Goal: Task Accomplishment & Management: Manage account settings

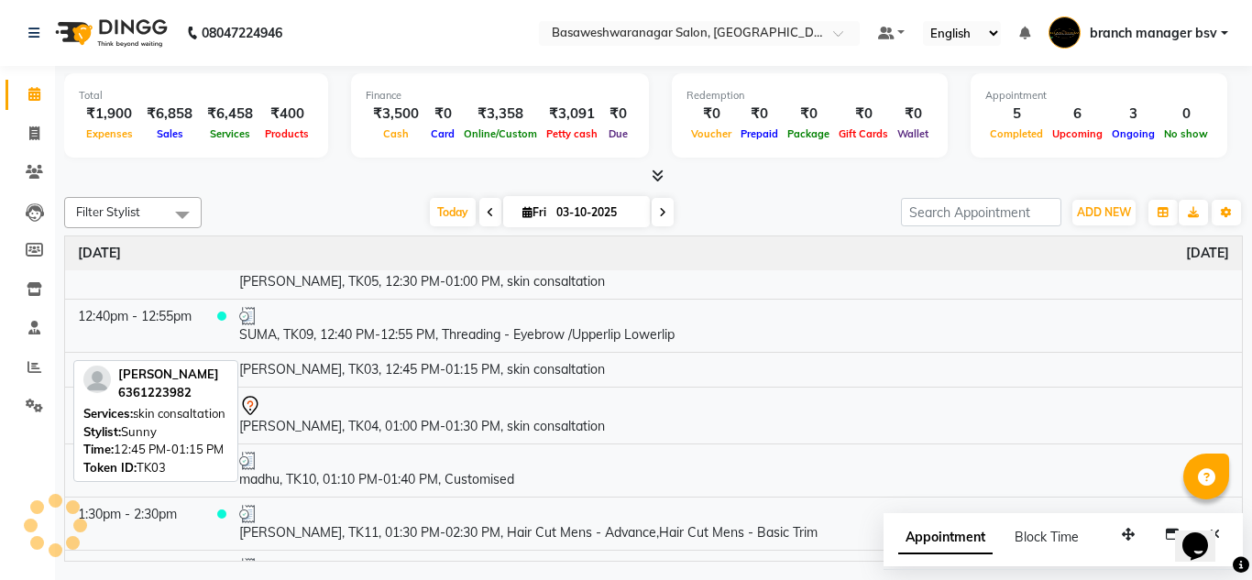
scroll to position [154, 0]
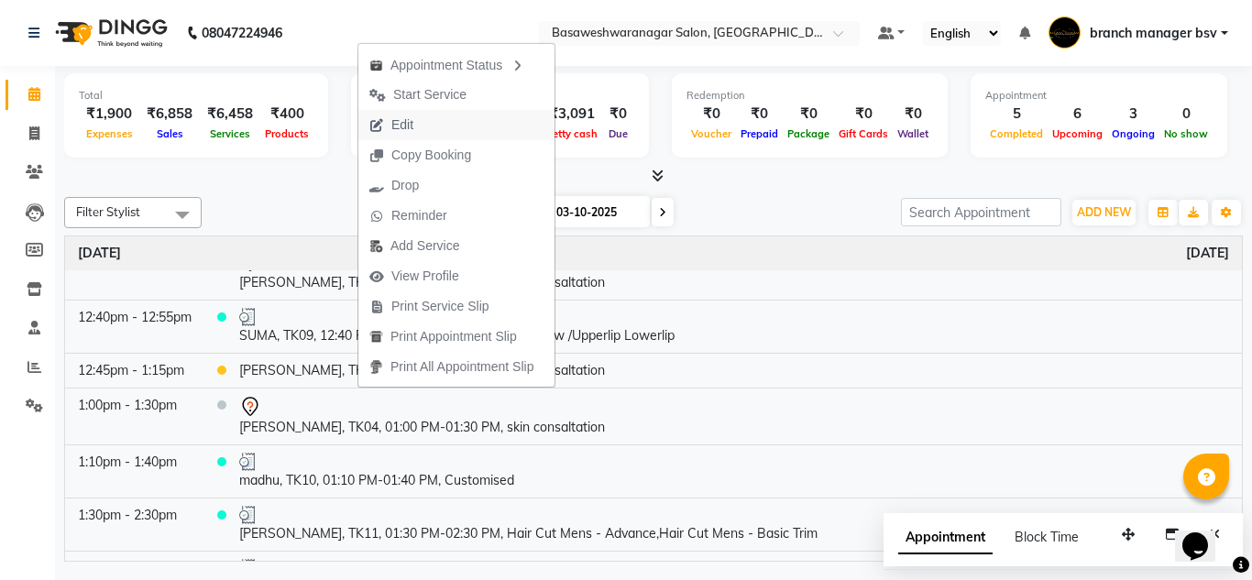
click at [443, 123] on button "Edit" at bounding box center [456, 125] width 196 height 30
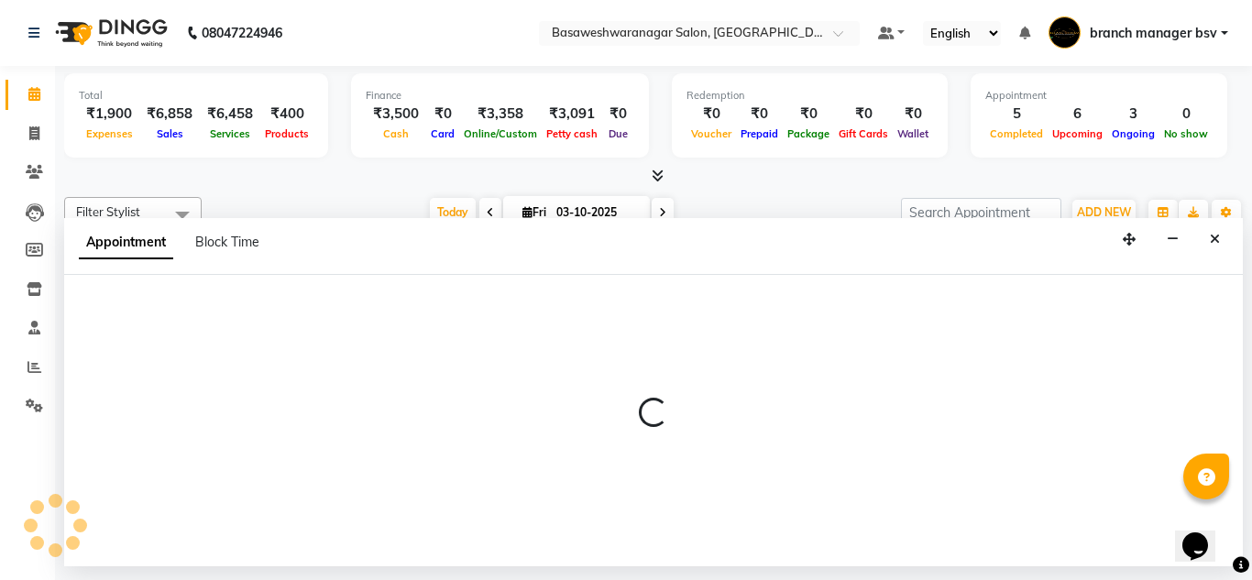
select select "tentative"
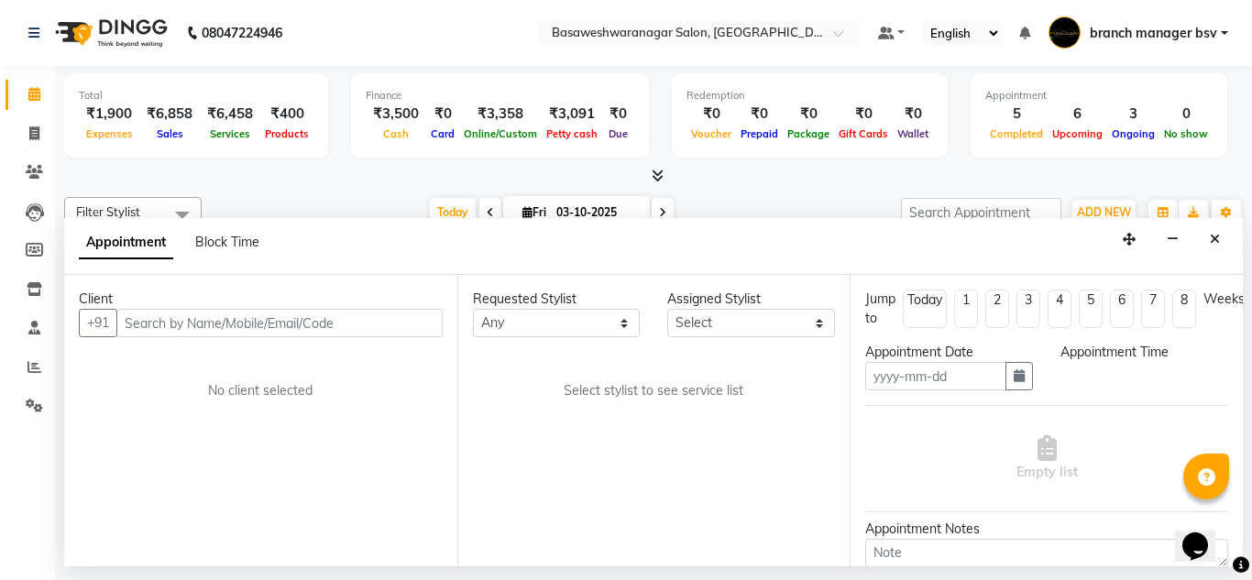
type input "03-10-2025"
select select "780"
select select "47930"
select select "1239"
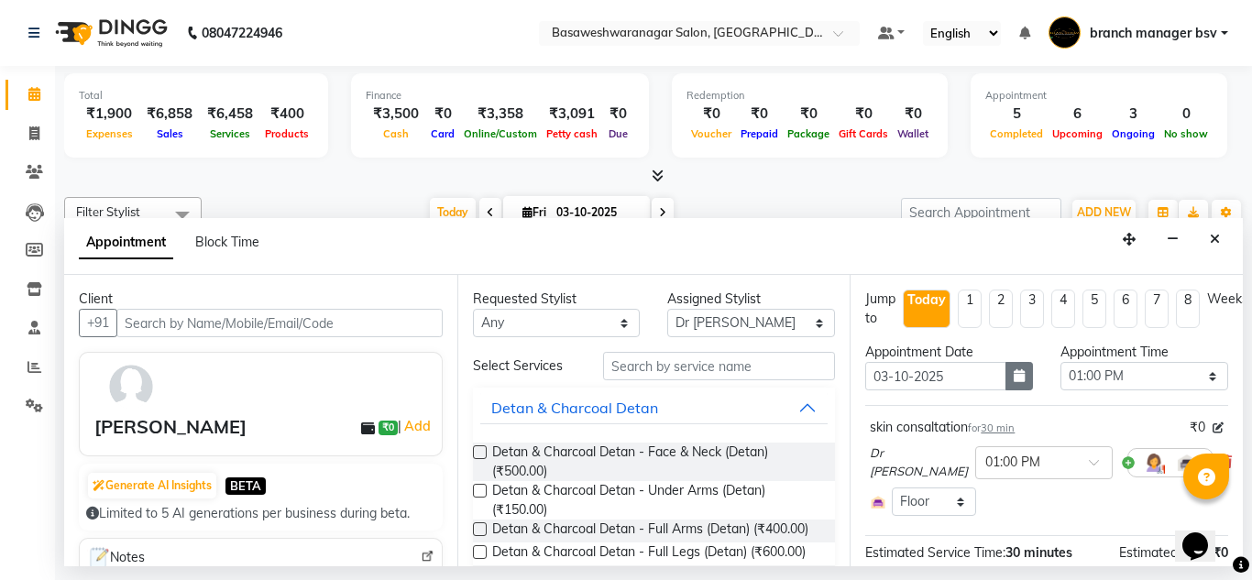
click at [1005, 370] on button "button" at bounding box center [1018, 376] width 27 height 28
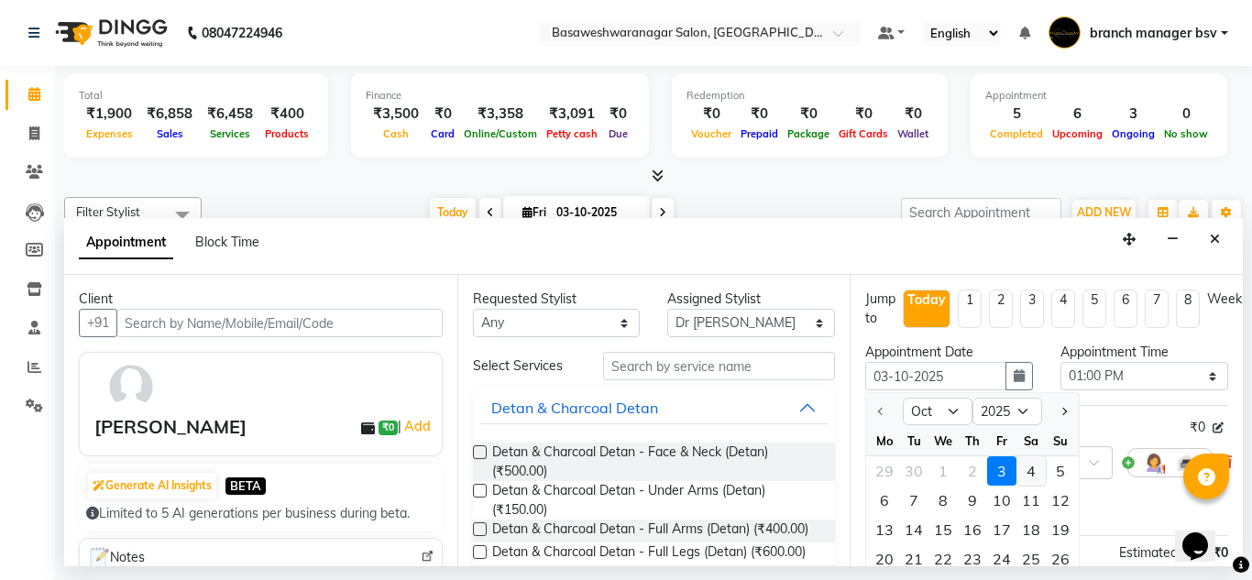
click at [1022, 467] on div "4" at bounding box center [1030, 470] width 29 height 29
type input "04-10-2025"
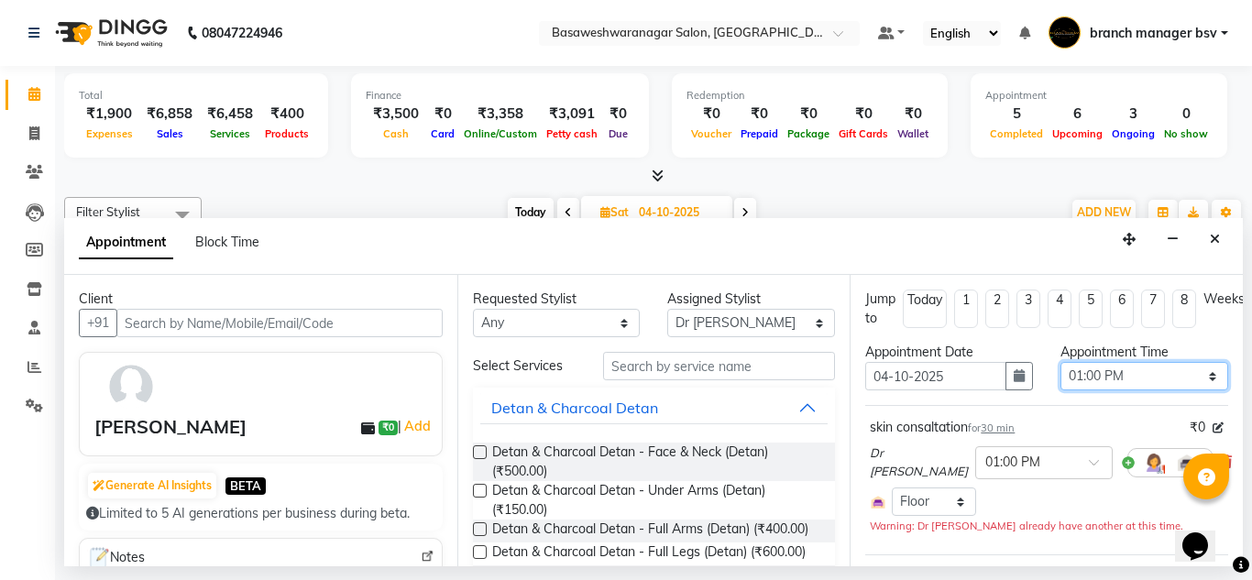
click at [1112, 370] on select "Select 09:00 AM 09:15 AM 09:30 AM 09:45 AM 10:00 AM 10:15 AM 10:30 AM 10:45 AM …" at bounding box center [1144, 376] width 168 height 28
select select "750"
click at [1060, 362] on select "Select 09:00 AM 09:15 AM 09:30 AM 09:45 AM 10:00 AM 10:15 AM 10:30 AM 10:45 AM …" at bounding box center [1144, 376] width 168 height 28
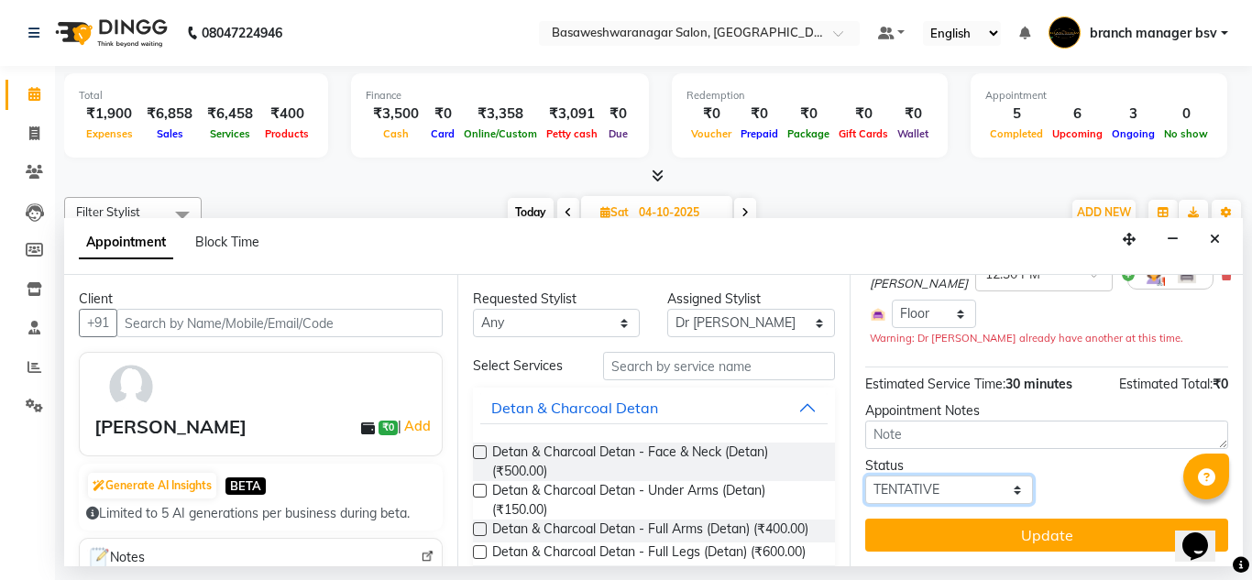
click at [931, 476] on select "Select TENTATIVE CONFIRM UPCOMING" at bounding box center [949, 490] width 168 height 28
select select "confirm booking"
click at [865, 476] on select "Select TENTATIVE CONFIRM UPCOMING" at bounding box center [949, 490] width 168 height 28
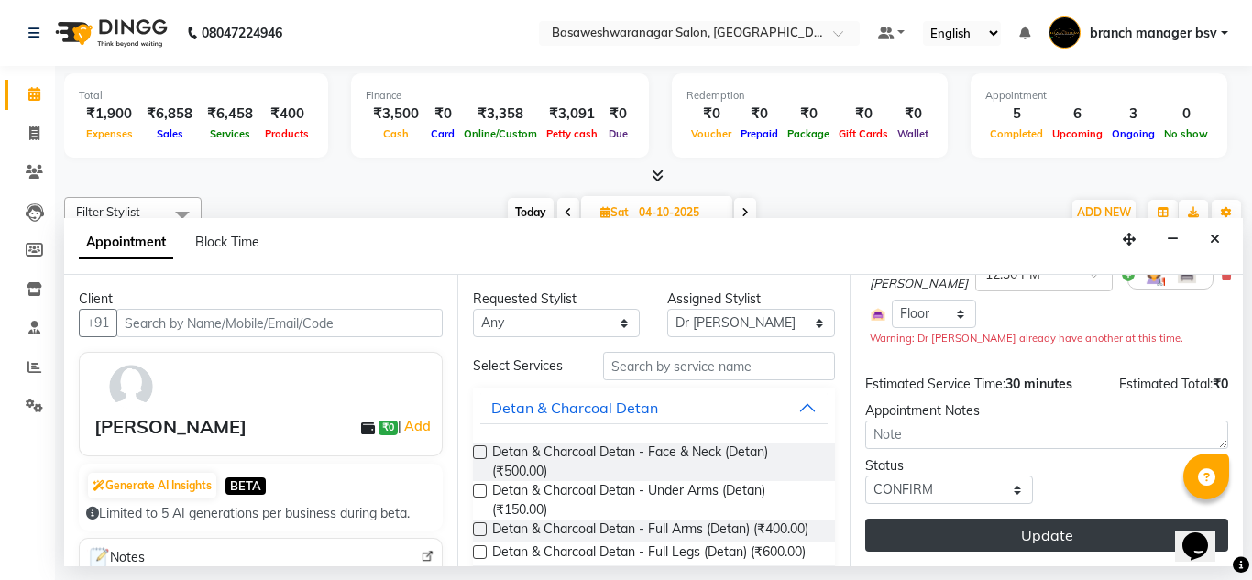
click at [1001, 524] on button "Update" at bounding box center [1046, 535] width 363 height 33
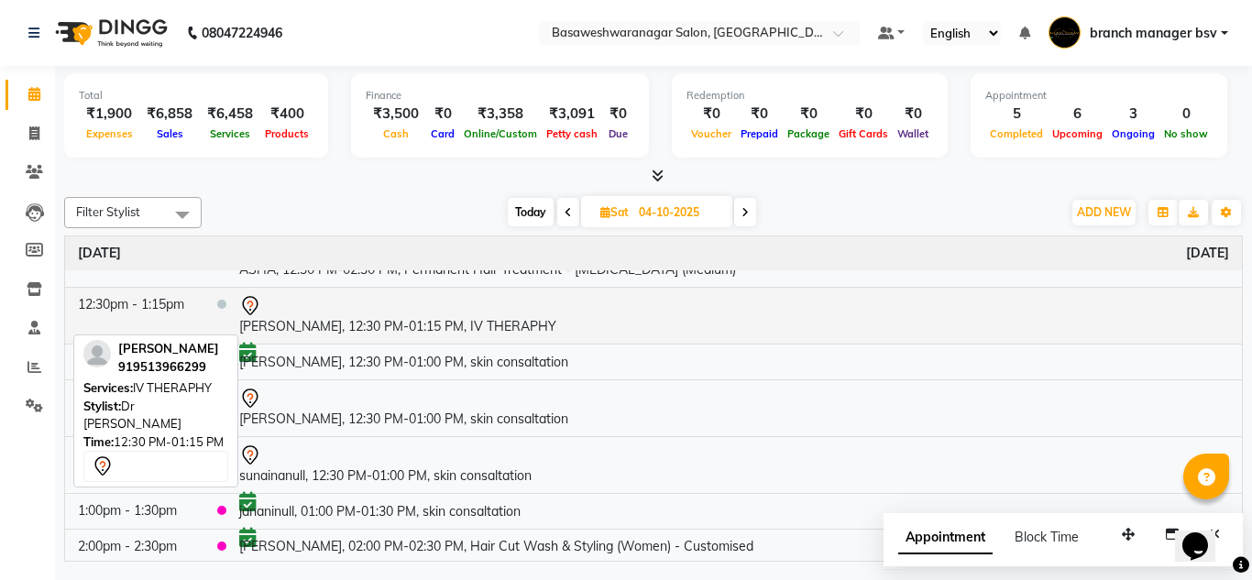
scroll to position [0, 0]
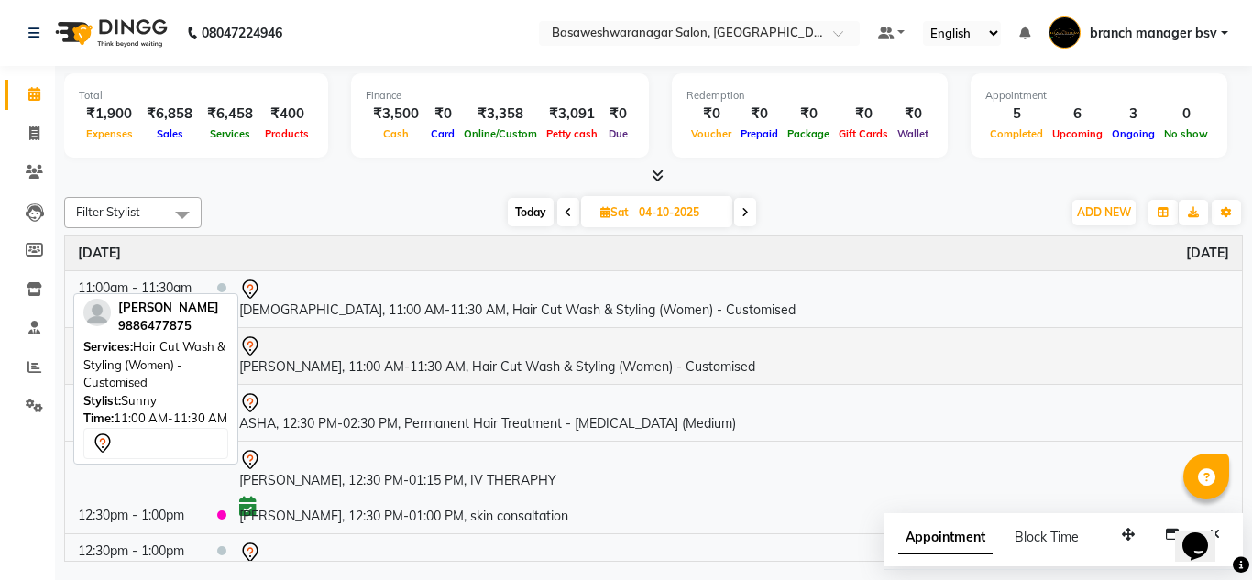
click at [463, 377] on td "swapna, 11:00 AM-11:30 AM, Hair Cut Wash & Styling (Women) - Customised" at bounding box center [734, 355] width 1016 height 57
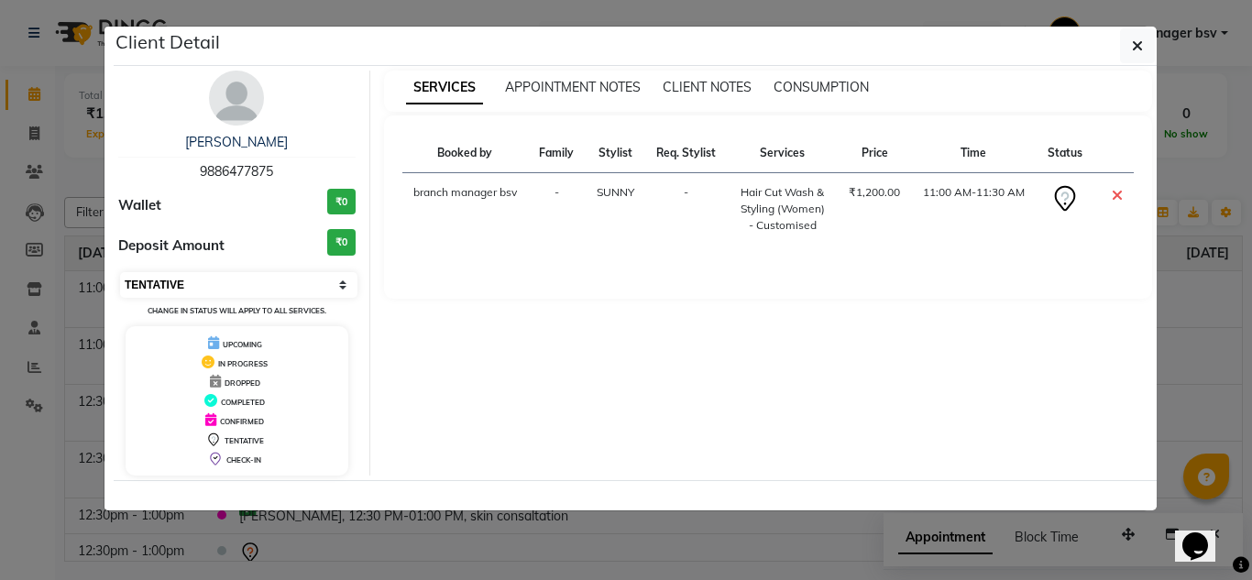
click at [219, 275] on select "Select CONFIRMED TENTATIVE" at bounding box center [238, 285] width 237 height 26
select select "6"
click at [120, 272] on select "Select CONFIRMED TENTATIVE" at bounding box center [238, 285] width 237 height 26
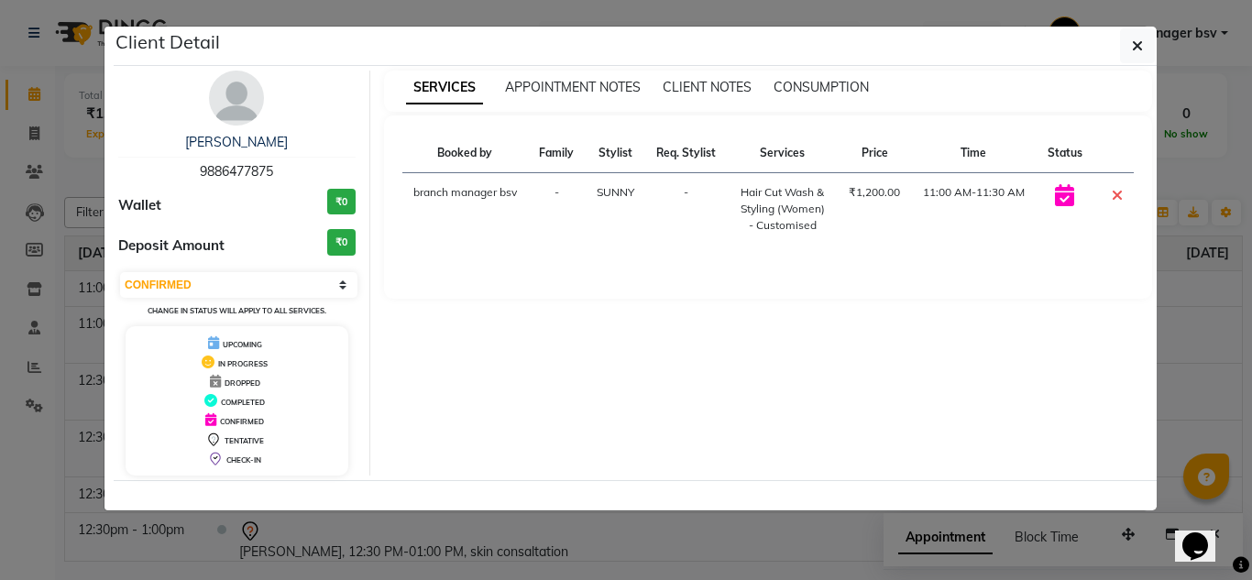
click at [87, 262] on ngb-modal-window "Client Detail swapna 9886477875 Wallet ₹0 Deposit Amount ₹0 Select CONFIRMED TE…" at bounding box center [626, 290] width 1252 height 580
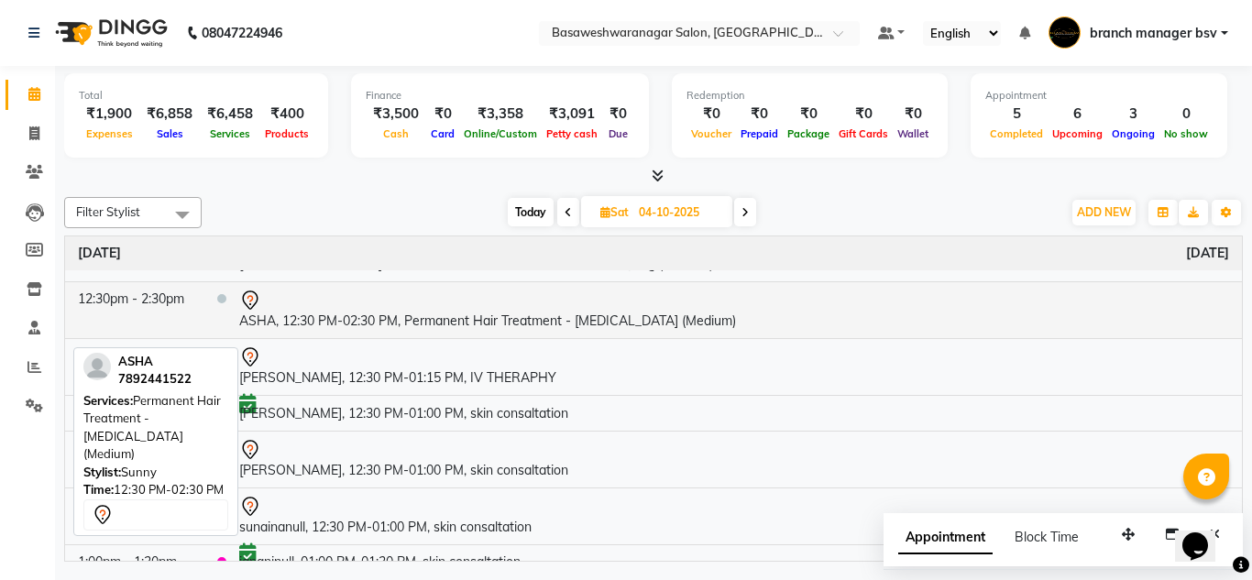
scroll to position [207, 0]
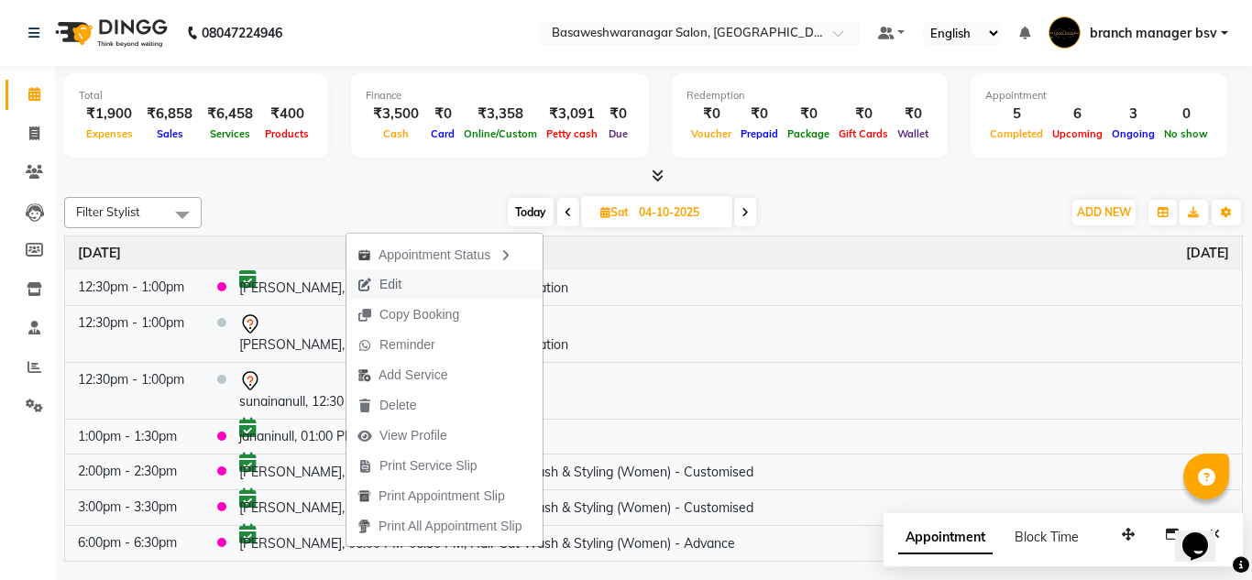
click at [425, 288] on button "Edit" at bounding box center [444, 284] width 196 height 30
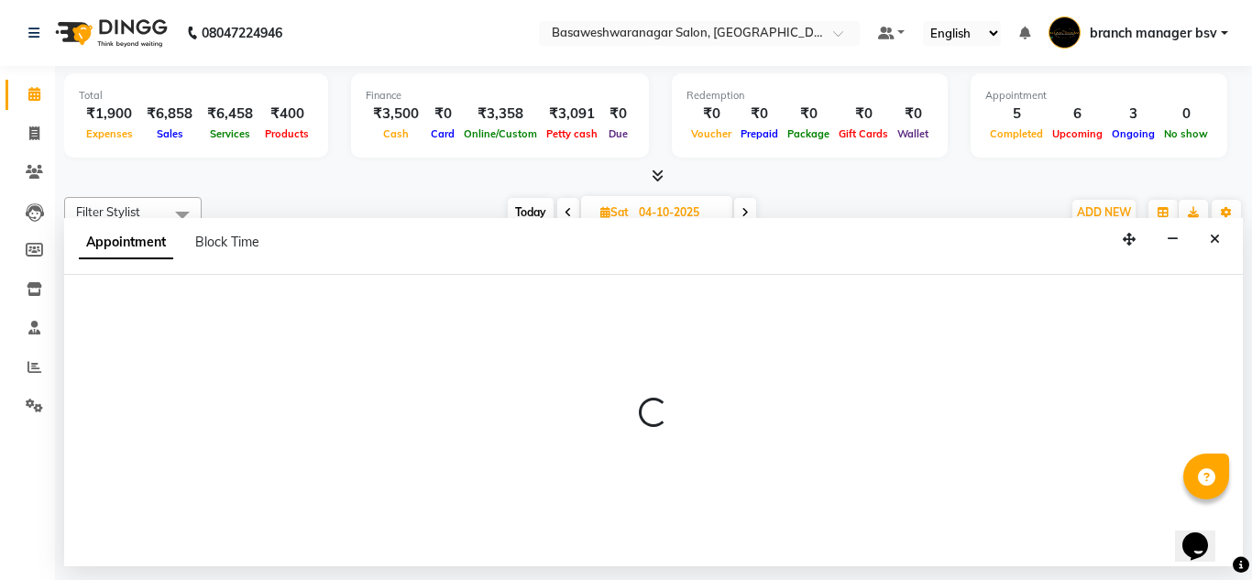
select select "confirm booking"
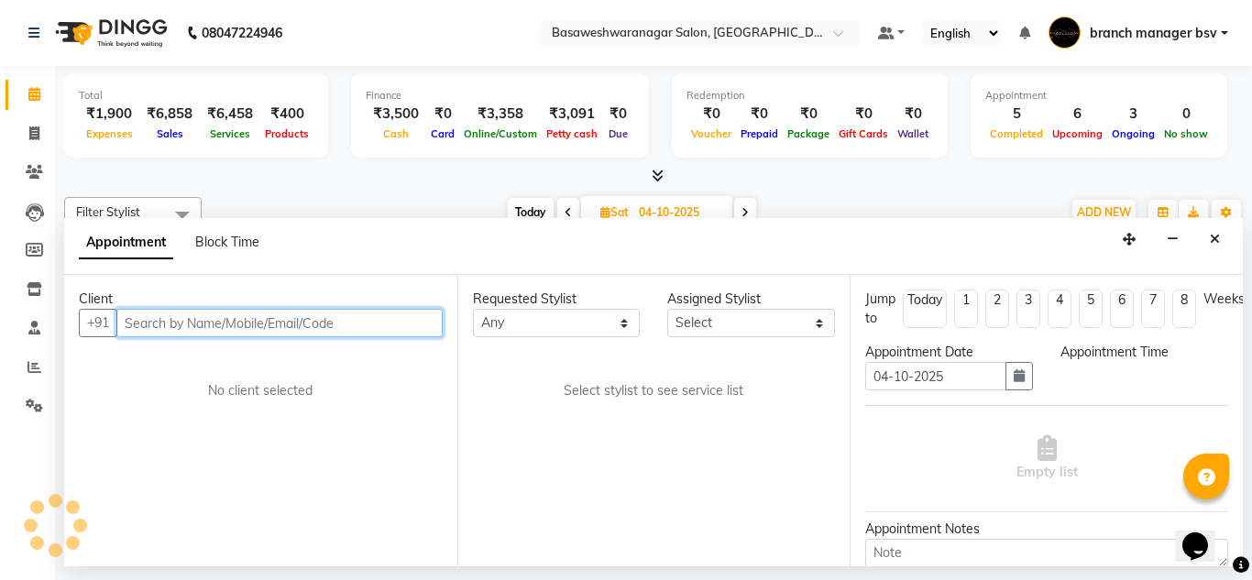
select select "64363"
select select "1080"
select select "1239"
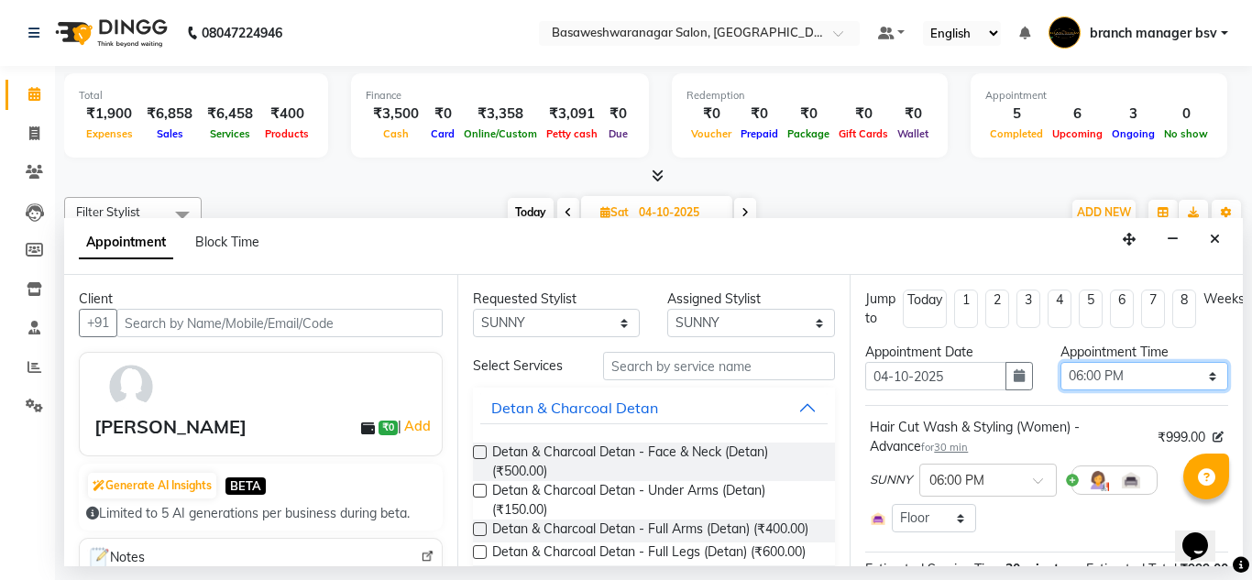
click at [1105, 379] on select "Select 09:00 AM 09:15 AM 09:30 AM 09:45 AM 10:00 AM 10:15 AM 10:30 AM 10:45 AM …" at bounding box center [1144, 376] width 168 height 28
select select "1020"
click at [1060, 362] on select "Select 09:00 AM 09:15 AM 09:30 AM 09:45 AM 10:00 AM 10:15 AM 10:30 AM 10:45 AM …" at bounding box center [1144, 376] width 168 height 28
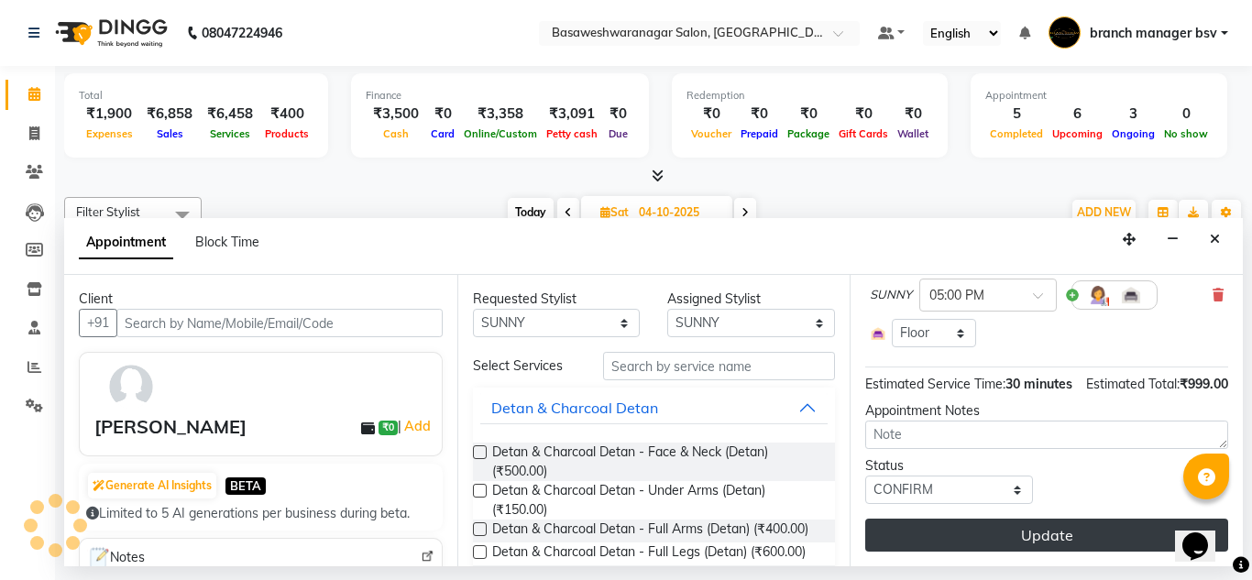
click at [954, 526] on button "Update" at bounding box center [1046, 535] width 363 height 33
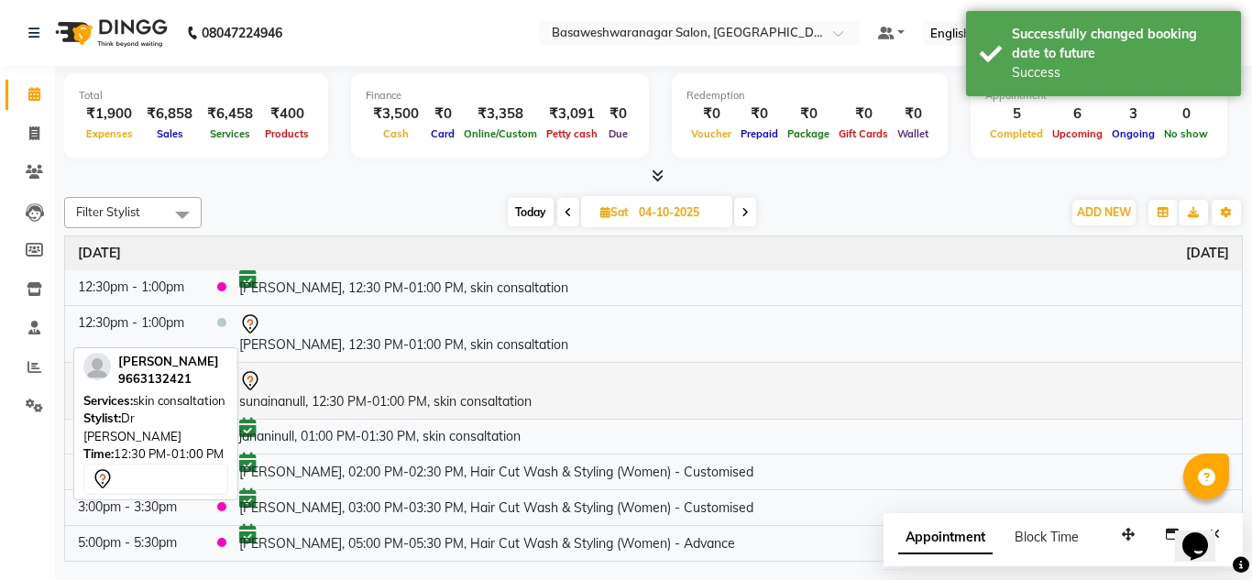
scroll to position [0, 0]
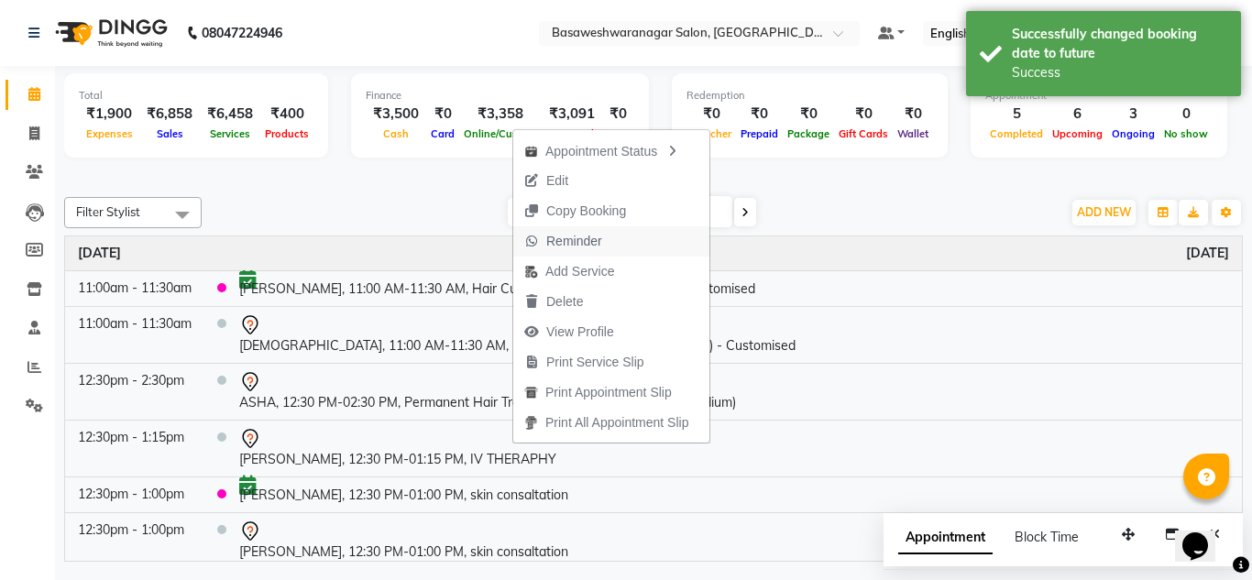
click at [606, 242] on span "Reminder" at bounding box center [563, 241] width 100 height 30
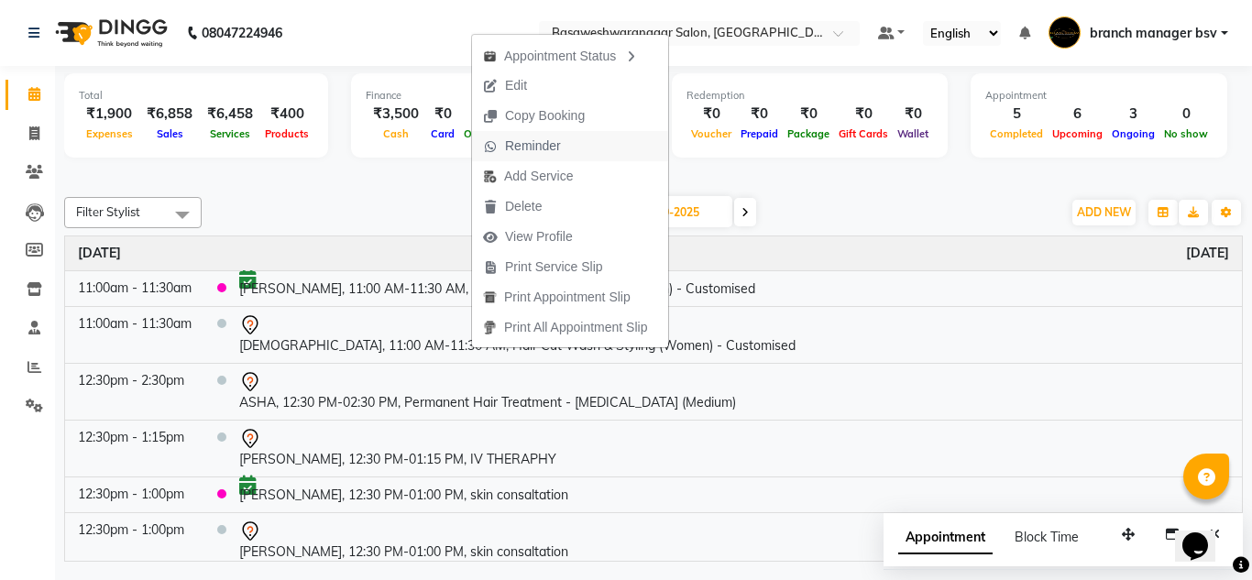
click at [556, 146] on span "Reminder" at bounding box center [533, 146] width 56 height 19
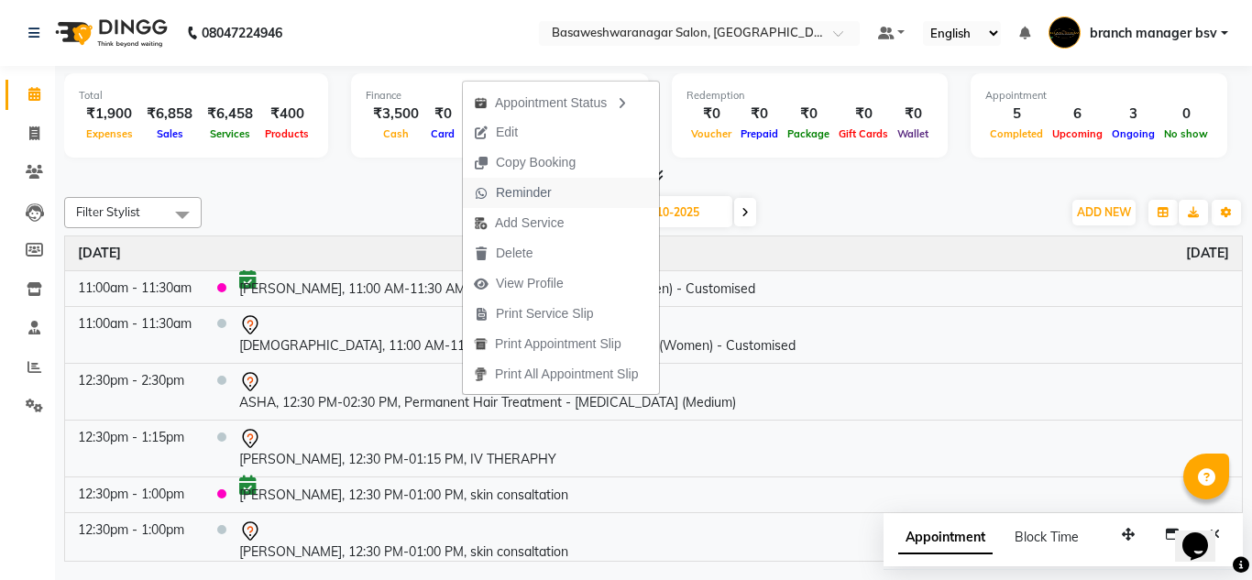
click at [529, 193] on span "Reminder" at bounding box center [524, 192] width 56 height 19
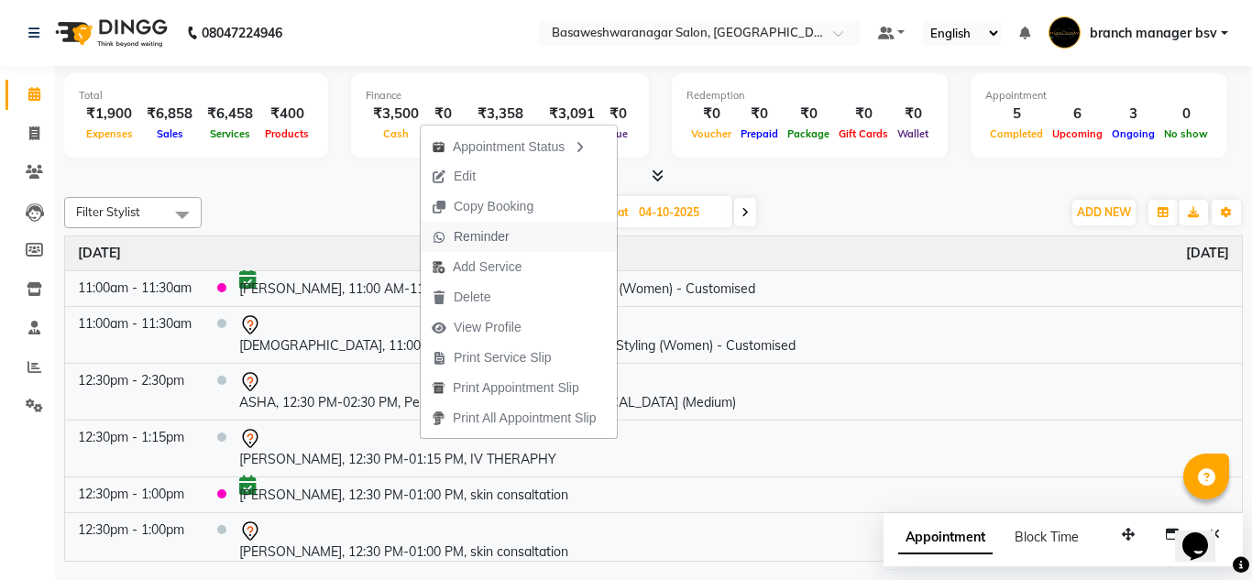
click at [501, 233] on span "Reminder" at bounding box center [482, 236] width 56 height 19
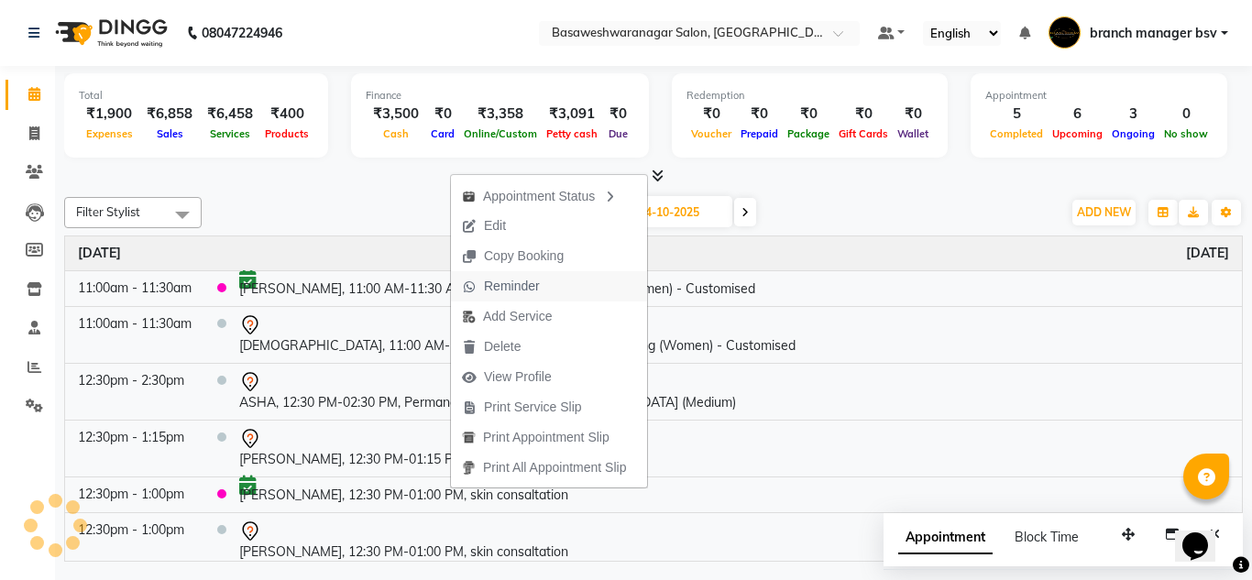
click at [532, 287] on span "Reminder" at bounding box center [512, 286] width 56 height 19
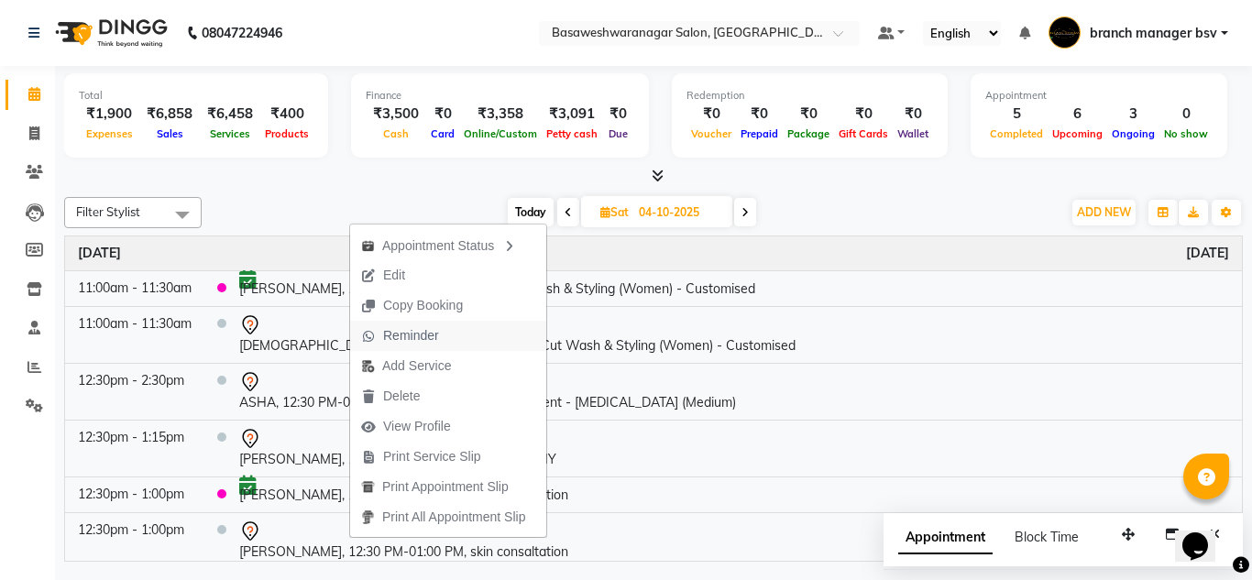
click at [430, 330] on span "Reminder" at bounding box center [411, 335] width 56 height 19
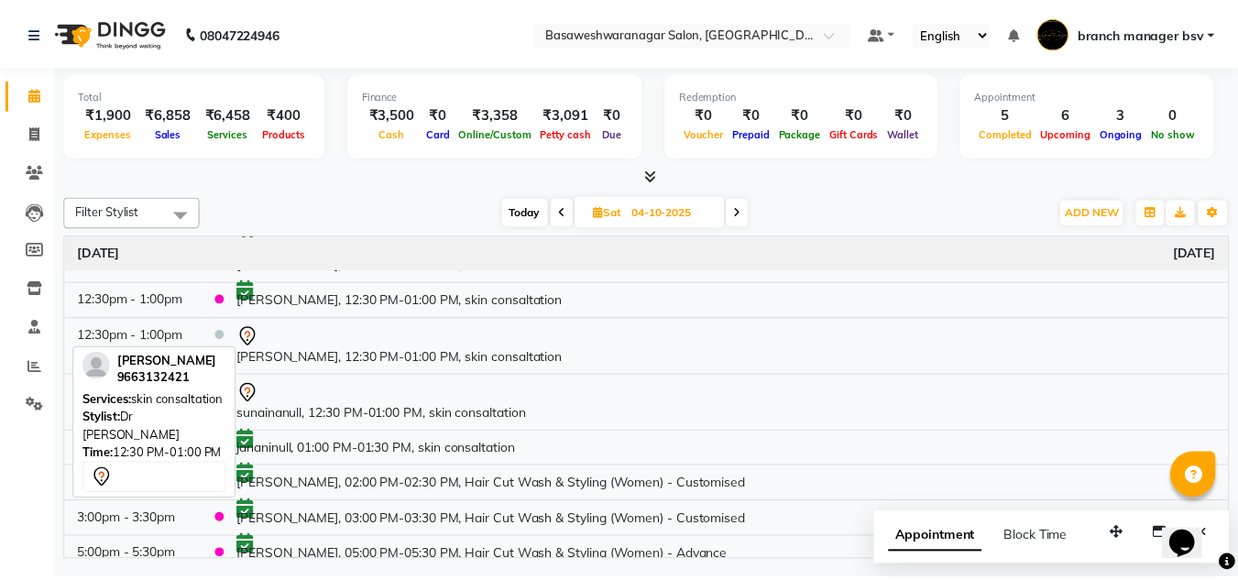
scroll to position [207, 0]
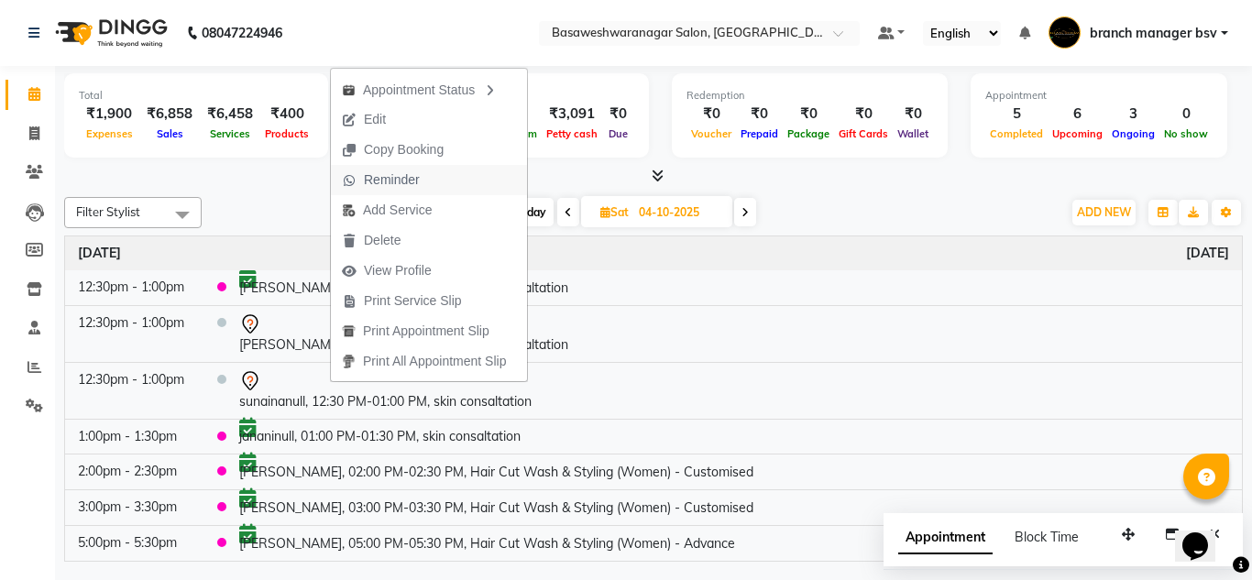
click at [392, 181] on span "Reminder" at bounding box center [392, 179] width 56 height 19
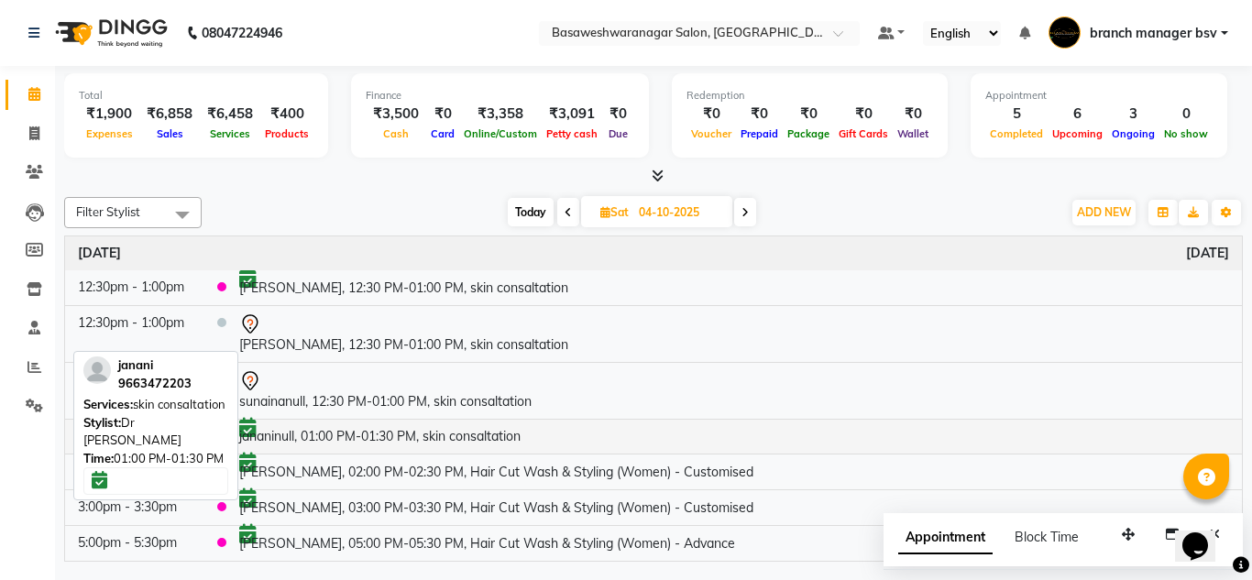
click at [380, 435] on td "jananinull, 01:00 PM-01:30 PM, skin consaltation" at bounding box center [734, 437] width 1016 height 36
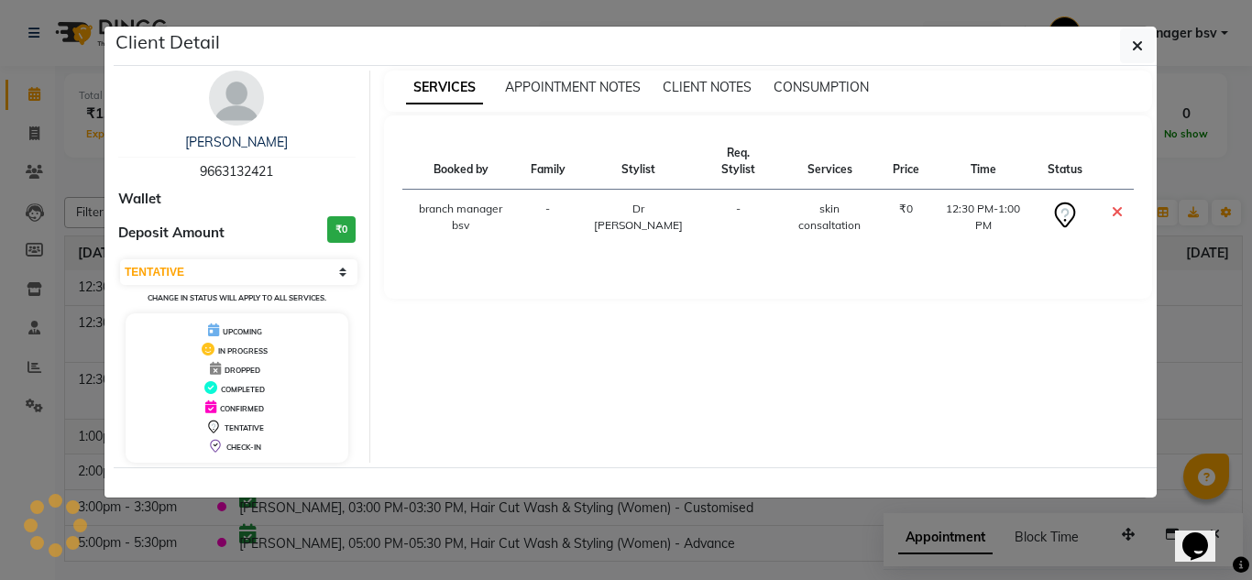
select select "6"
drag, startPoint x: 380, startPoint y: 435, endPoint x: 0, endPoint y: 403, distance: 381.7
click at [0, 403] on ngb-modal-window "Client Detail janani 9663472203 Wallet Deposit Amount ₹0 Select CONFIRMED TENTA…" at bounding box center [626, 290] width 1252 height 580
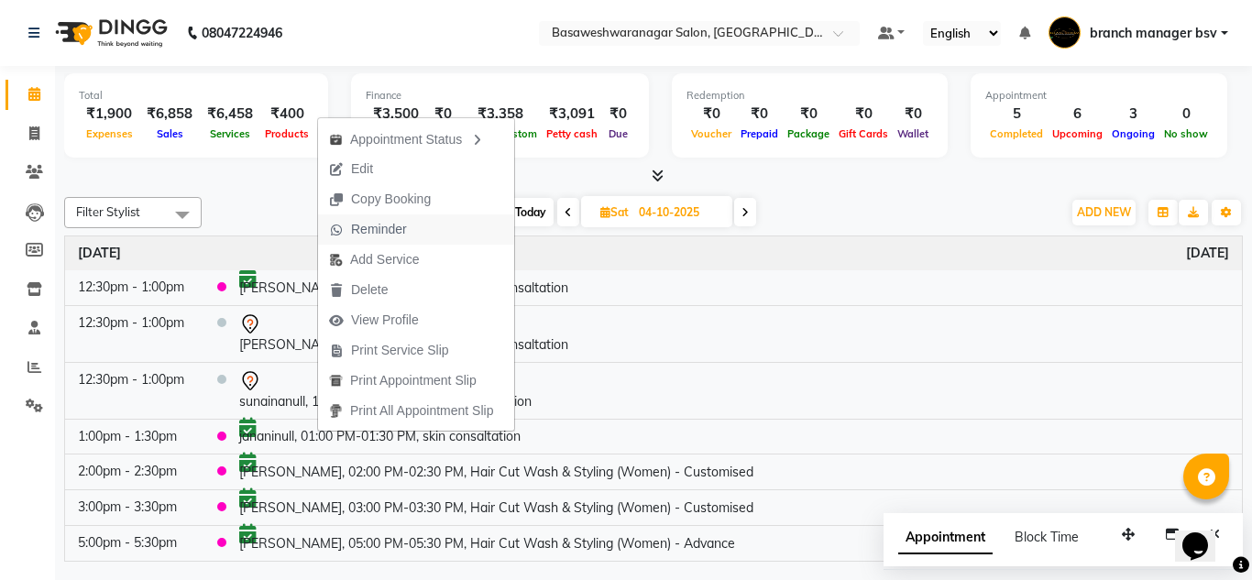
click at [408, 225] on span "Reminder" at bounding box center [368, 229] width 100 height 30
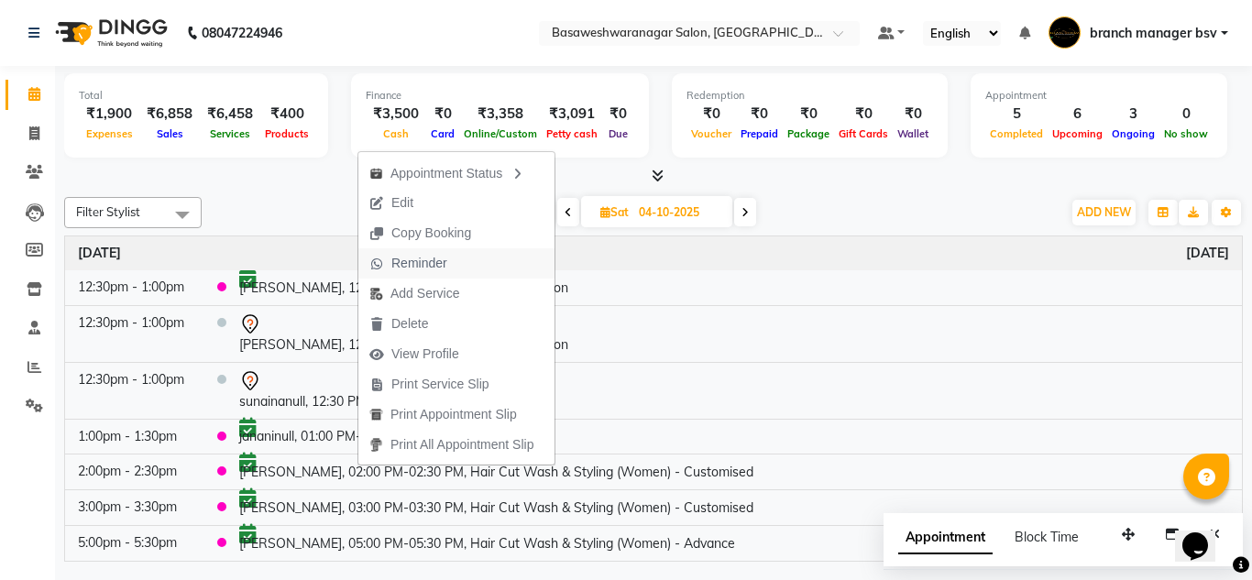
click at [438, 271] on span "Reminder" at bounding box center [419, 263] width 56 height 19
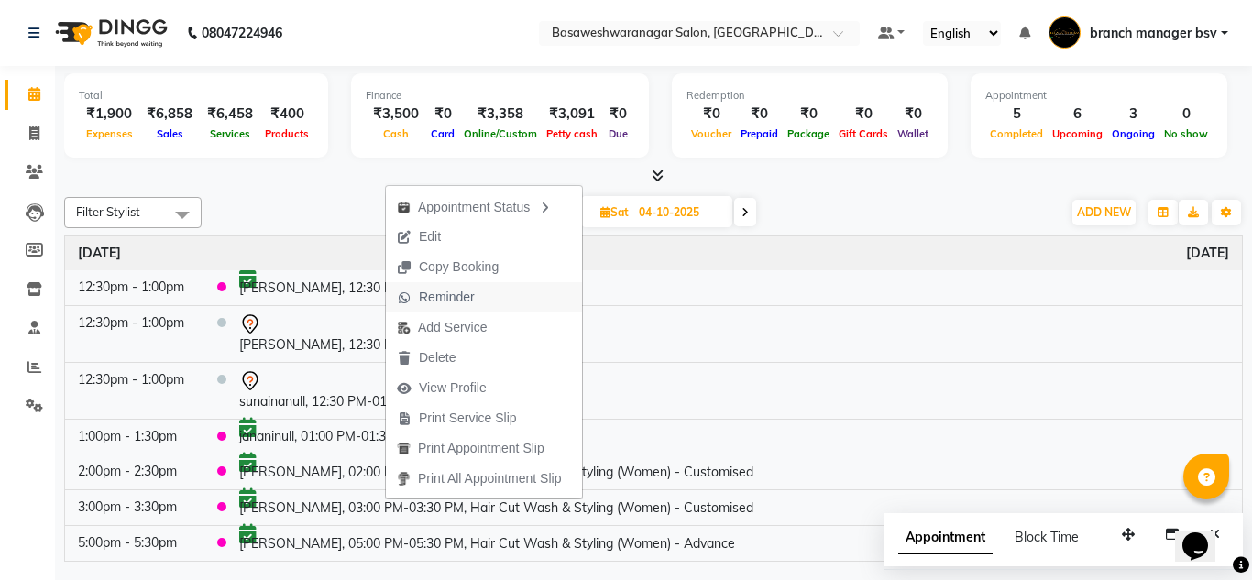
click at [467, 293] on span "Reminder" at bounding box center [447, 297] width 56 height 19
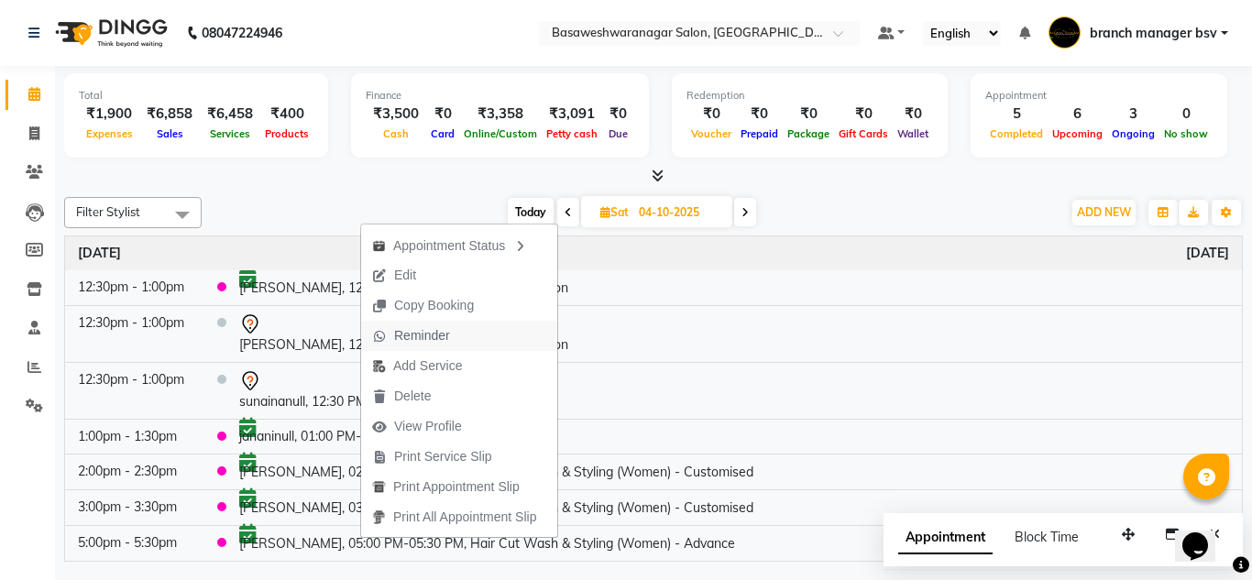
click at [458, 324] on span "Reminder" at bounding box center [411, 336] width 100 height 30
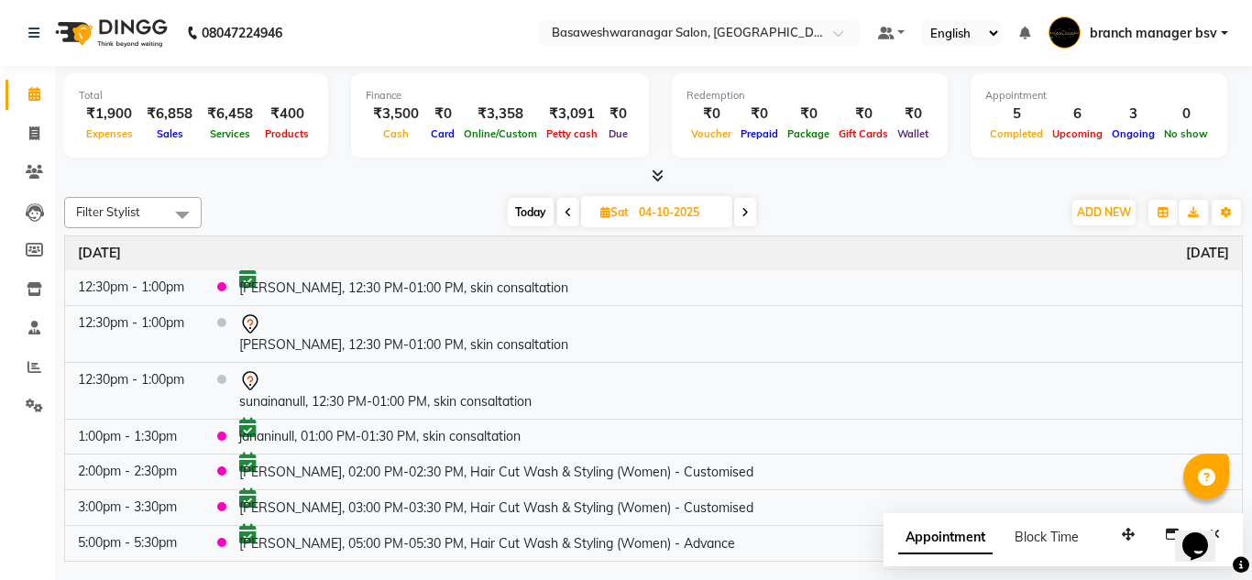
click at [475, 200] on div "Today Sat 04-10-2025" at bounding box center [631, 212] width 841 height 27
click at [544, 216] on span "Today" at bounding box center [531, 212] width 46 height 28
type input "03-10-2025"
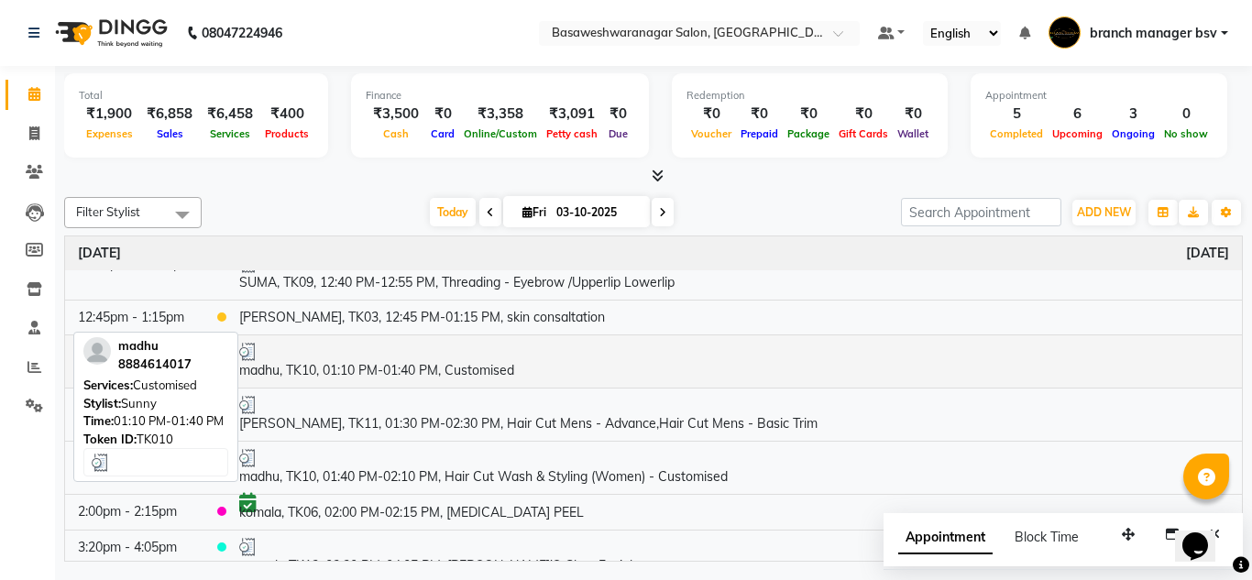
click at [395, 359] on div at bounding box center [734, 352] width 990 height 18
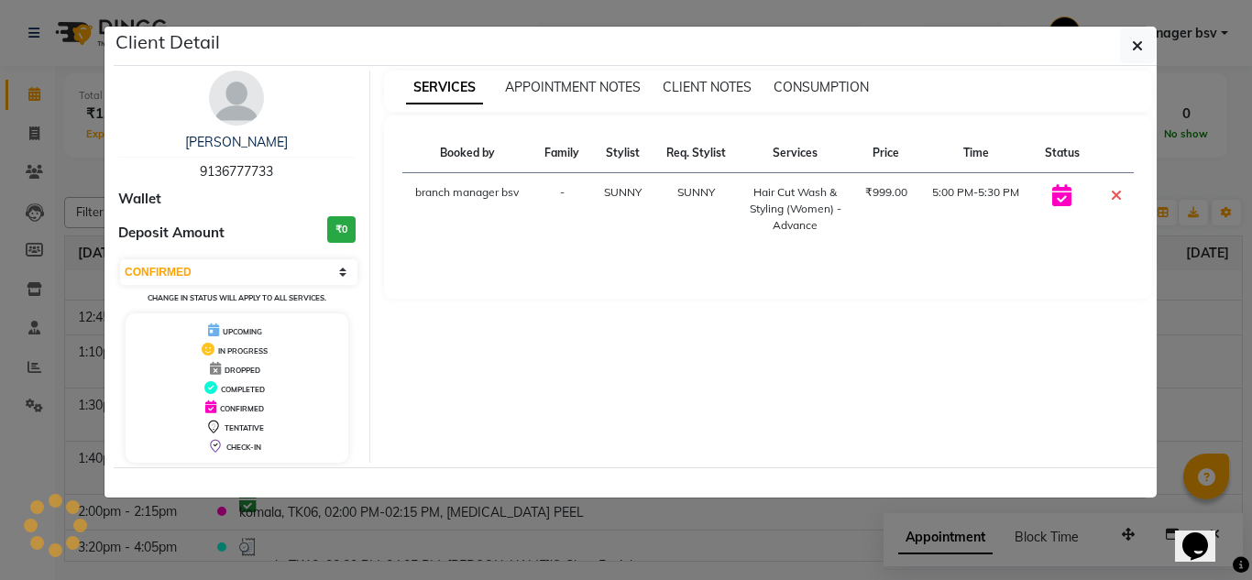
select select "3"
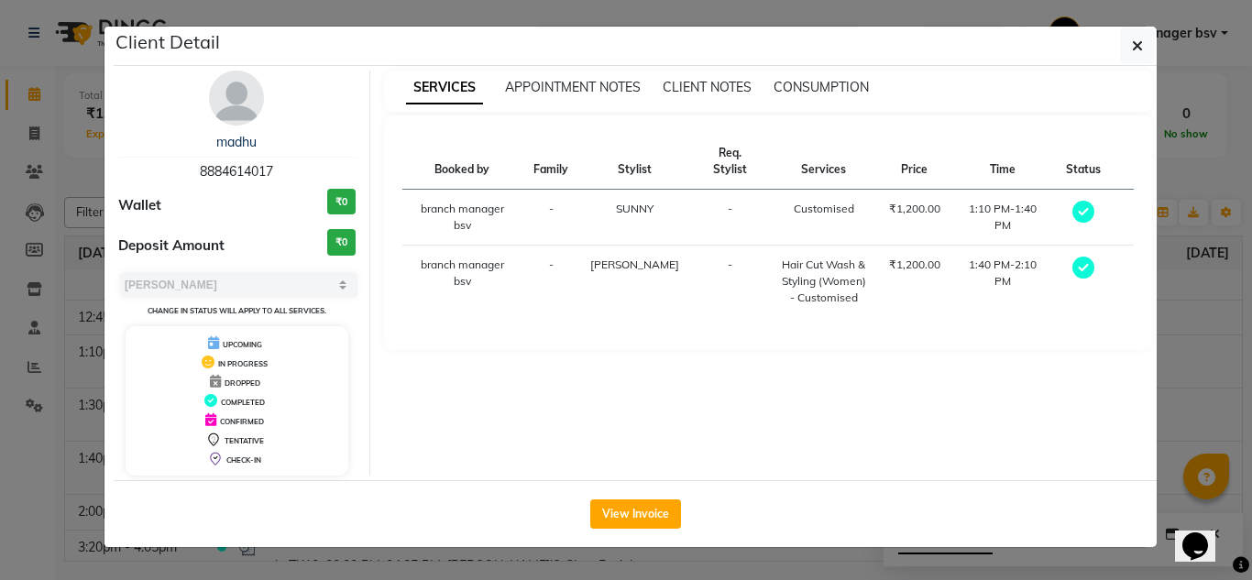
click at [258, 167] on span "8884614017" at bounding box center [236, 171] width 73 height 16
copy span "8884614017"
click at [70, 286] on ngb-modal-window "Client Detail madhu 8884614017 Wallet ₹0 Deposit Amount ₹0 Select MARK DONE UPC…" at bounding box center [626, 290] width 1252 height 580
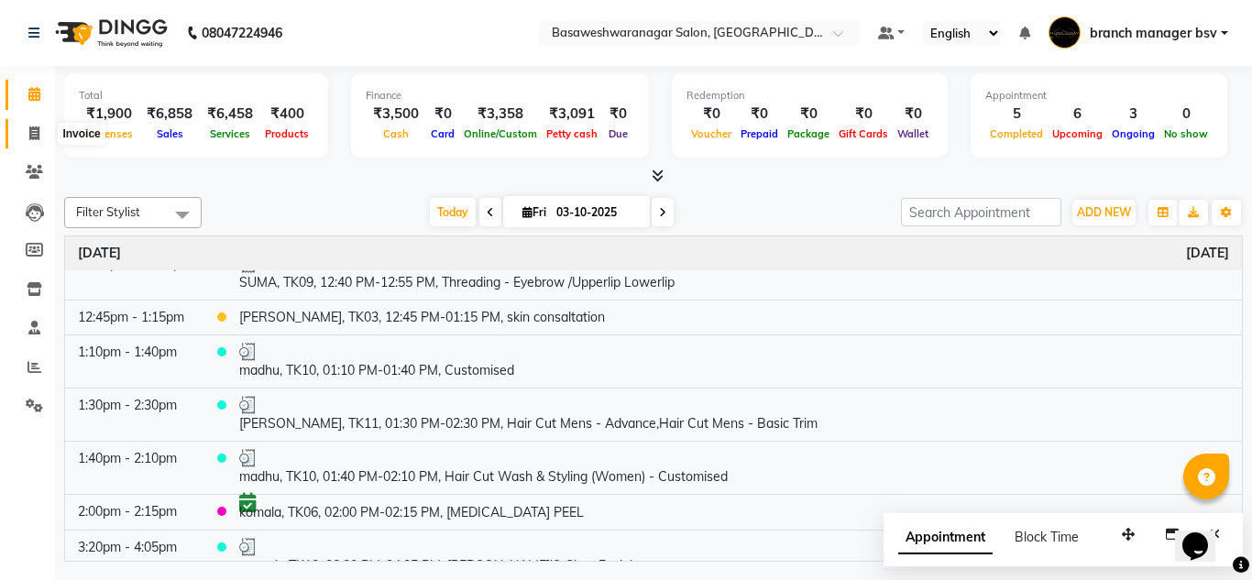
click at [30, 140] on span at bounding box center [34, 134] width 32 height 21
select select "842"
select select "service"
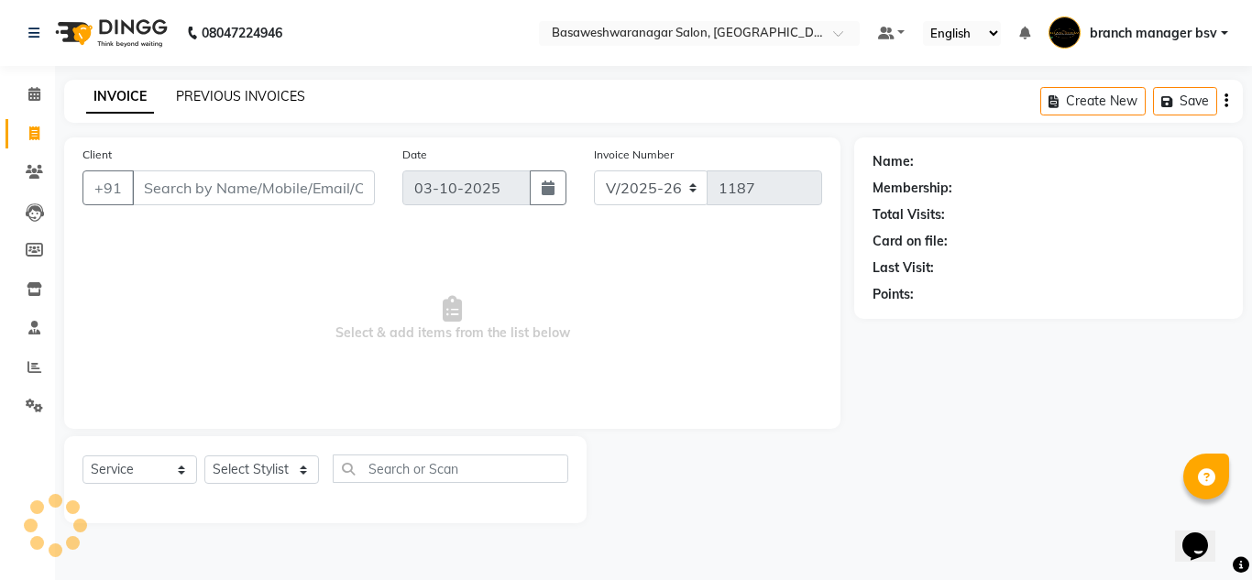
click at [221, 91] on link "PREVIOUS INVOICES" at bounding box center [240, 96] width 129 height 16
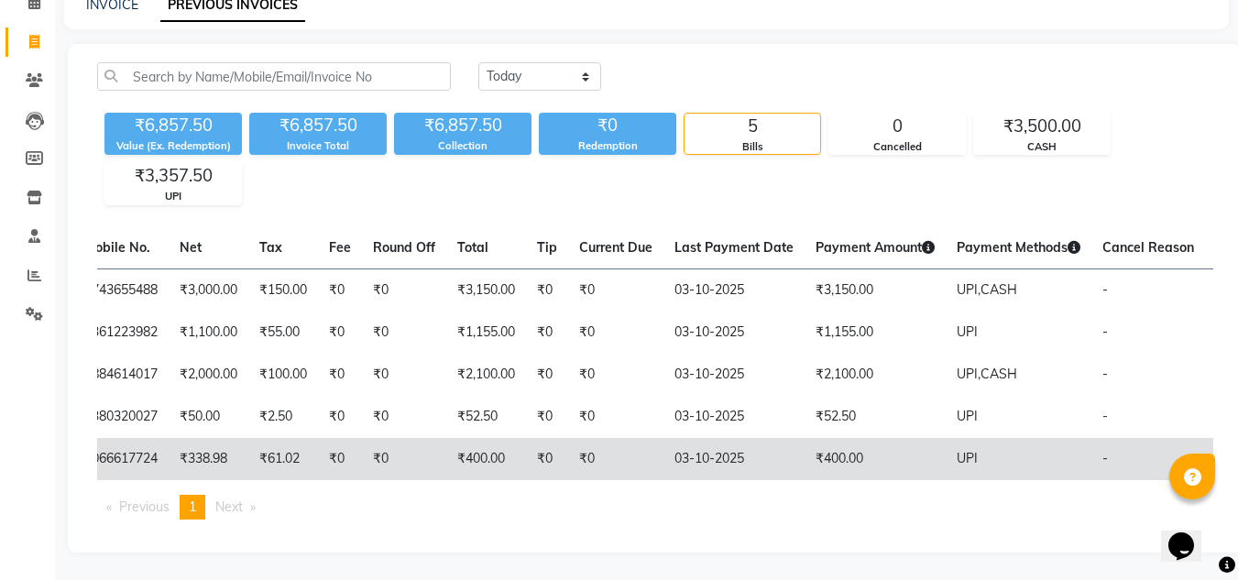
scroll to position [0, 352]
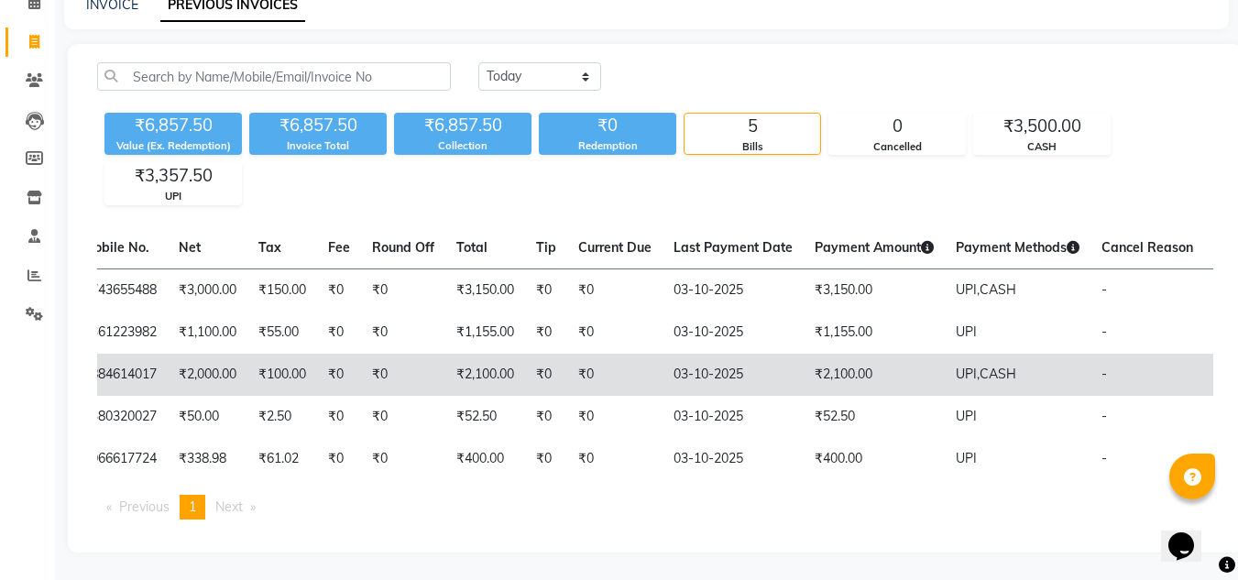
click at [581, 365] on td "₹0" at bounding box center [614, 375] width 95 height 42
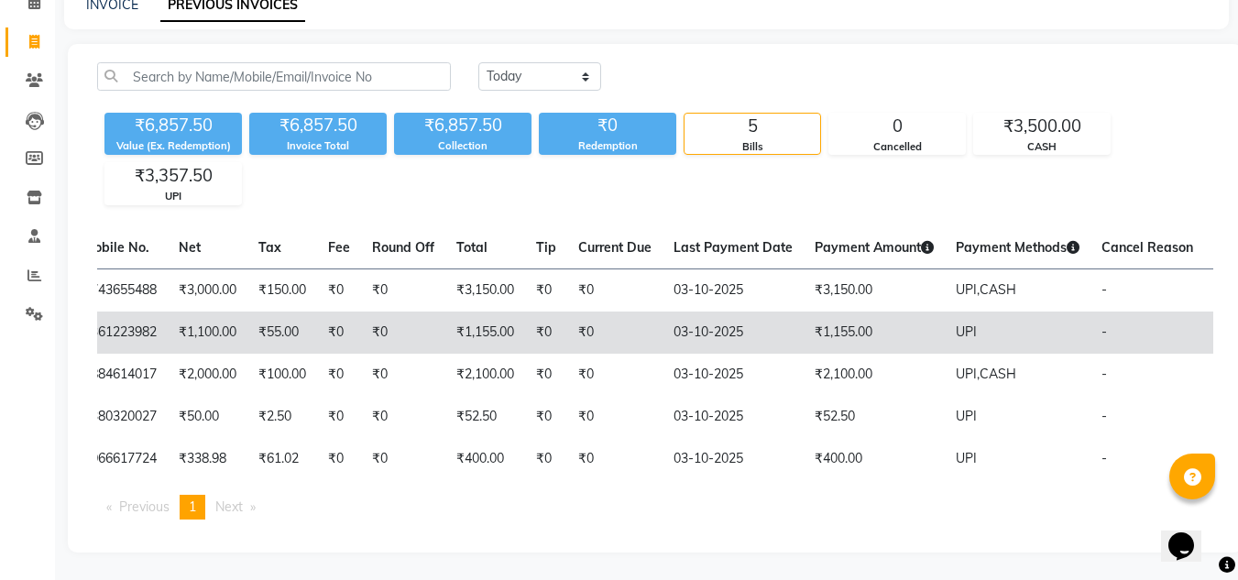
click at [724, 313] on td "03-10-2025" at bounding box center [733, 333] width 141 height 42
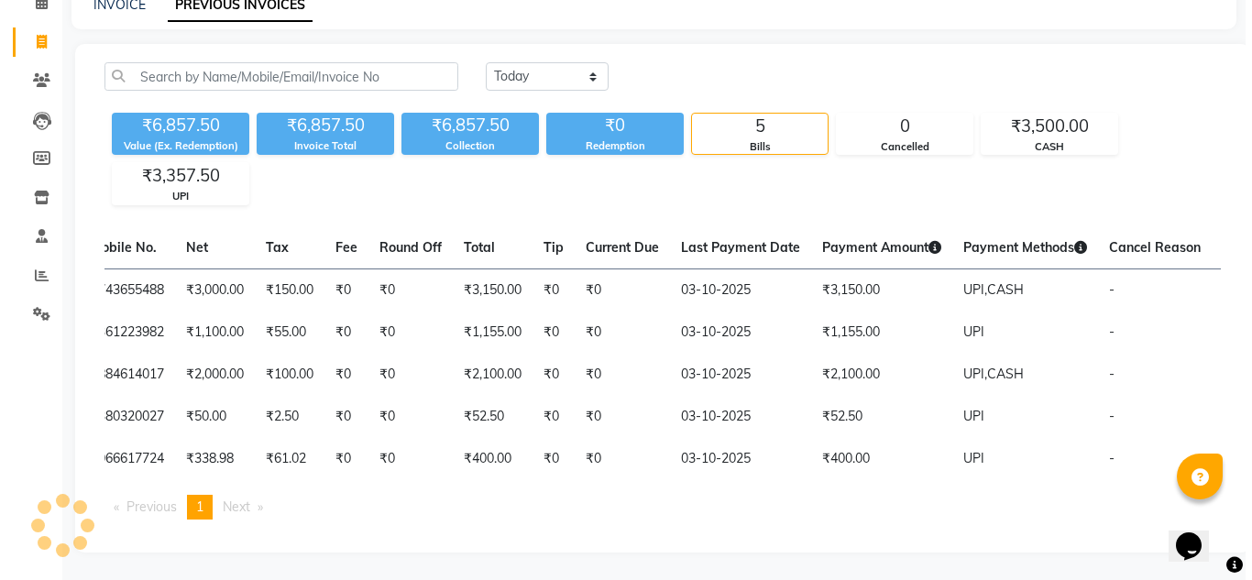
scroll to position [0, 0]
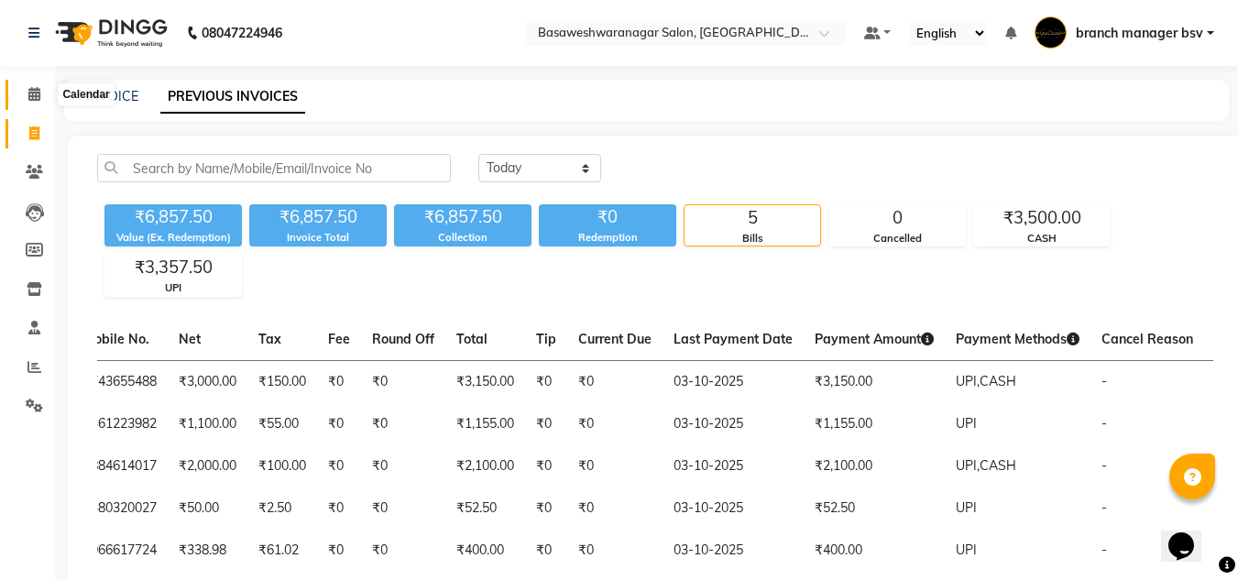
click at [36, 99] on icon at bounding box center [34, 94] width 12 height 14
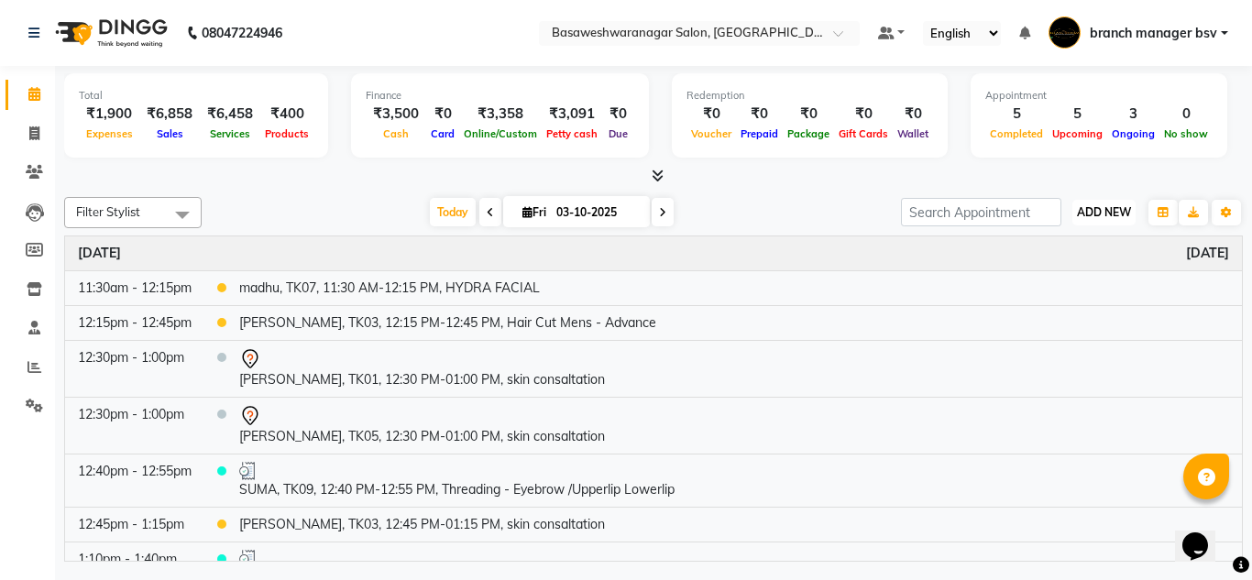
click at [1090, 216] on span "ADD NEW" at bounding box center [1104, 212] width 54 height 14
click at [1038, 291] on link "Add Expense" at bounding box center [1062, 295] width 145 height 24
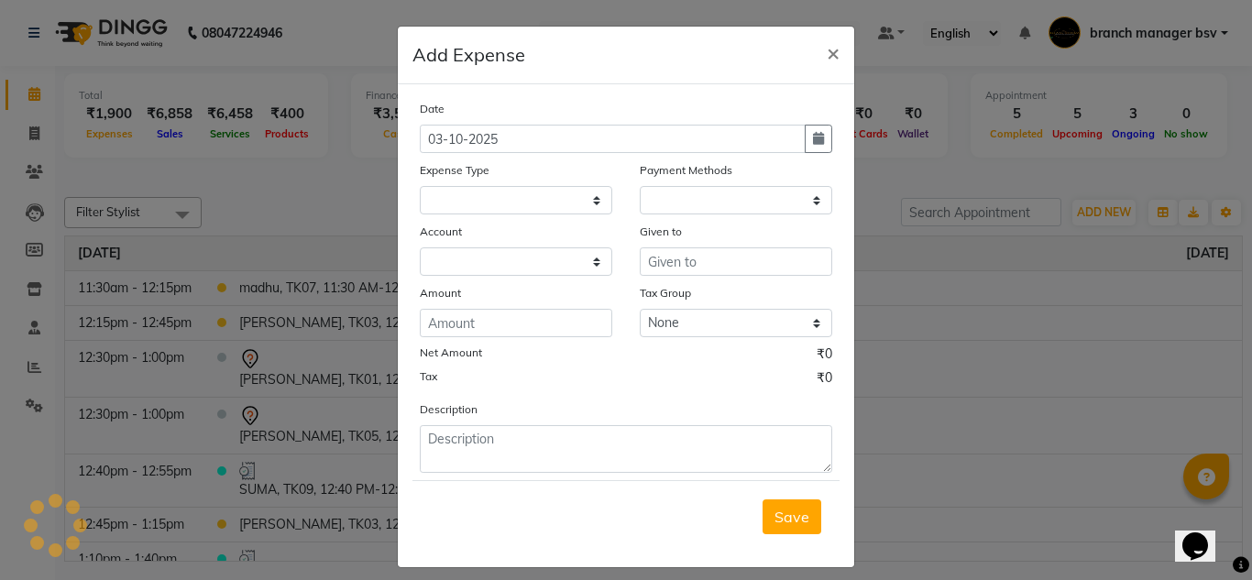
select select "4891"
select select "1"
select select "2196"
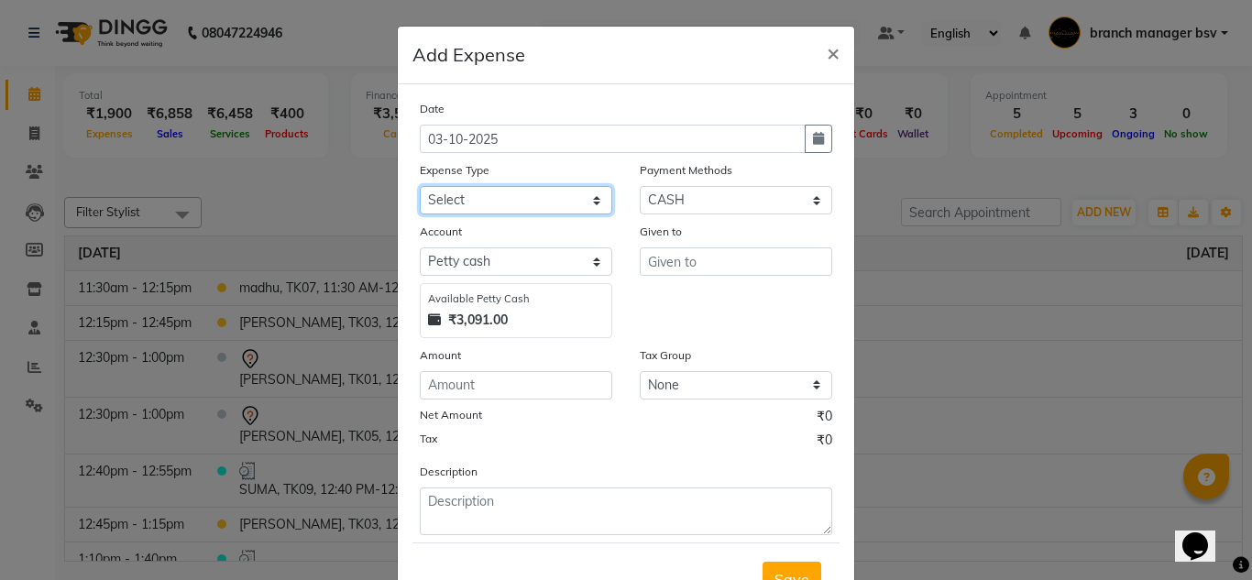
click at [494, 196] on select "Select AC SERVICE Beauty Center BLINKIT BPMP BUILDING MAINTENACE Building Rent …" at bounding box center [516, 200] width 192 height 28
select select "8091"
click at [420, 186] on select "Select AC SERVICE Beauty Center BLINKIT BPMP BUILDING MAINTENACE Building Rent …" at bounding box center [516, 200] width 192 height 28
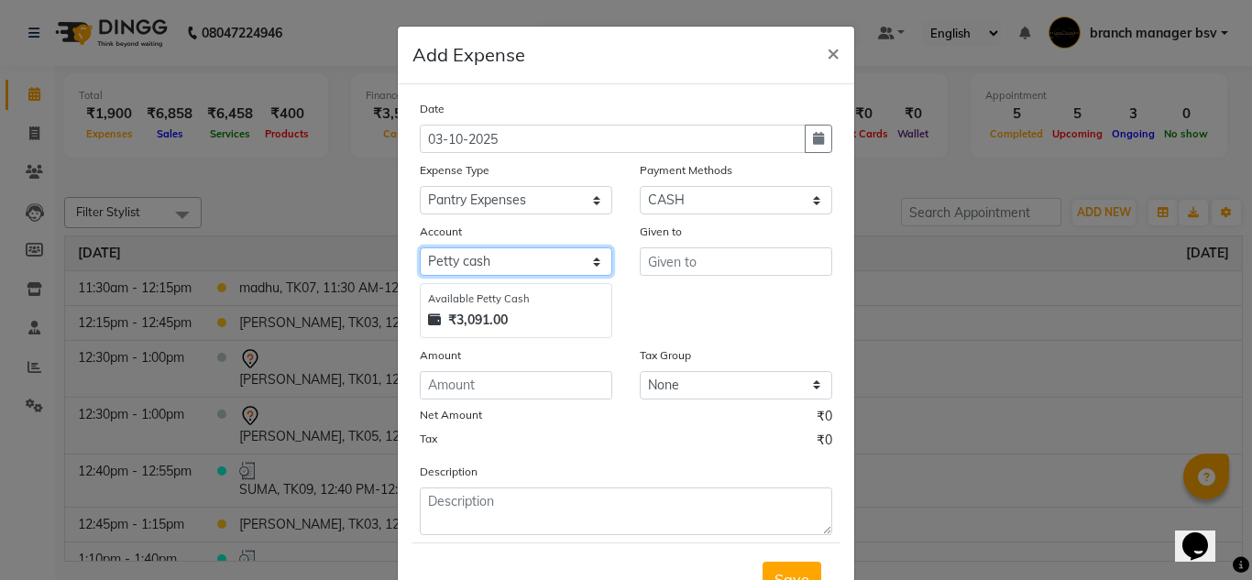
click at [484, 268] on select "Select Petty cash Cash Settlement Jayashree Bank MONTHLY EXPENSES" at bounding box center [516, 261] width 192 height 28
select select "6158"
click at [420, 247] on select "Select Petty cash Cash Settlement Jayashree Bank MONTHLY EXPENSES" at bounding box center [516, 261] width 192 height 28
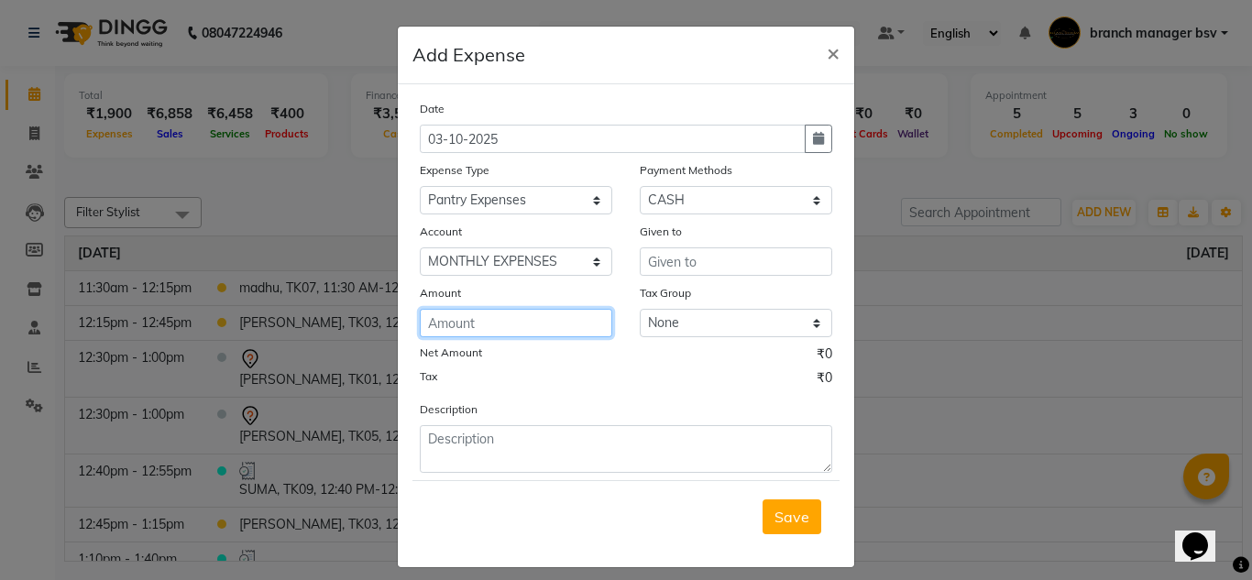
click at [442, 333] on input "number" at bounding box center [516, 323] width 192 height 28
type input "200"
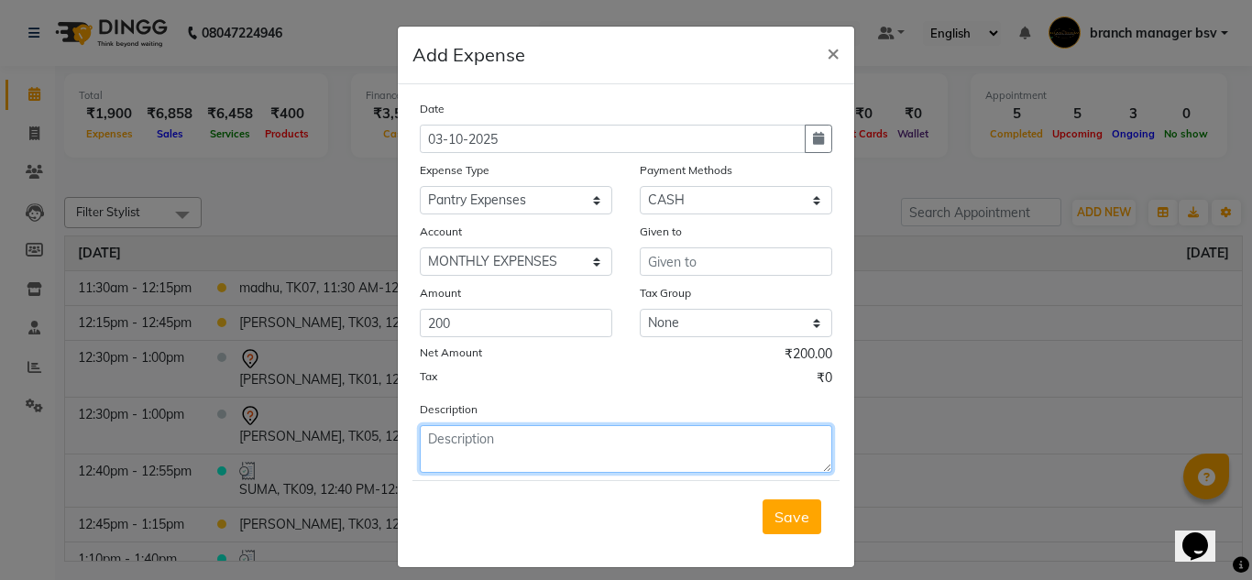
click at [453, 444] on textarea at bounding box center [626, 449] width 412 height 48
type textarea "A"
type textarea "PAID FOR"
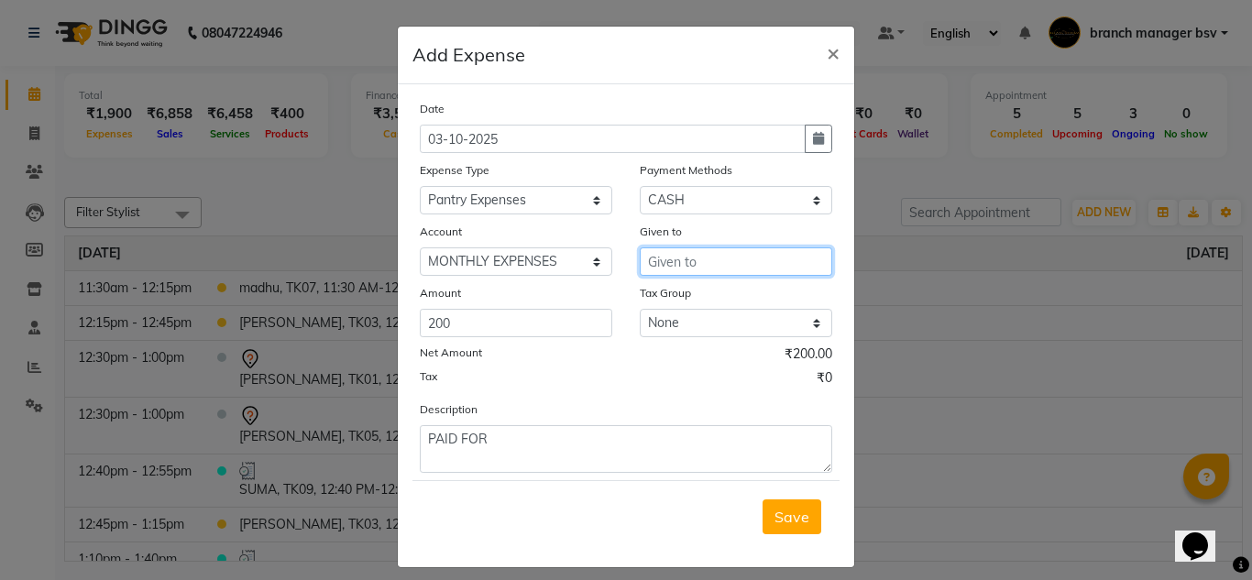
click at [687, 260] on input "text" at bounding box center [736, 261] width 192 height 28
type input "HOUSE KEEPING"
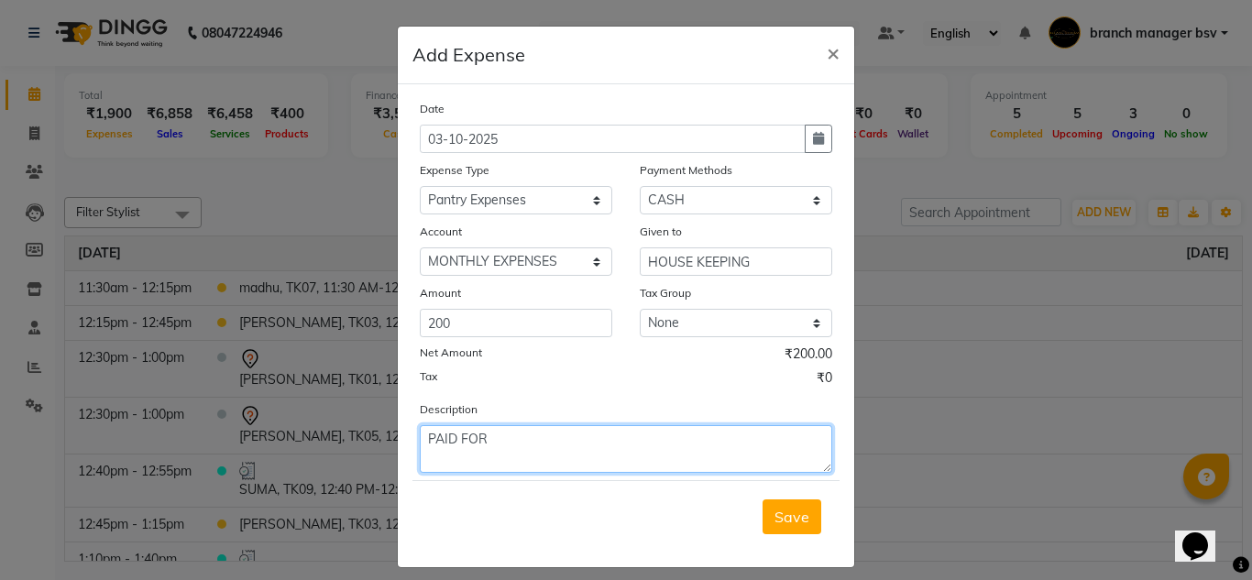
click at [548, 434] on textarea "PAID FOR" at bounding box center [626, 449] width 412 height 48
type textarea "PAID FOR COLIN"
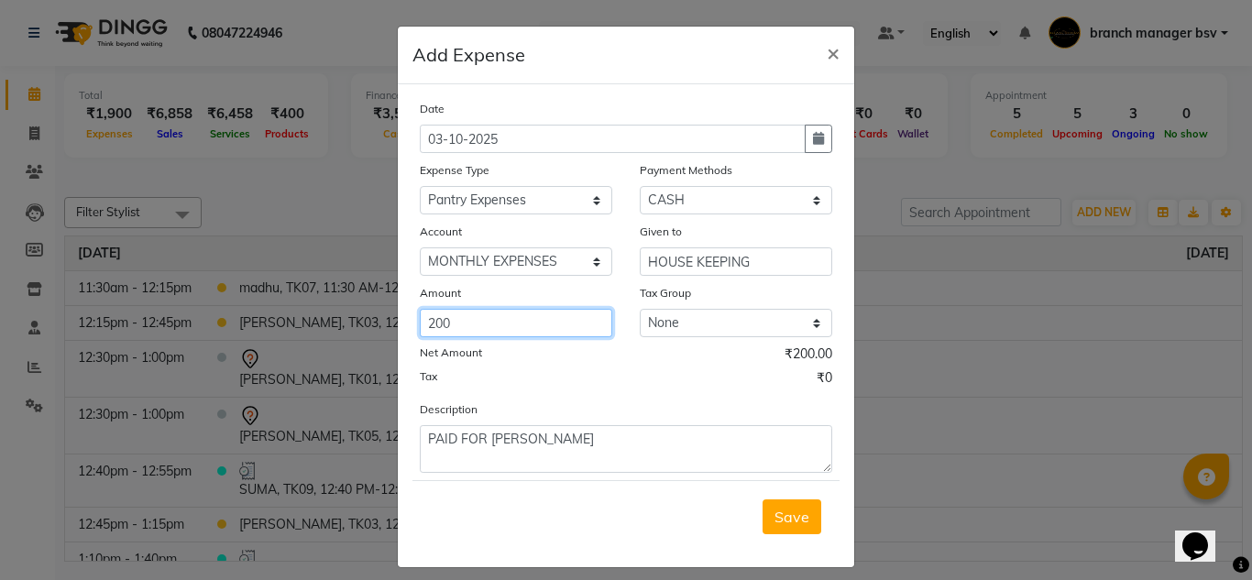
click at [471, 329] on input "200" at bounding box center [516, 323] width 192 height 28
type input "2"
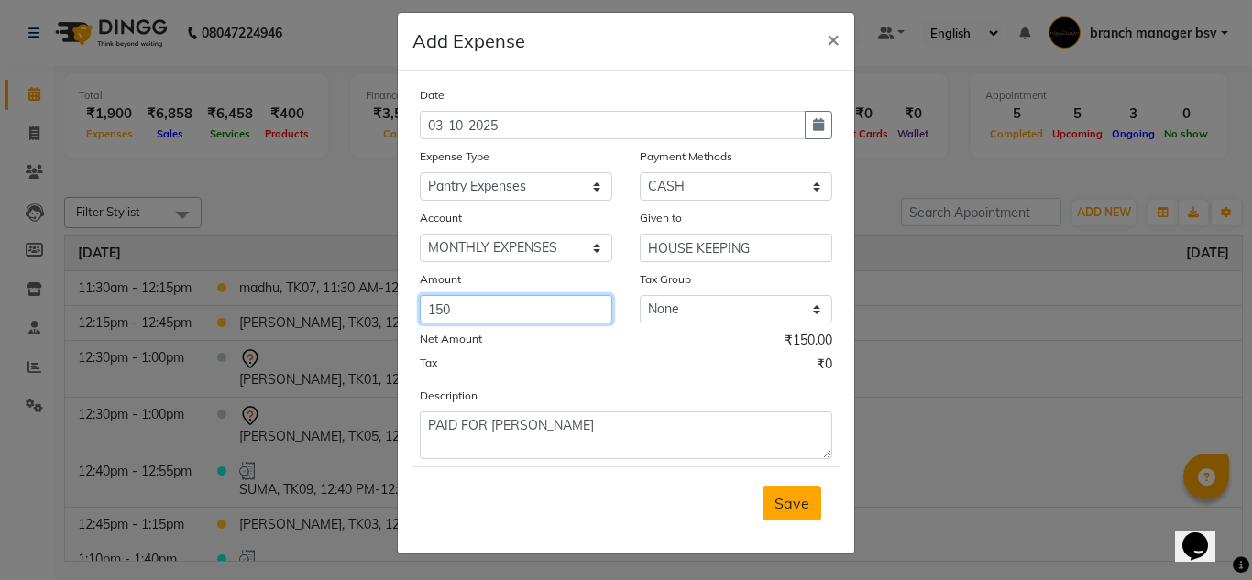
type input "150"
click at [785, 488] on button "Save" at bounding box center [792, 503] width 59 height 35
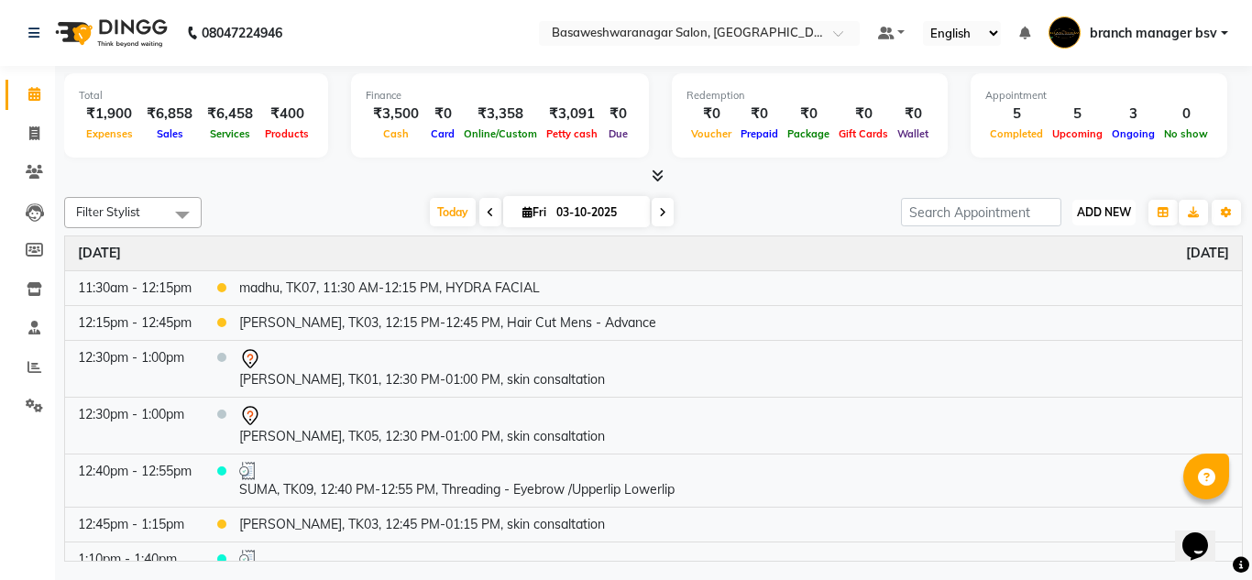
click at [1114, 212] on span "ADD NEW" at bounding box center [1104, 212] width 54 height 14
click at [1027, 294] on link "Add Expense" at bounding box center [1062, 295] width 145 height 24
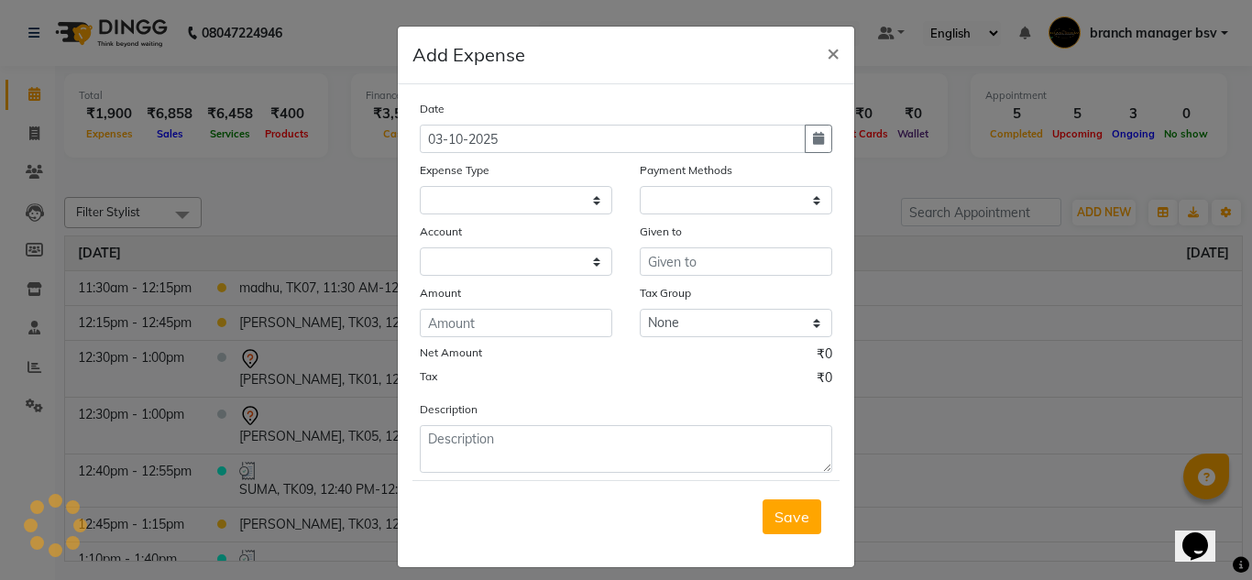
select select "1"
select select "2196"
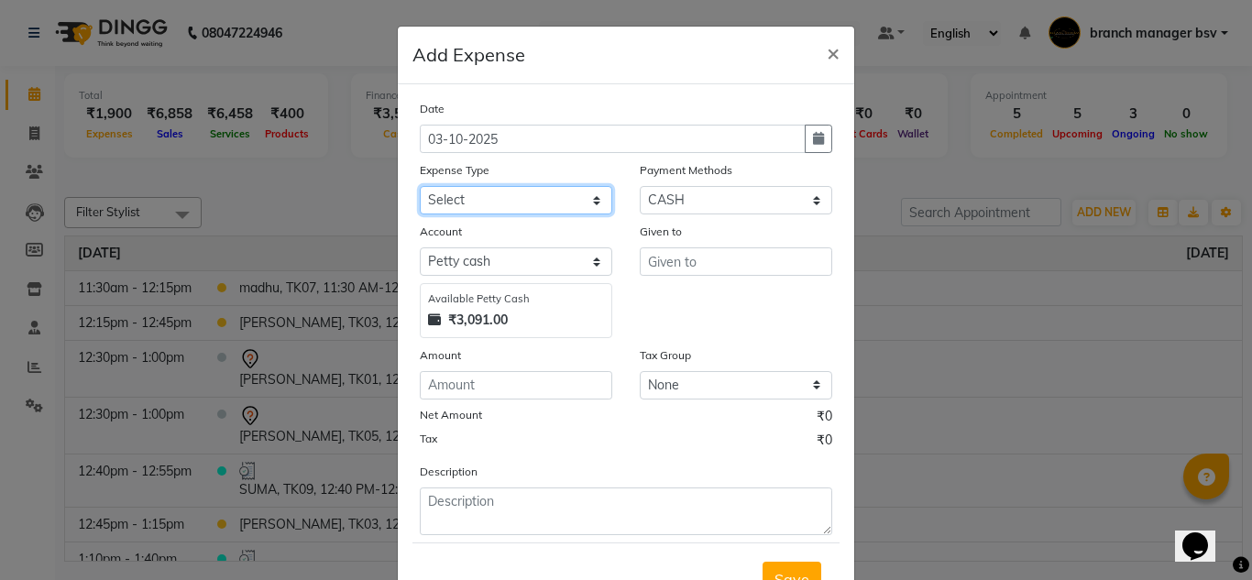
click at [478, 186] on select "Select AC SERVICE Beauty Center BLINKIT BPMP BUILDING MAINTENACE Building Rent …" at bounding box center [516, 200] width 192 height 28
select select "8093"
click at [420, 186] on select "Select AC SERVICE Beauty Center BLINKIT BPMP BUILDING MAINTENACE Building Rent …" at bounding box center [516, 200] width 192 height 28
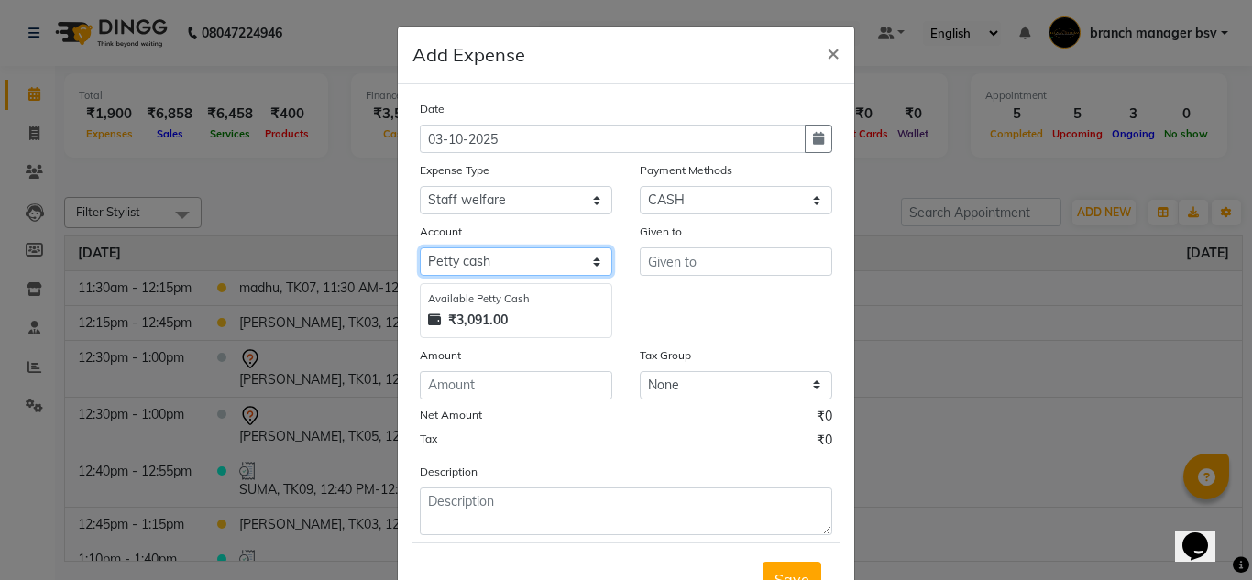
click at [507, 259] on select "Select Petty cash Cash Settlement Jayashree Bank MONTHLY EXPENSES" at bounding box center [516, 261] width 192 height 28
select select "6158"
click at [420, 247] on select "Select Petty cash Cash Settlement Jayashree Bank MONTHLY EXPENSES" at bounding box center [516, 261] width 192 height 28
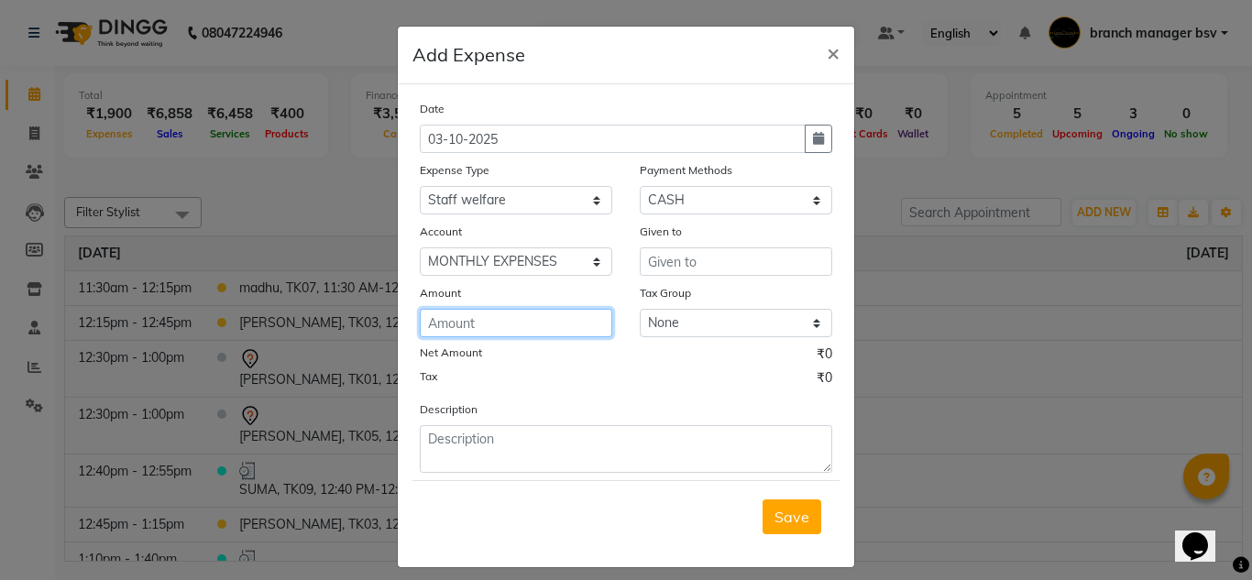
click at [482, 323] on input "number" at bounding box center [516, 323] width 192 height 28
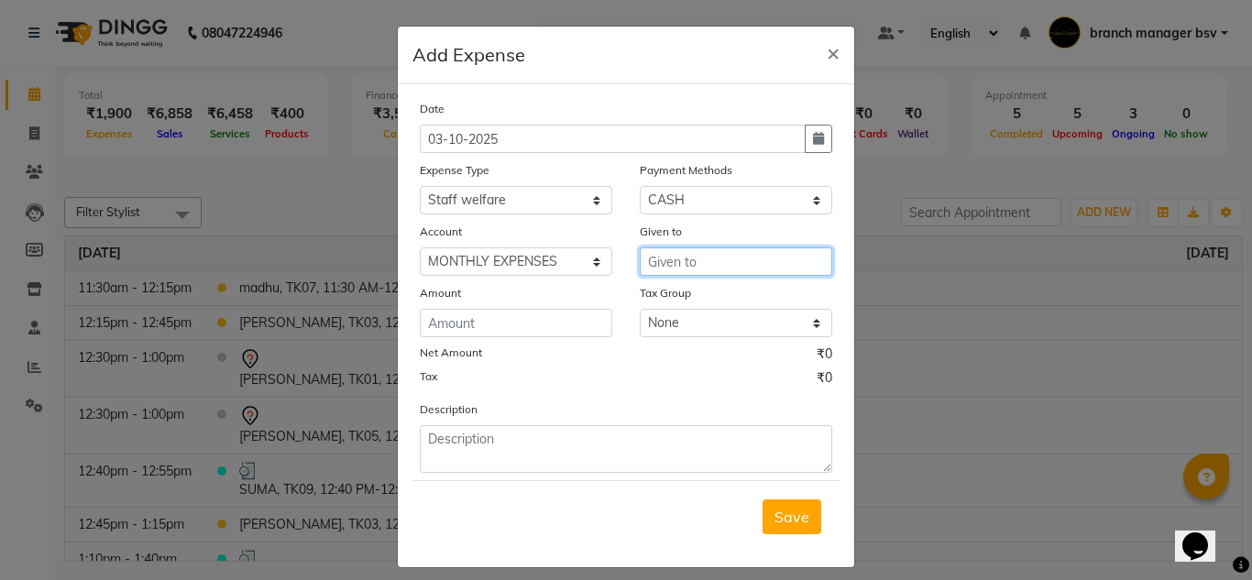
click at [719, 247] on input "text" at bounding box center [736, 261] width 192 height 28
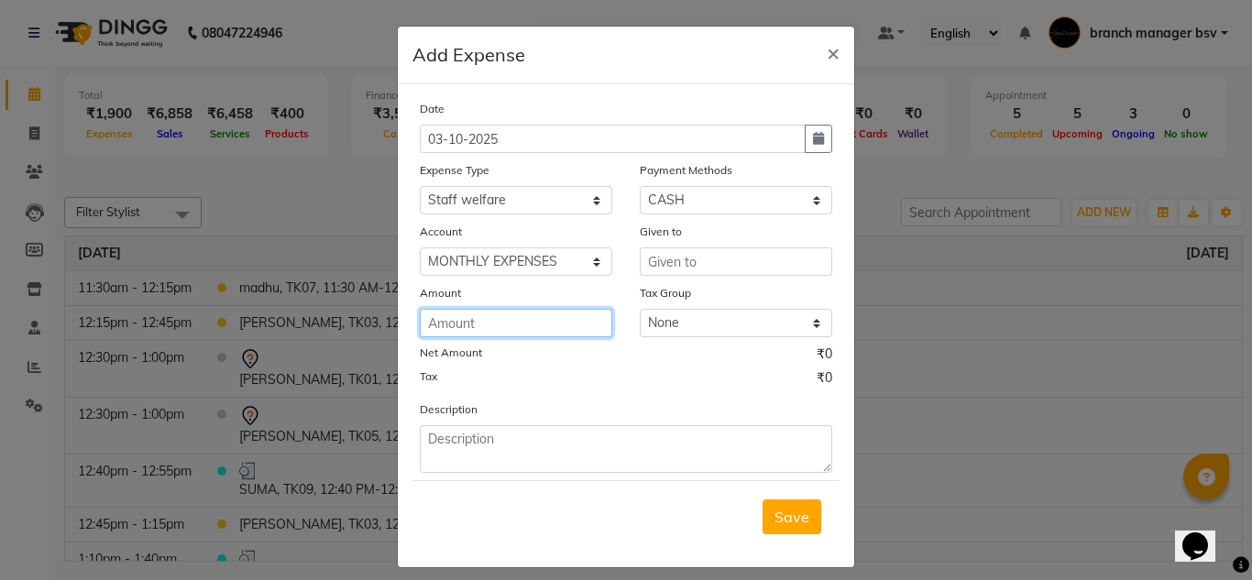
click at [432, 324] on input "number" at bounding box center [516, 323] width 192 height 28
type input "50"
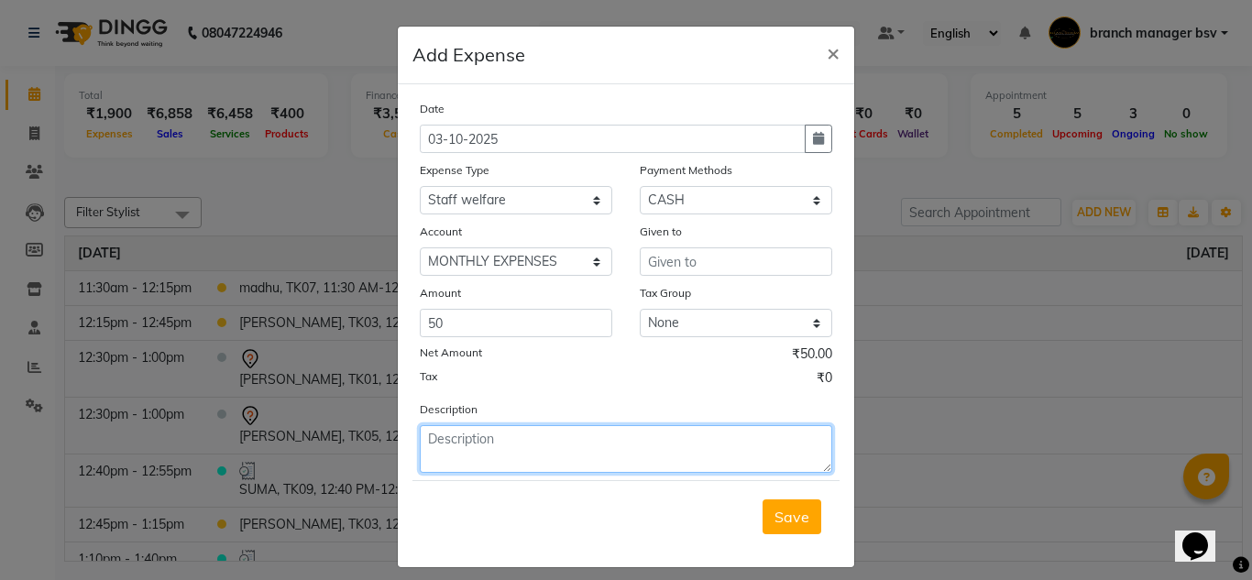
click at [495, 432] on textarea at bounding box center [626, 449] width 412 height 48
type textarea "PAID FOR MILK AND COFFEE POWDER"
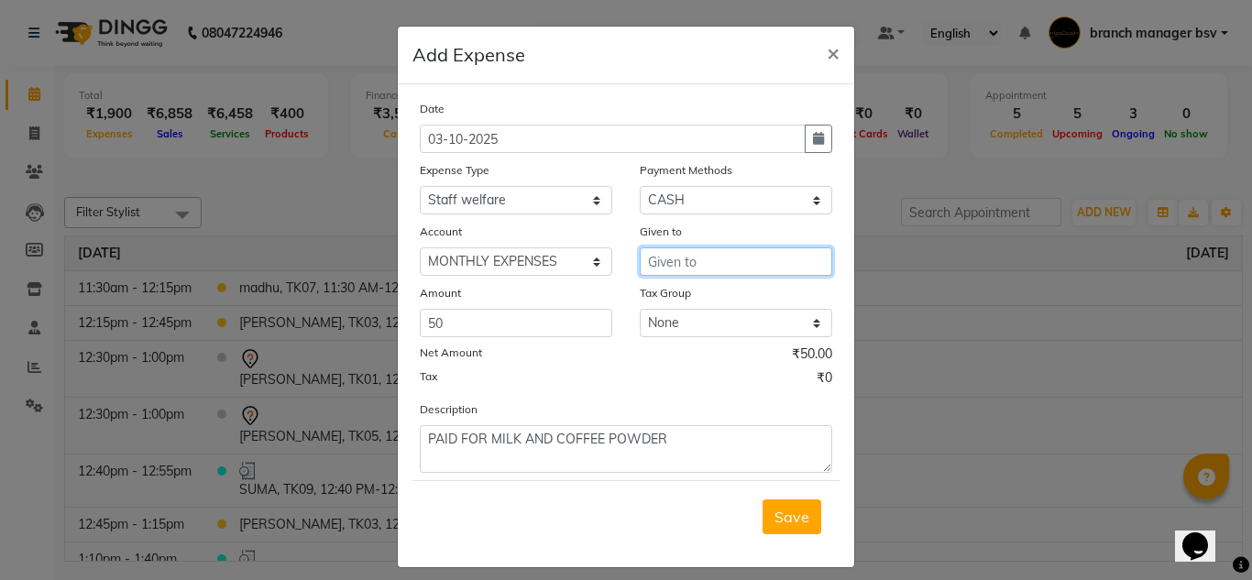
click at [673, 256] on input "text" at bounding box center [736, 261] width 192 height 28
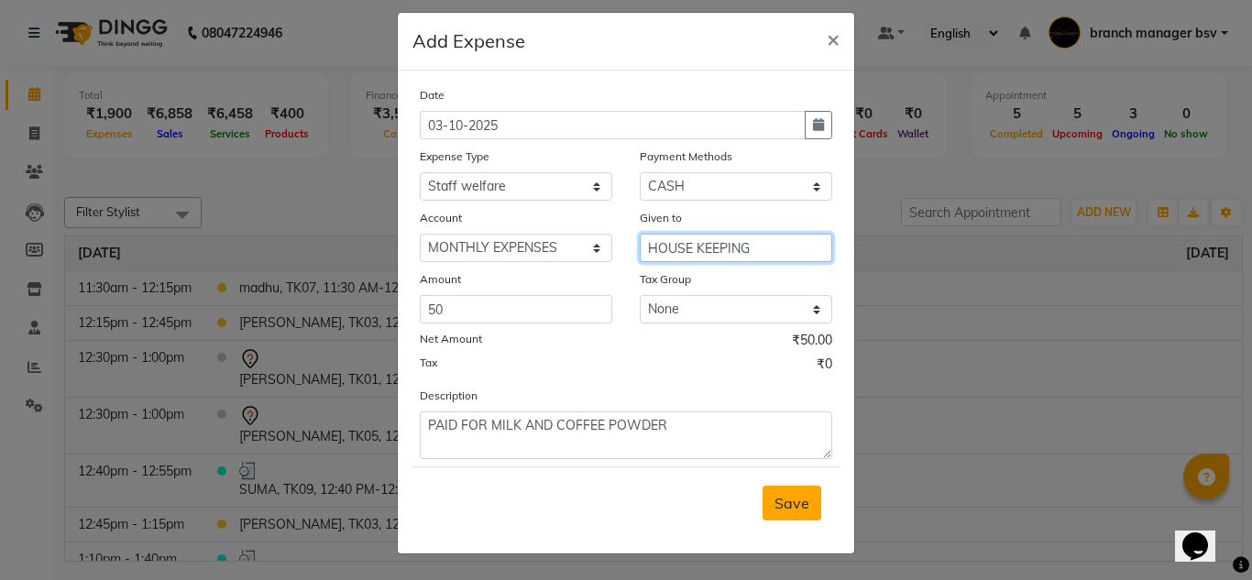
type input "HOUSE KEEPING"
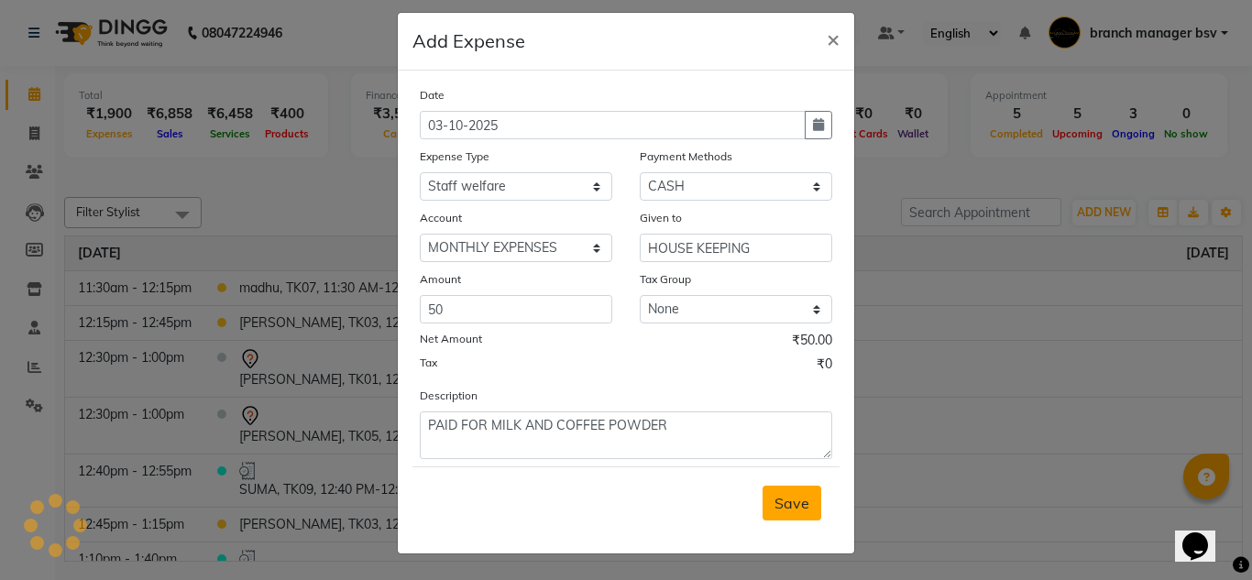
click at [785, 516] on button "Save" at bounding box center [792, 503] width 59 height 35
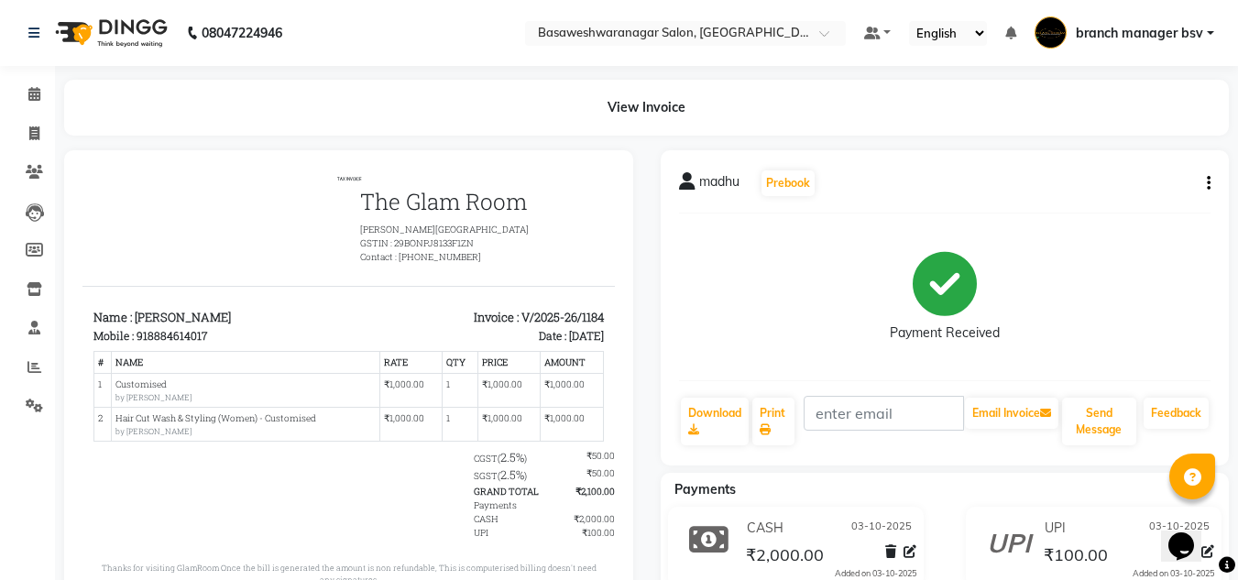
click at [1207, 183] on icon "button" at bounding box center [1209, 183] width 4 height 1
click at [1104, 179] on div "Edit Item Staff" at bounding box center [1118, 171] width 126 height 23
select select
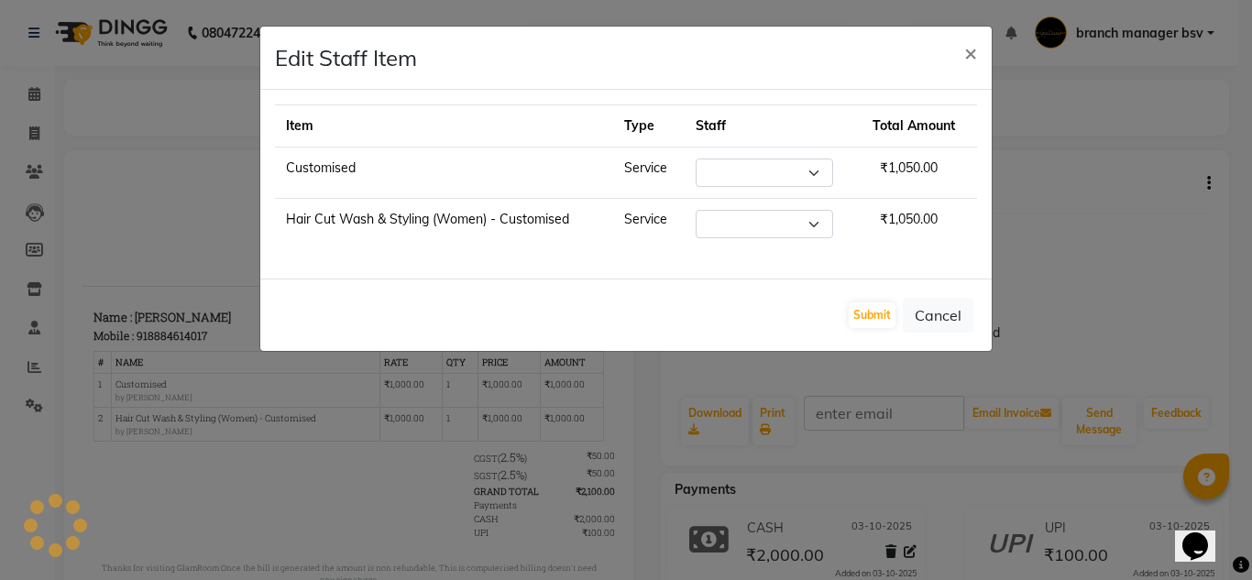
select select "64363"
select select "64364"
click at [852, 319] on button "Submit" at bounding box center [872, 315] width 47 height 26
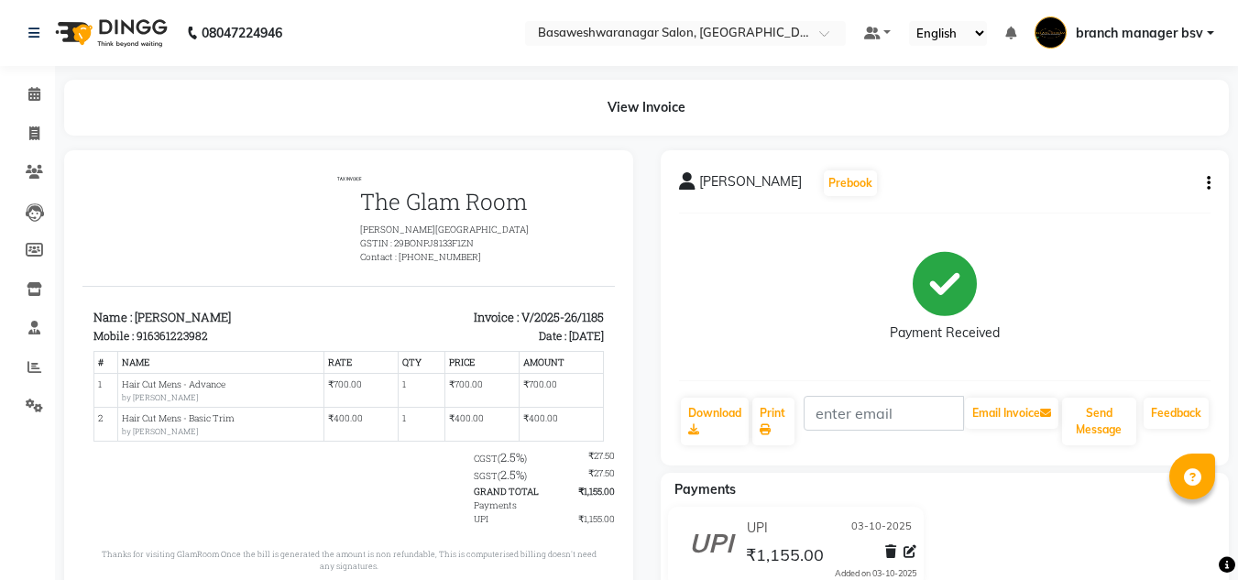
click at [1206, 184] on button "button" at bounding box center [1205, 183] width 11 height 19
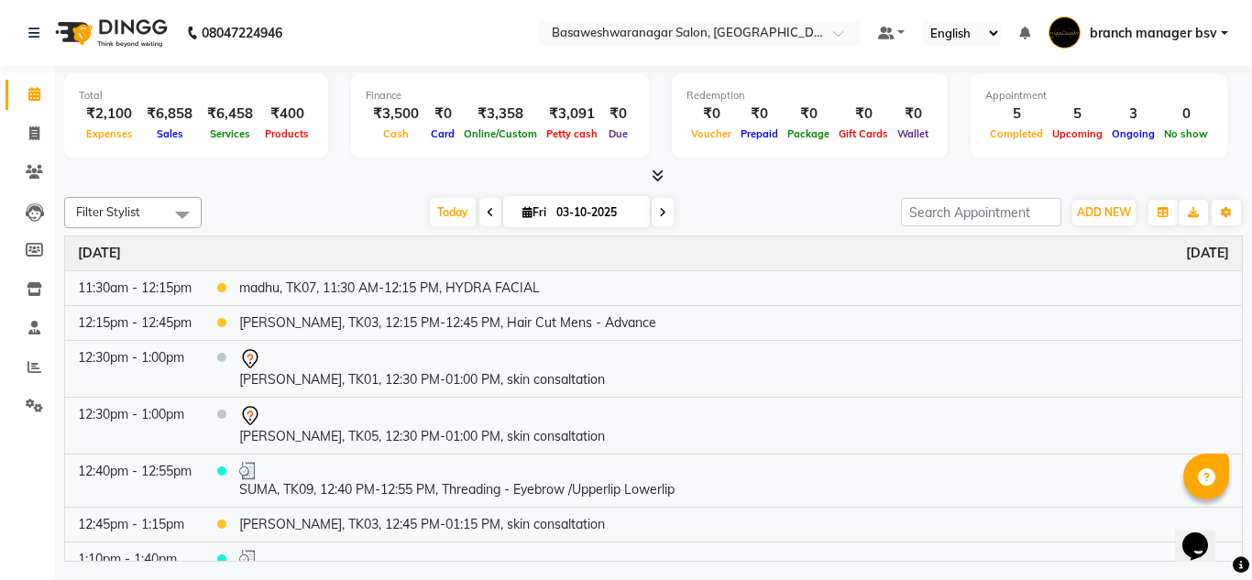
click at [664, 207] on span at bounding box center [663, 212] width 22 height 28
type input "04-10-2025"
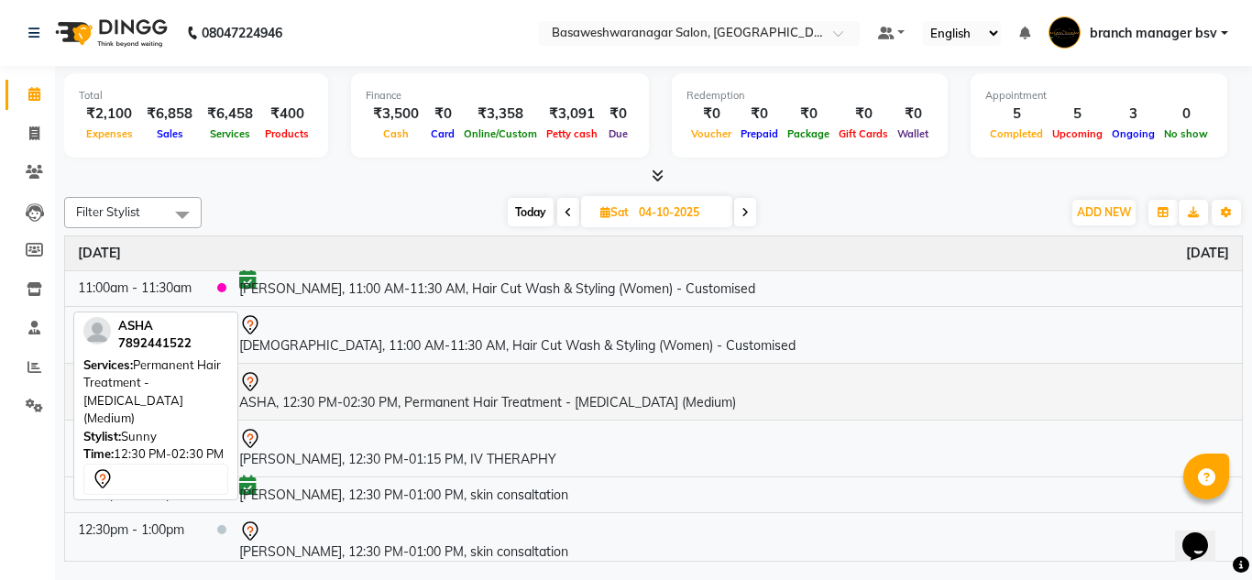
scroll to position [207, 0]
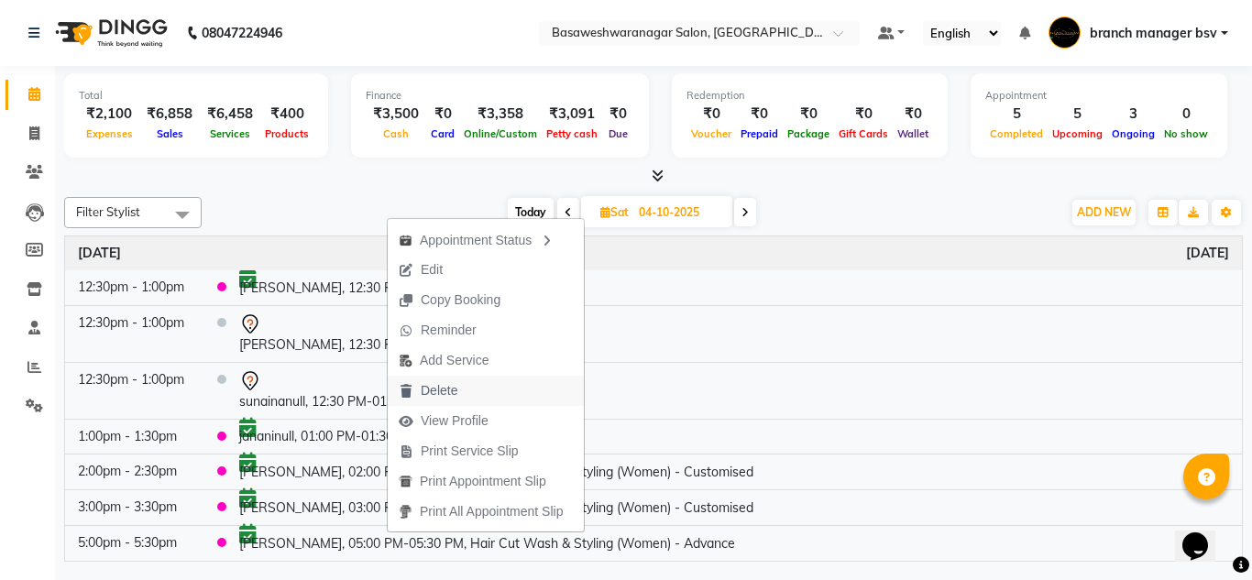
click at [452, 388] on span "Delete" at bounding box center [439, 390] width 37 height 19
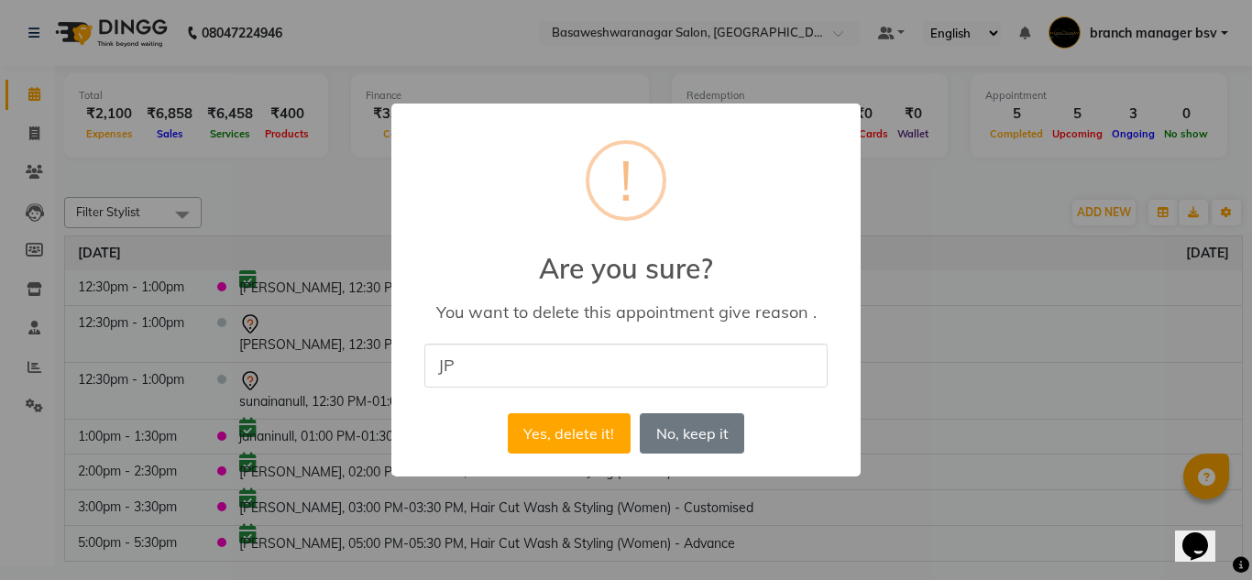
type input "JP NAGAR"
click at [569, 434] on button "Yes, delete it!" at bounding box center [569, 433] width 123 height 40
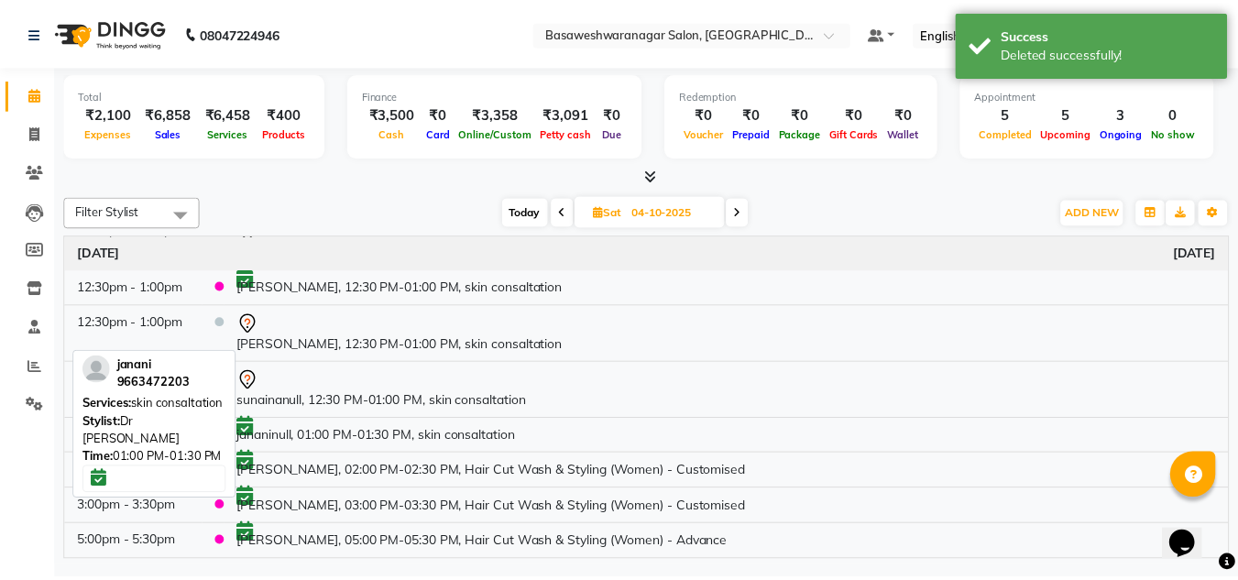
scroll to position [171, 0]
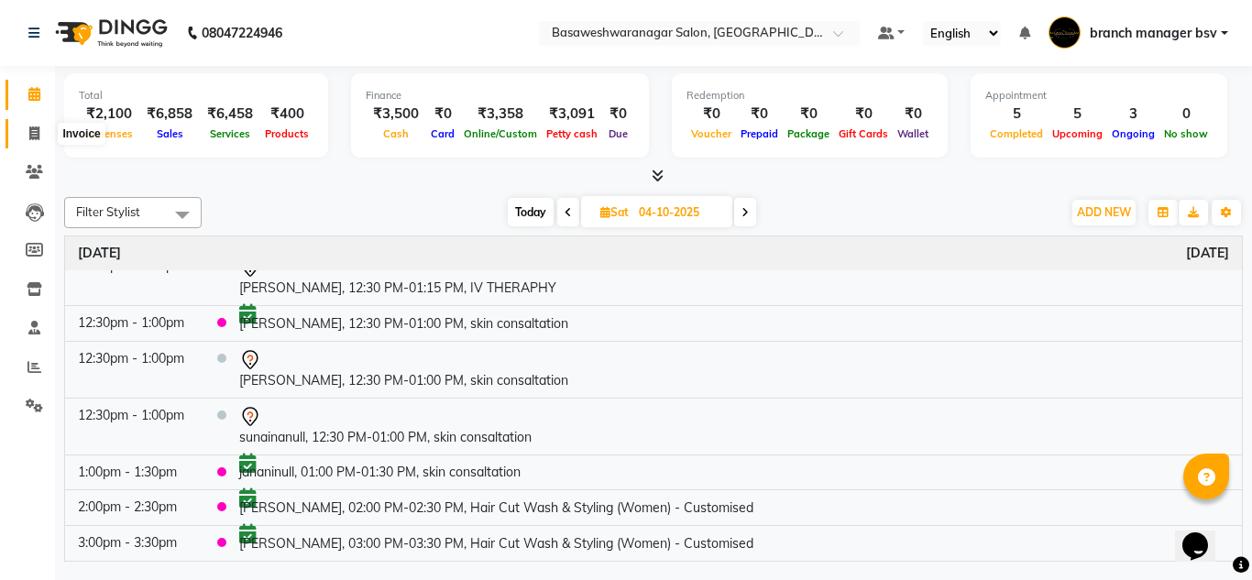
click at [26, 135] on span at bounding box center [34, 134] width 32 height 21
select select "service"
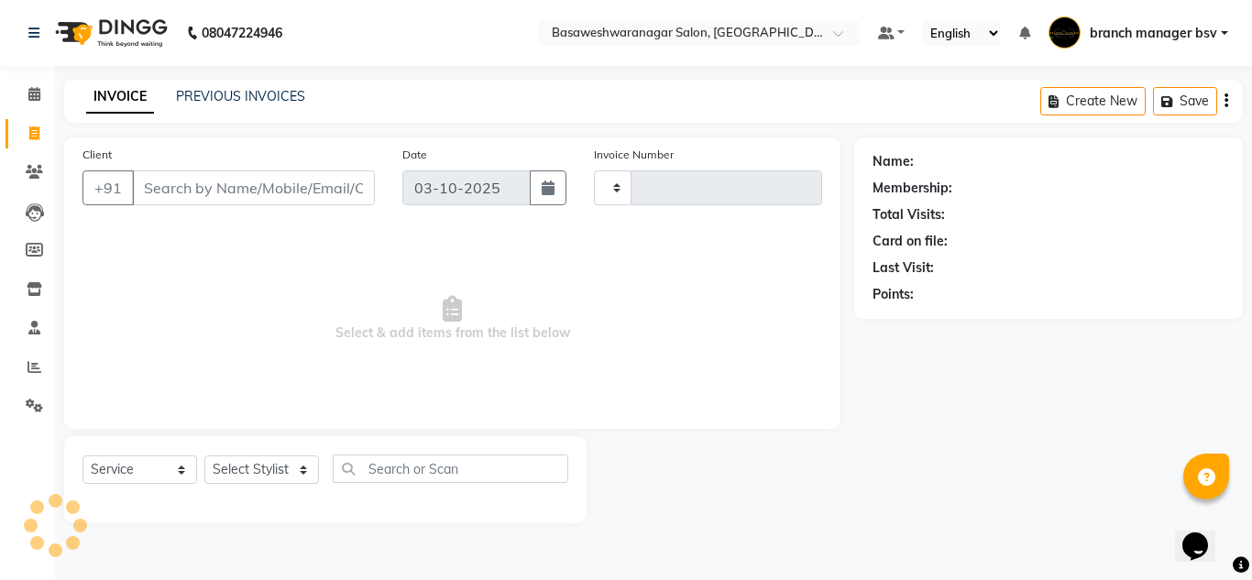
type input "1187"
select select "842"
click at [276, 93] on link "PREVIOUS INVOICES" at bounding box center [240, 96] width 129 height 16
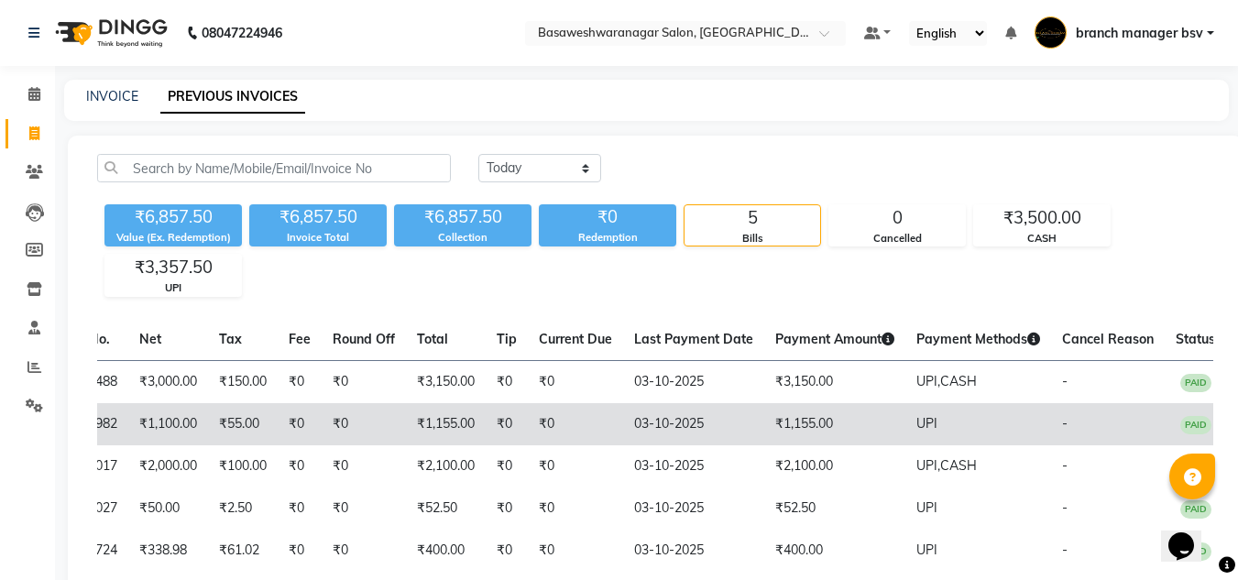
scroll to position [105, 0]
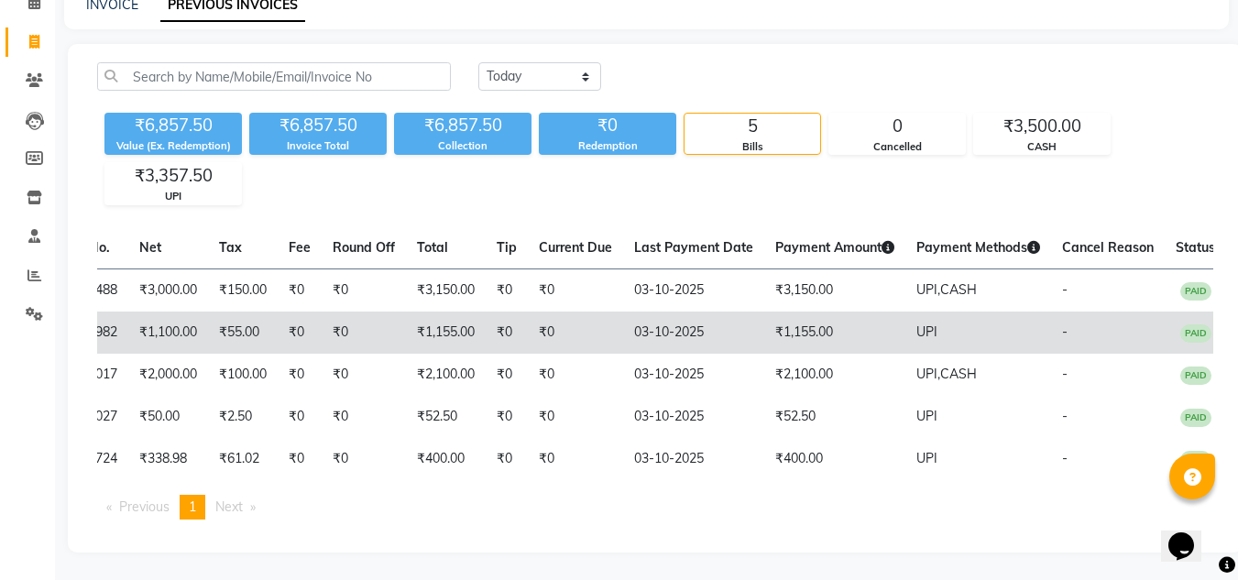
click at [841, 333] on td "₹1,155.00" at bounding box center [834, 333] width 141 height 42
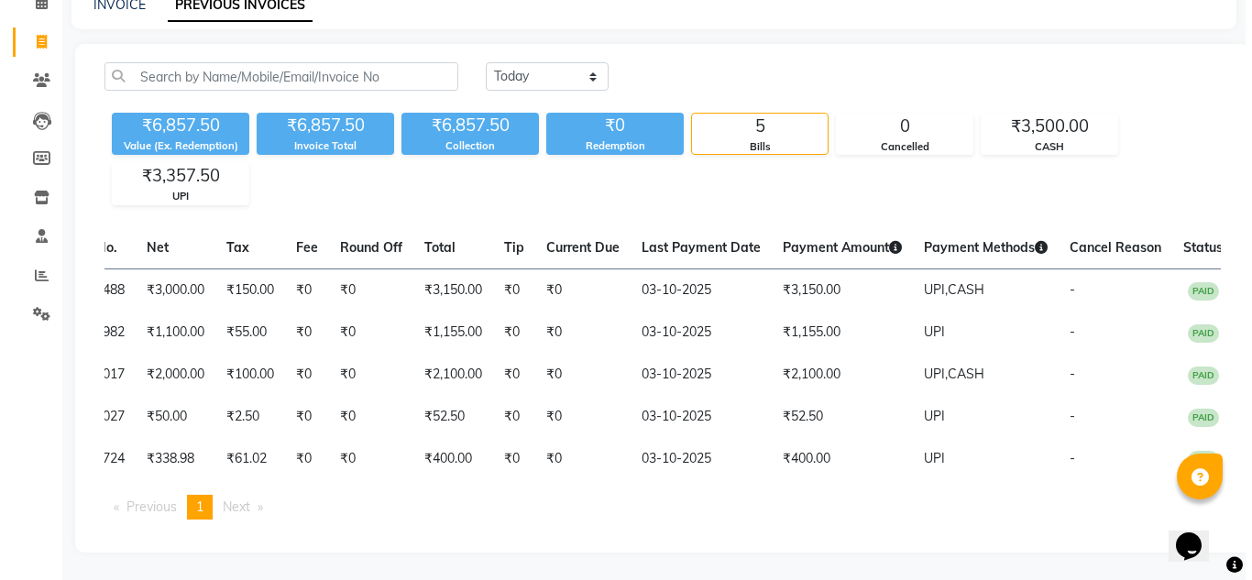
scroll to position [0, 0]
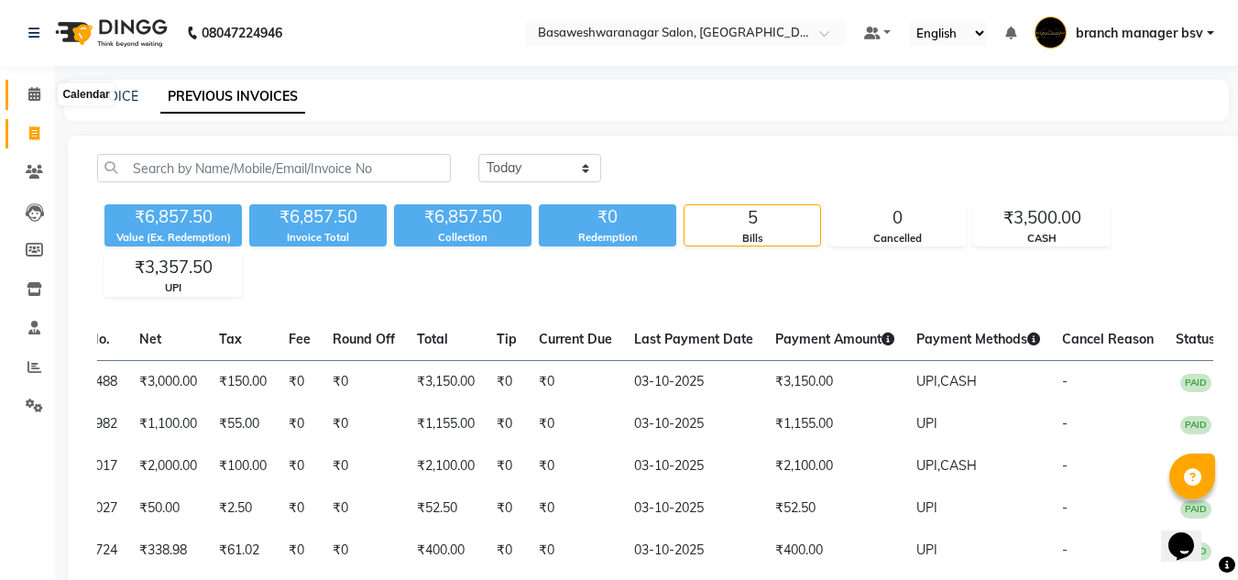
click at [42, 84] on span at bounding box center [34, 94] width 32 height 21
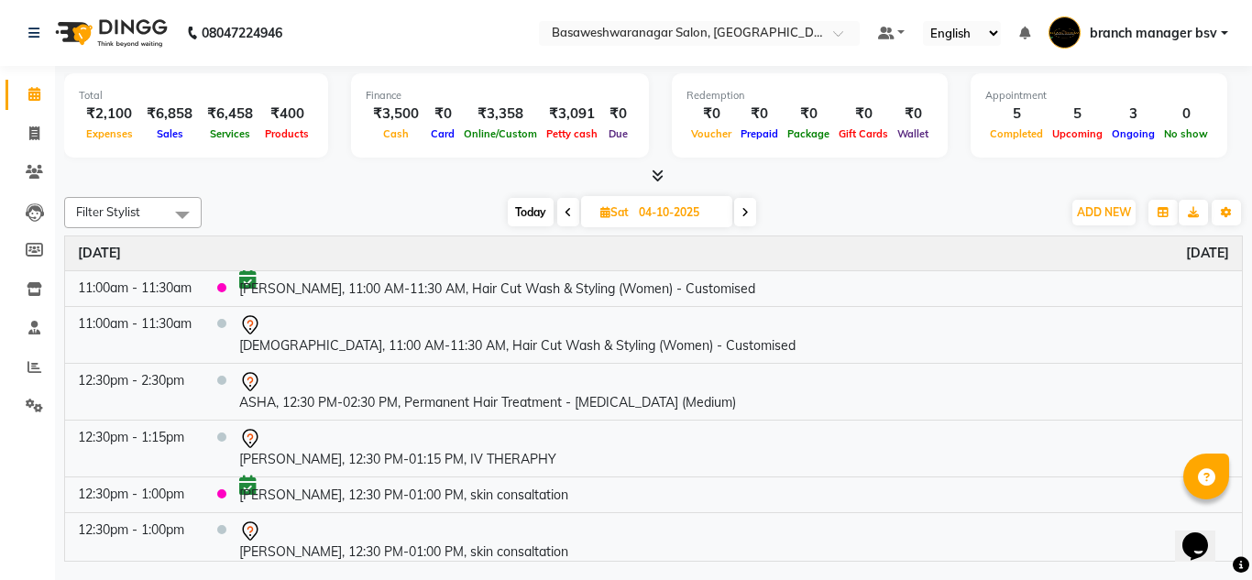
click at [528, 209] on span "Today" at bounding box center [531, 212] width 46 height 28
type input "03-10-2025"
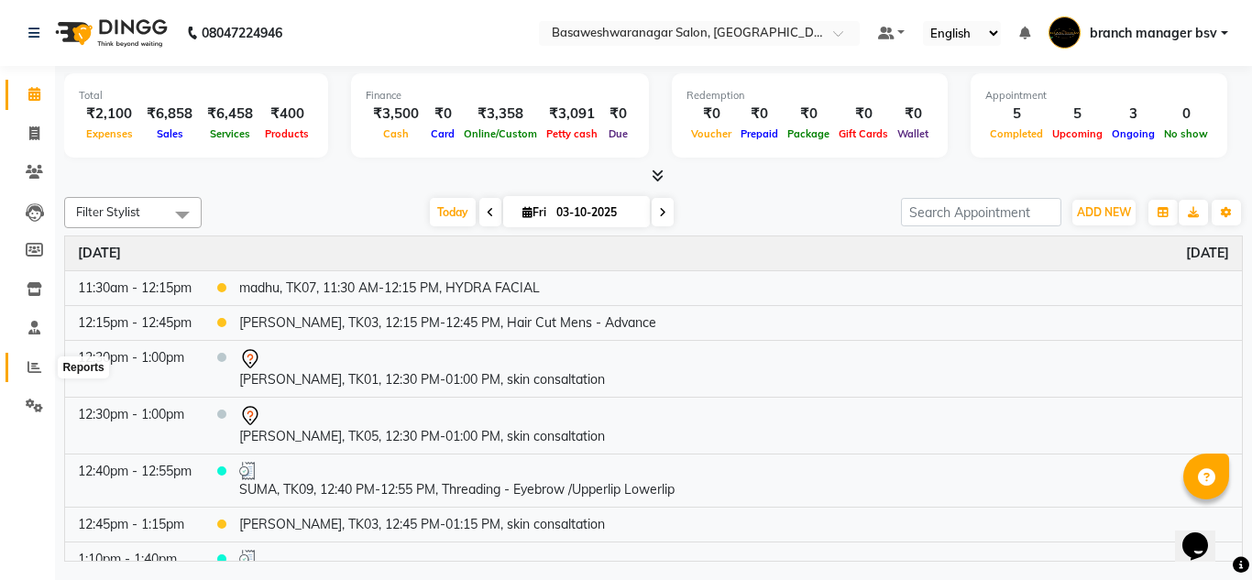
click at [23, 358] on span at bounding box center [34, 367] width 32 height 21
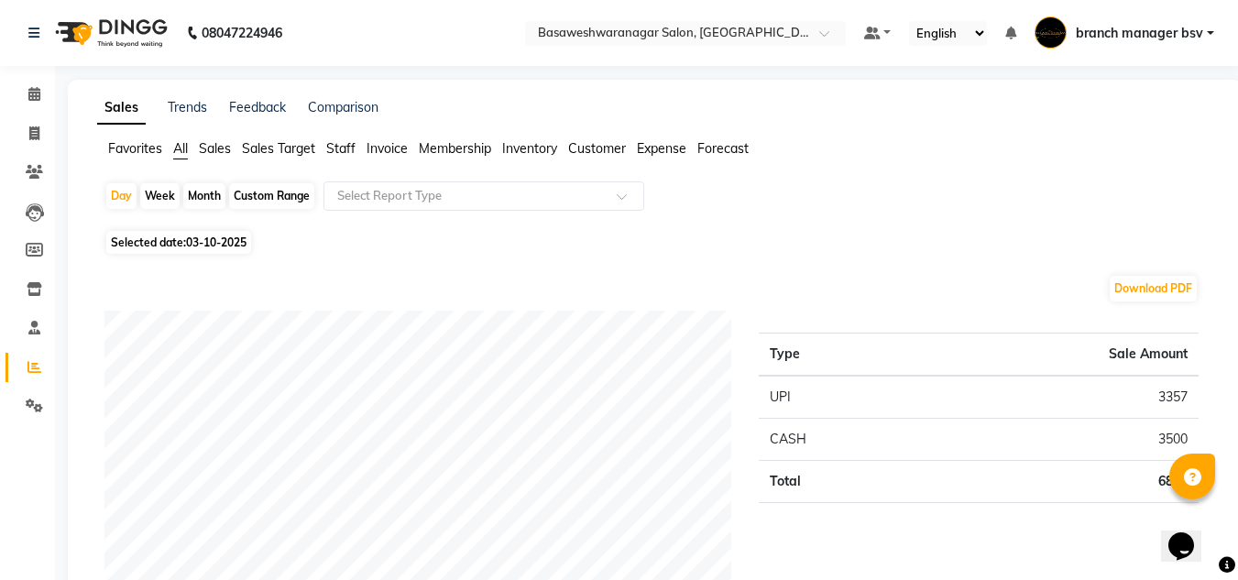
click at [344, 150] on span "Staff" at bounding box center [340, 148] width 29 height 16
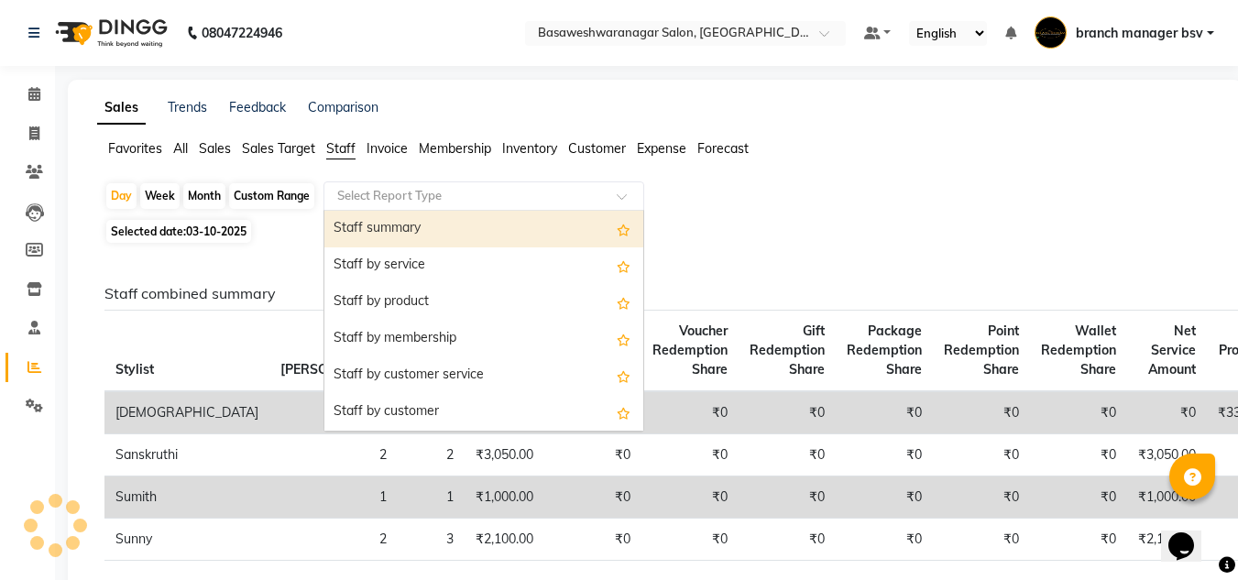
click at [420, 196] on input "text" at bounding box center [466, 196] width 264 height 18
click at [423, 221] on div "Staff summary" at bounding box center [483, 229] width 319 height 37
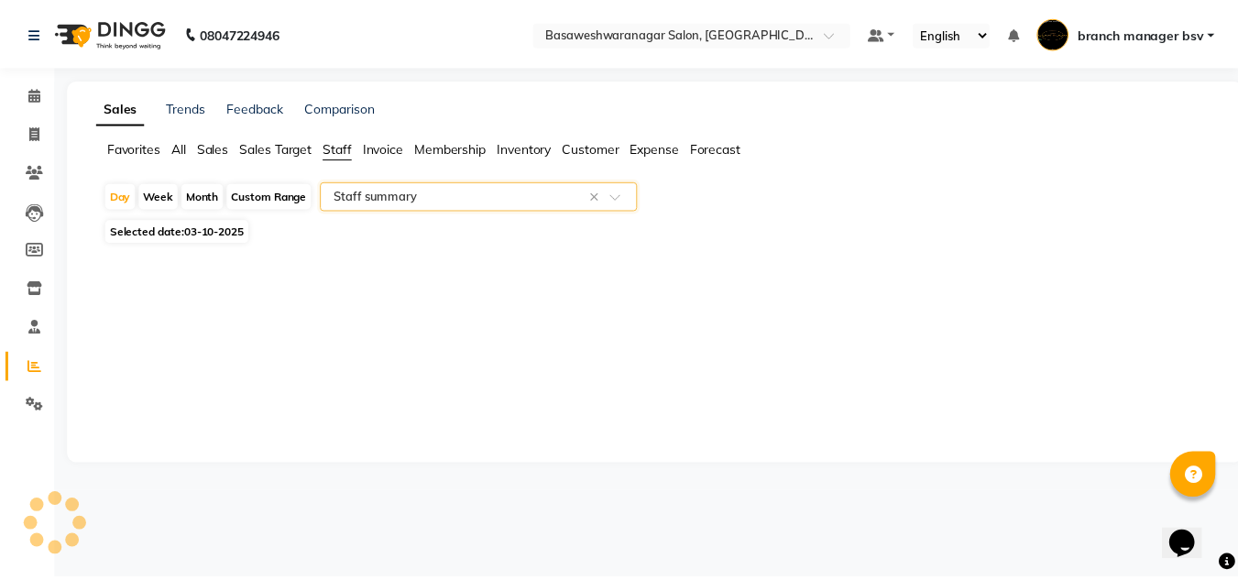
select select "full_report"
select select "csv"
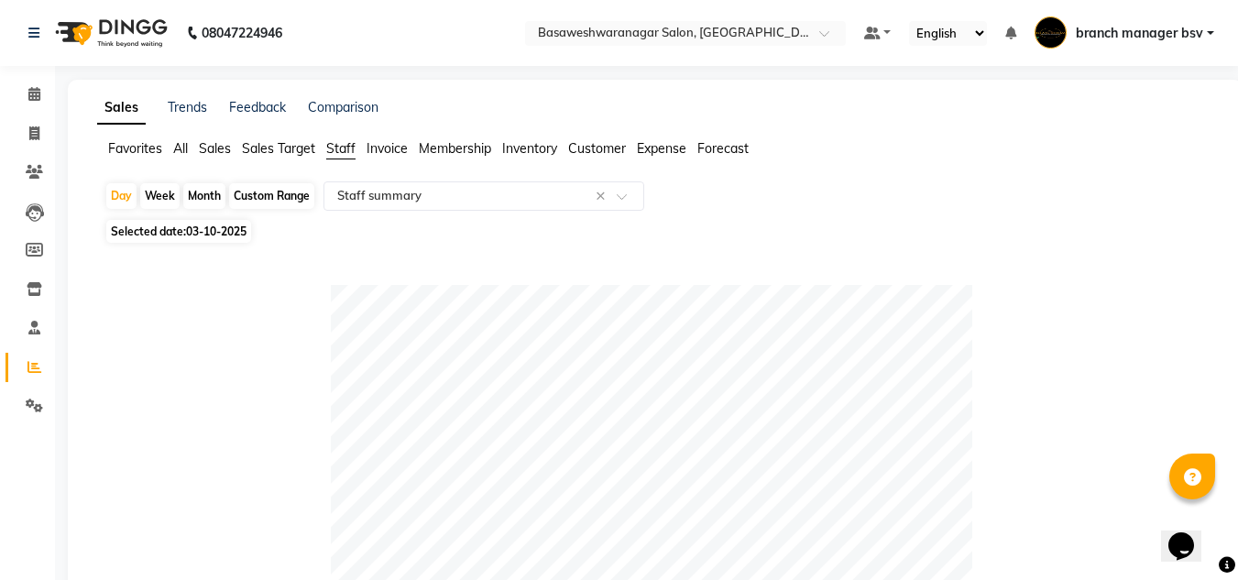
click at [286, 201] on div "Custom Range" at bounding box center [271, 196] width 85 height 26
select select "10"
select select "2025"
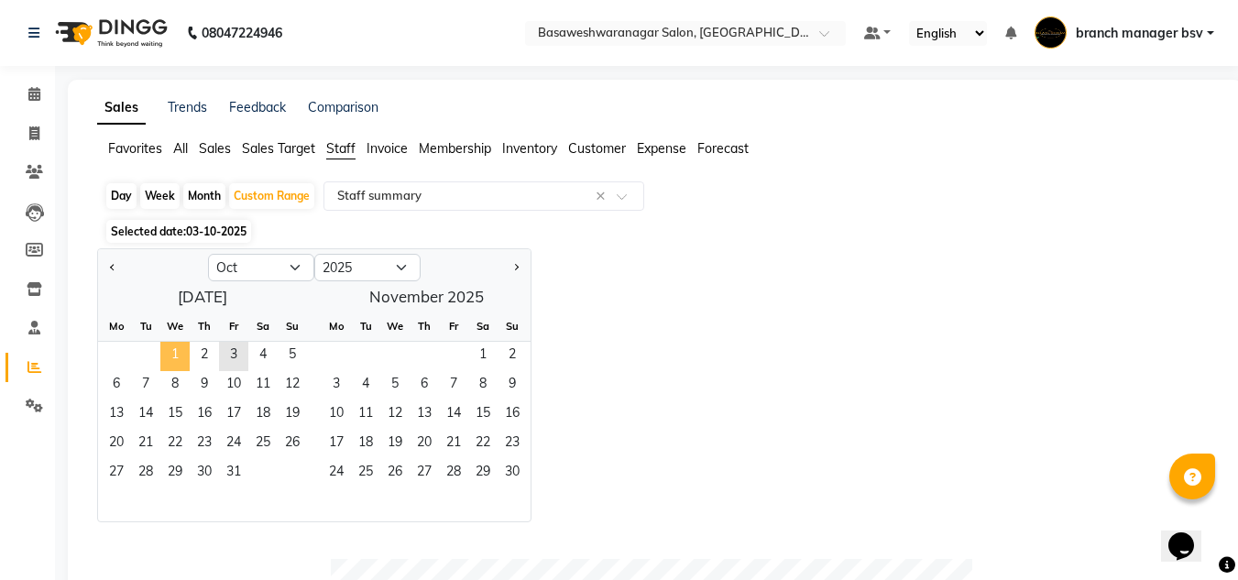
click at [179, 348] on span "1" at bounding box center [174, 356] width 29 height 29
click at [239, 363] on span "3" at bounding box center [233, 356] width 29 height 29
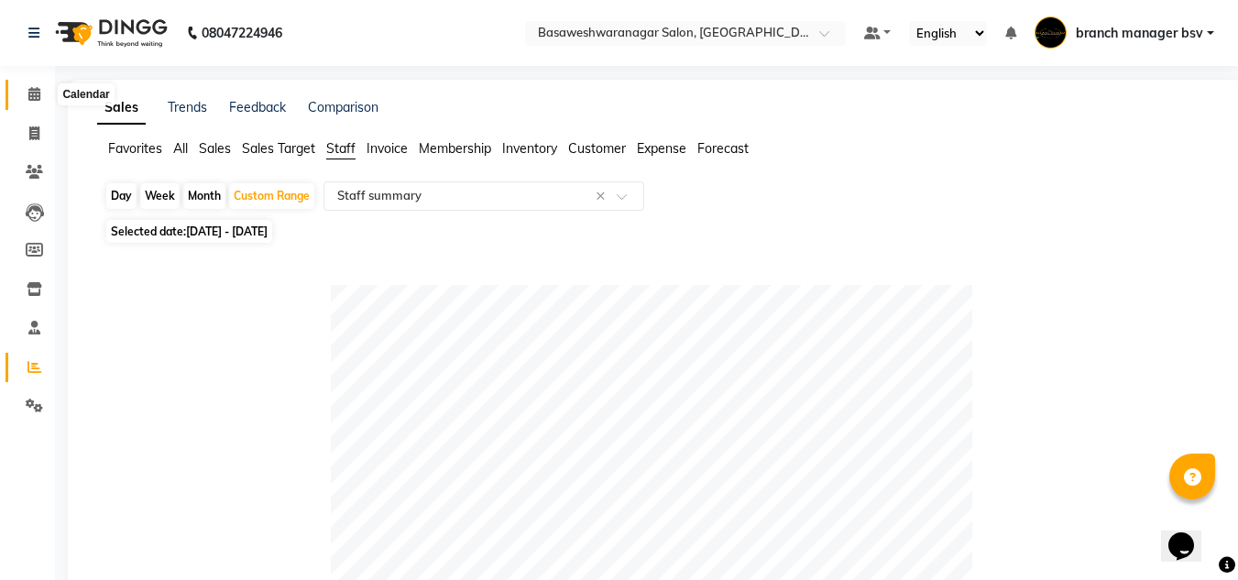
click at [37, 104] on span at bounding box center [34, 94] width 32 height 21
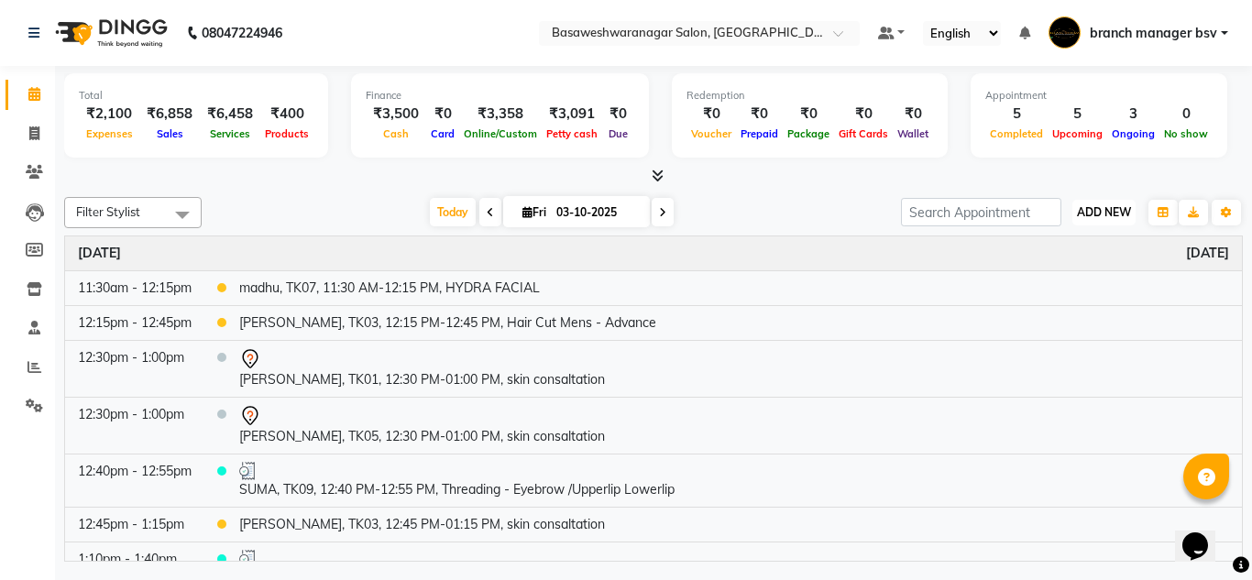
click at [1092, 215] on span "ADD NEW" at bounding box center [1104, 212] width 54 height 14
click at [1066, 293] on link "Add Expense" at bounding box center [1062, 295] width 145 height 24
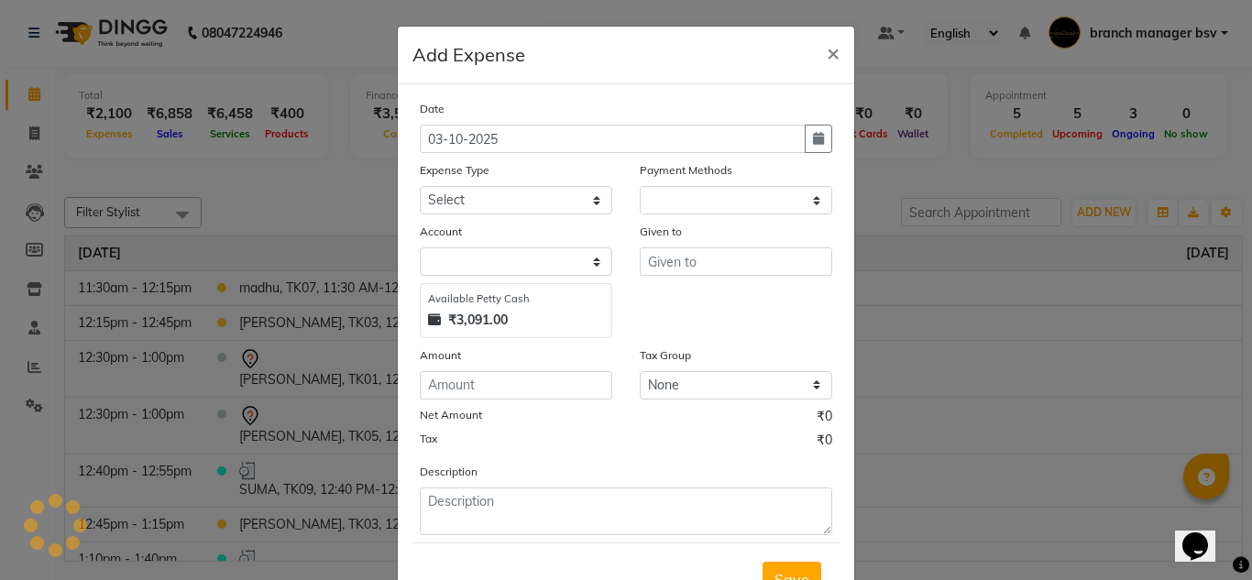
select select "1"
select select "2196"
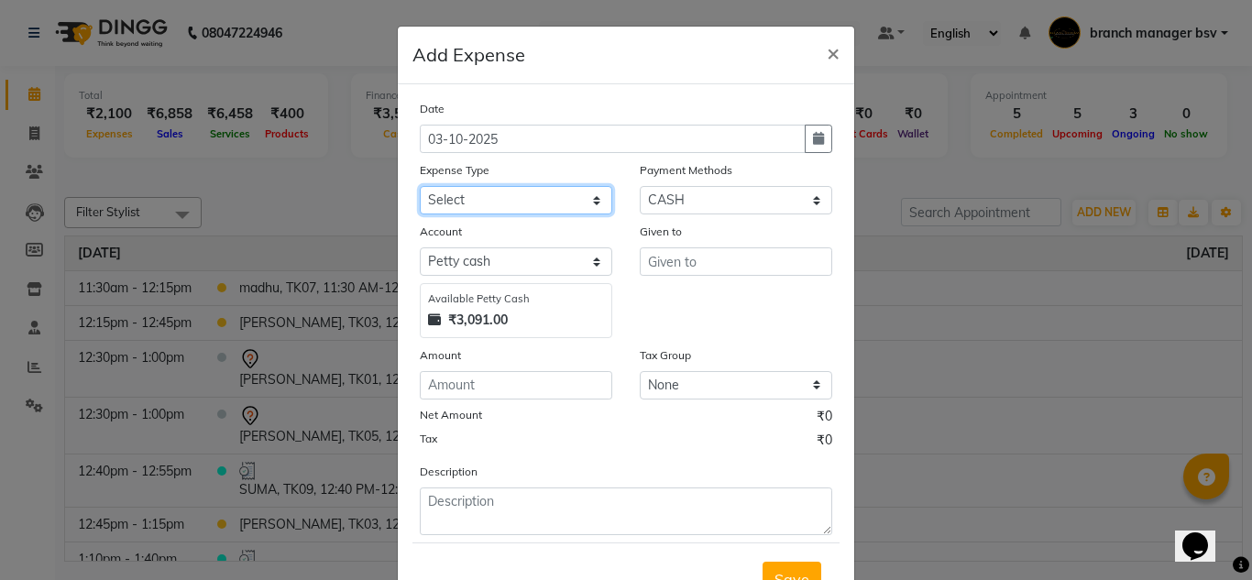
click at [563, 207] on select "Select AC SERVICE Beauty Center BLINKIT BPMP BUILDING MAINTENACE Building Rent …" at bounding box center [516, 200] width 192 height 28
select select "17241"
click at [420, 186] on select "Select AC SERVICE Beauty Center BLINKIT BPMP BUILDING MAINTENACE Building Rent …" at bounding box center [516, 200] width 192 height 28
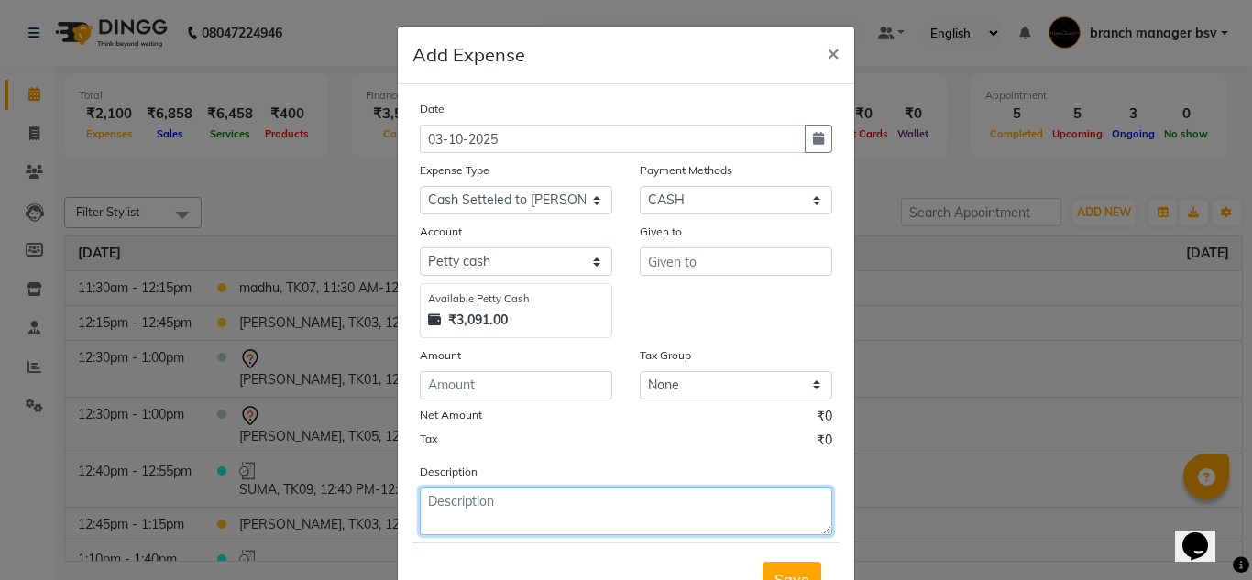
click at [430, 495] on textarea at bounding box center [626, 512] width 412 height 48
type textarea "CASH SETTLED TO VIMARSH SIR"
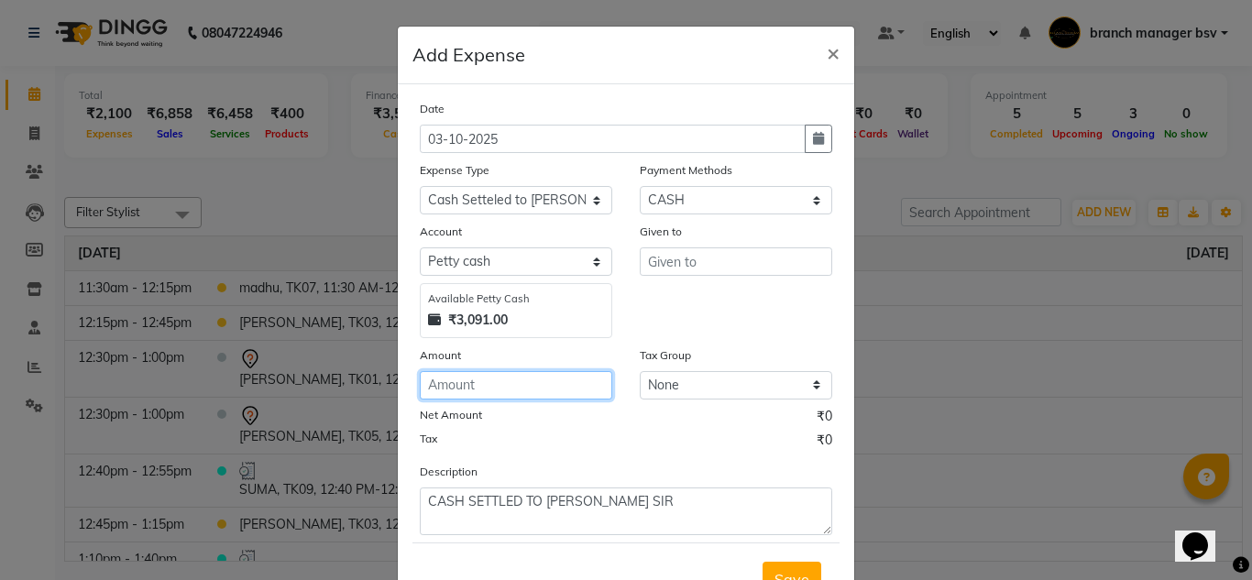
click at [452, 390] on input "number" at bounding box center [516, 385] width 192 height 28
type input "3500"
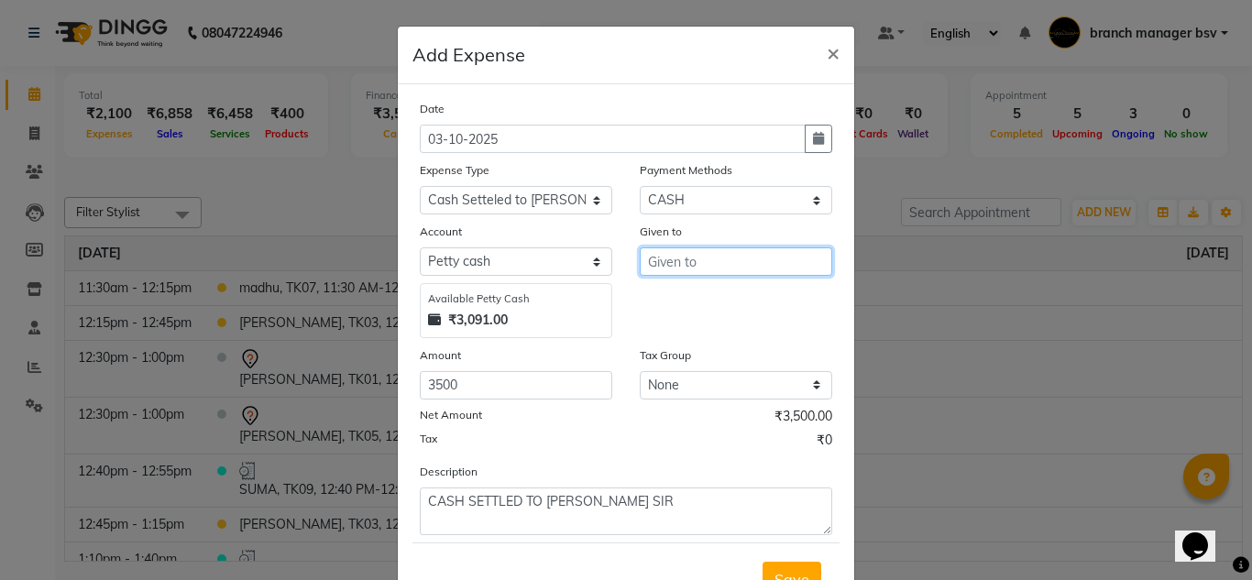
click at [717, 262] on input "text" at bounding box center [736, 261] width 192 height 28
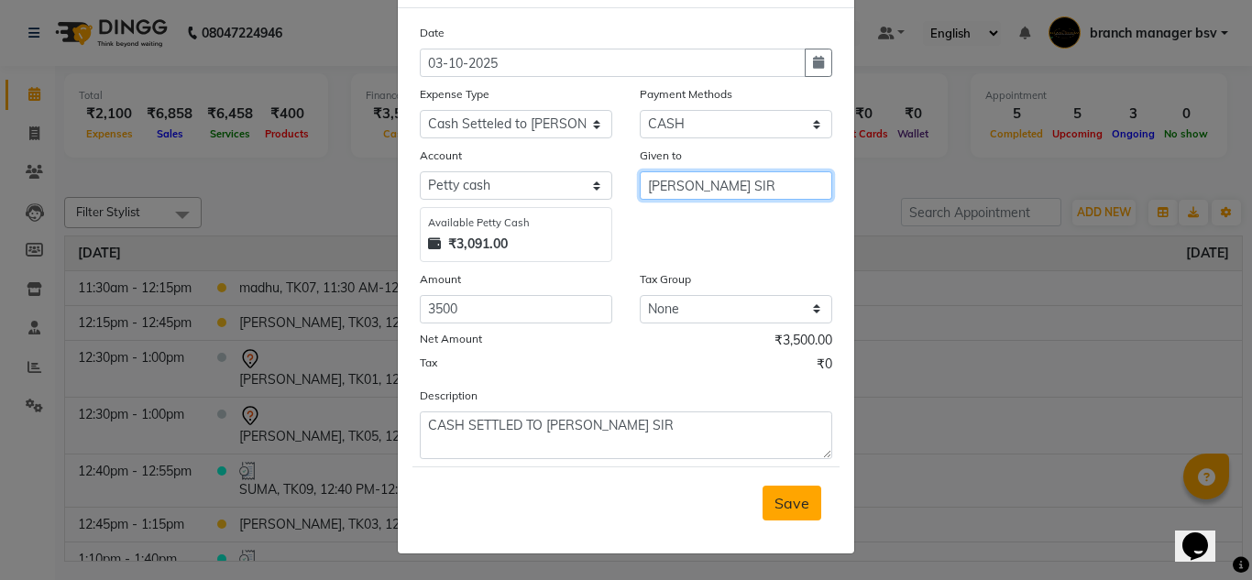
type input "VIMARSH SIR"
click at [772, 490] on button "Save" at bounding box center [792, 503] width 59 height 35
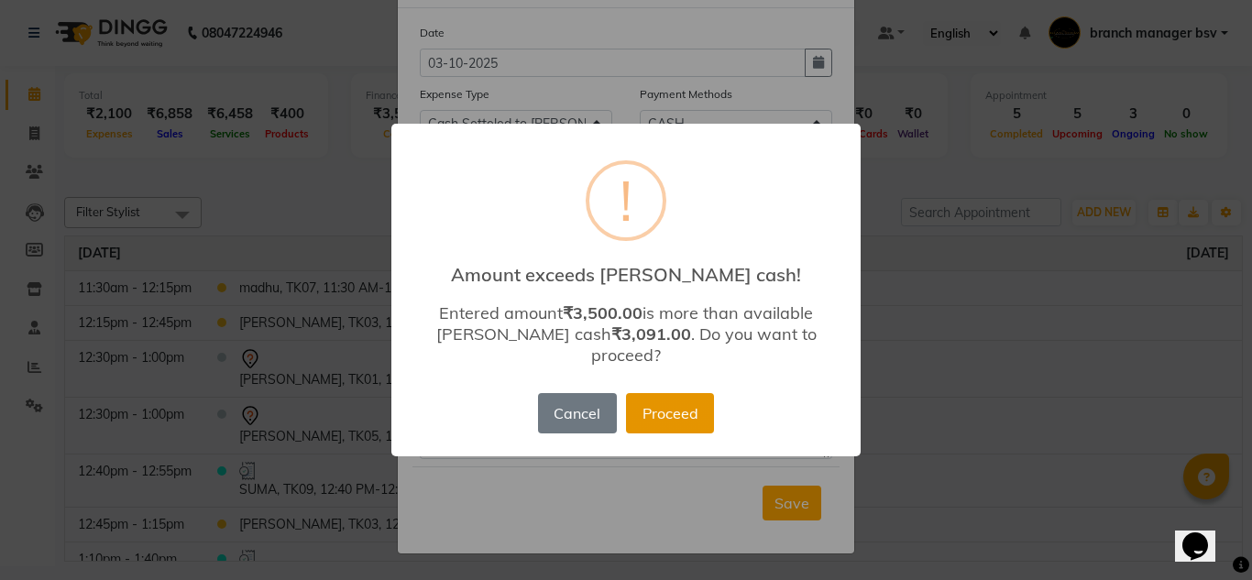
click at [667, 394] on button "Proceed" at bounding box center [670, 413] width 88 height 40
